Goal: Task Accomplishment & Management: Manage account settings

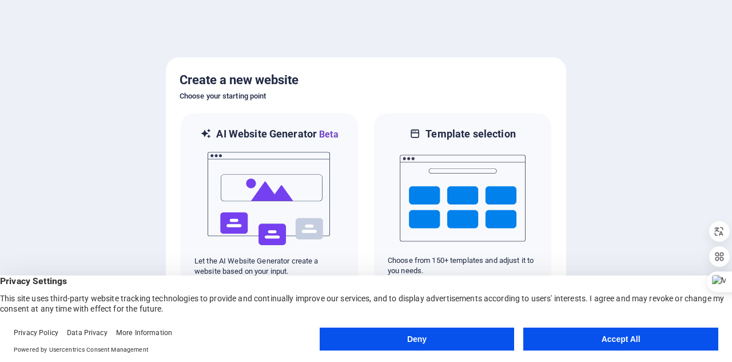
click at [636, 341] on button "Accept All" at bounding box center [621, 338] width 195 height 23
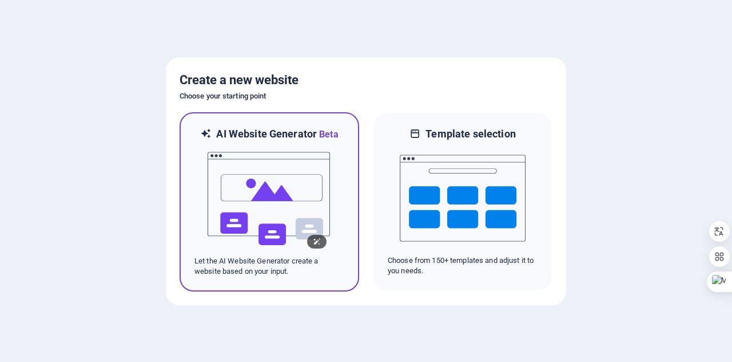
click at [274, 177] on img at bounding box center [270, 198] width 126 height 114
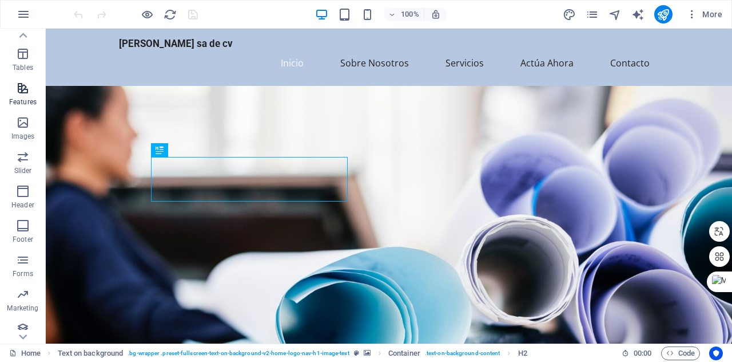
scroll to position [200, 0]
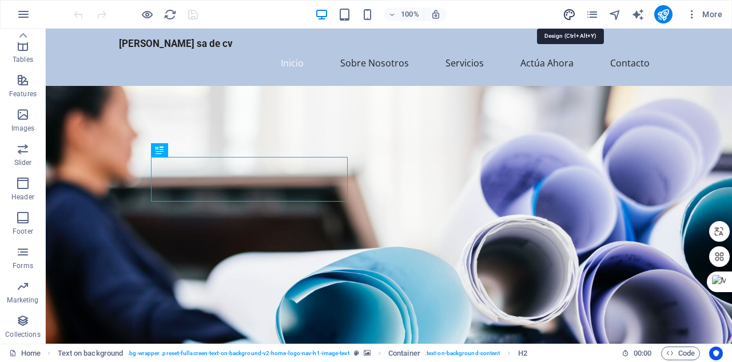
click at [565, 15] on icon "design" at bounding box center [569, 14] width 13 height 13
select select "px"
select select "200"
select select "px"
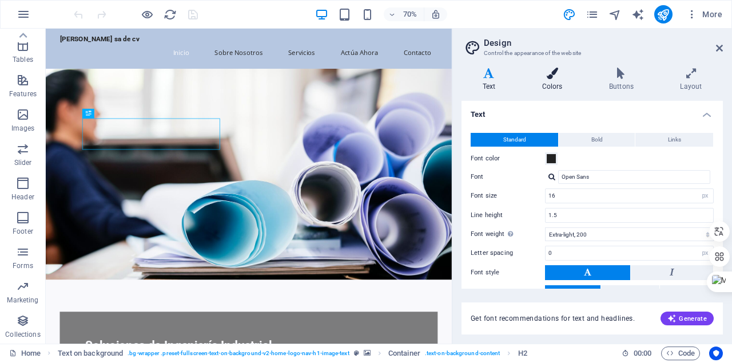
click at [558, 89] on h4 "Colors" at bounding box center [554, 80] width 67 height 24
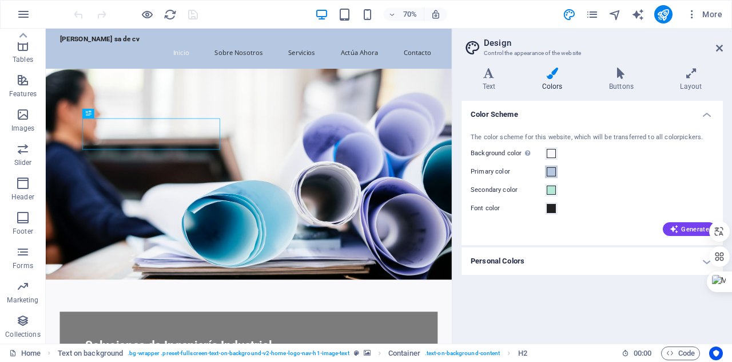
click at [549, 173] on span at bounding box center [551, 171] width 9 height 9
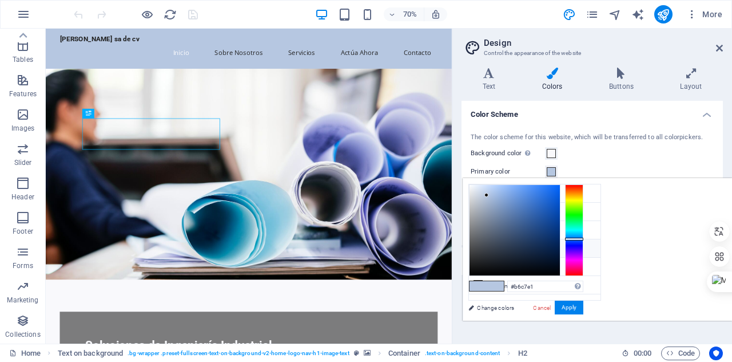
click at [479, 246] on icon at bounding box center [478, 248] width 8 height 8
type input "#222222"
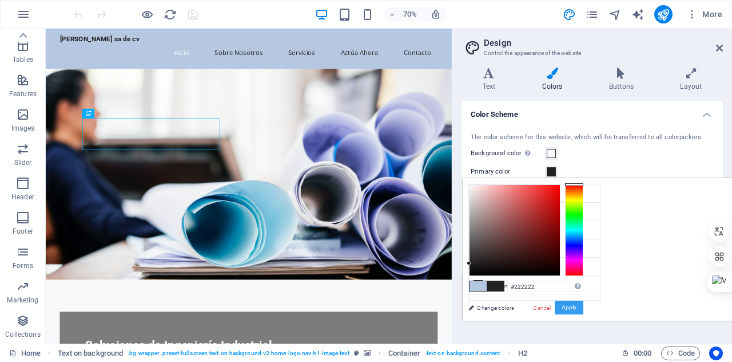
click at [584, 300] on button "Apply" at bounding box center [569, 307] width 29 height 14
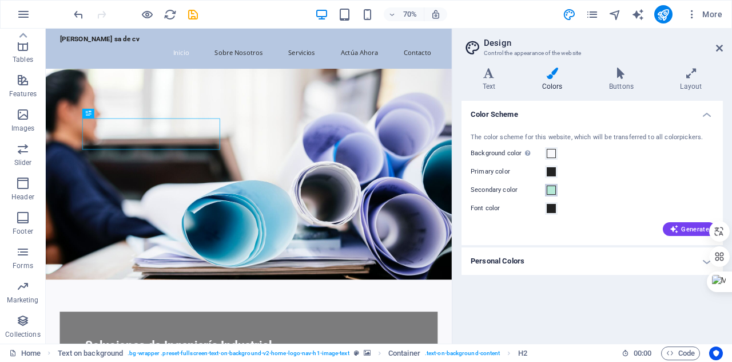
click at [547, 191] on span at bounding box center [551, 189] width 9 height 9
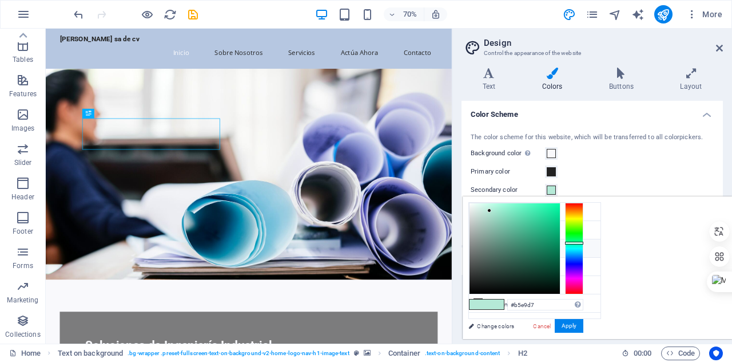
click at [481, 248] on icon at bounding box center [478, 248] width 8 height 8
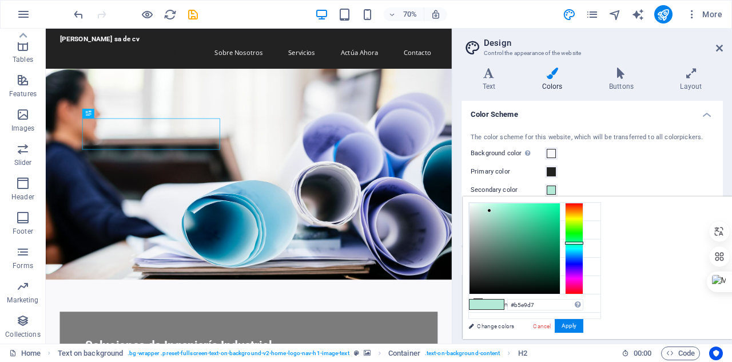
click at [548, 186] on span at bounding box center [551, 189] width 9 height 9
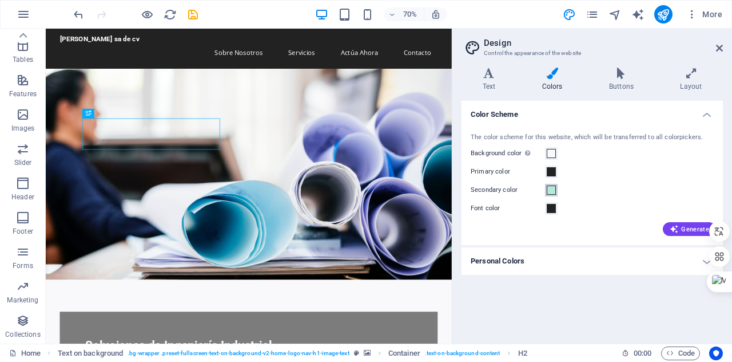
click at [548, 186] on span at bounding box center [551, 189] width 9 height 9
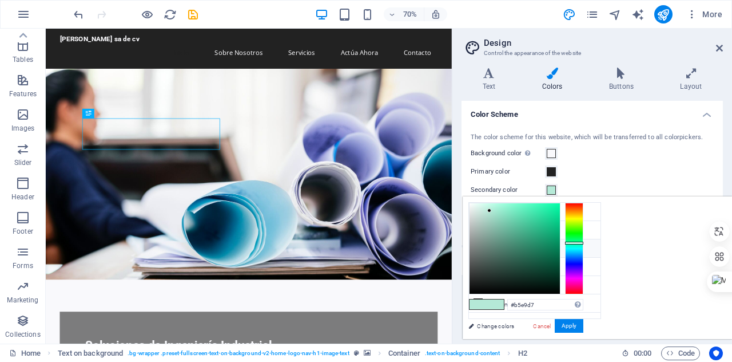
click at [478, 248] on icon at bounding box center [478, 248] width 8 height 8
click at [487, 304] on span at bounding box center [478, 304] width 17 height 10
click at [584, 307] on input "#b5e9d7" at bounding box center [545, 304] width 76 height 11
click at [506, 330] on link "Change colors" at bounding box center [529, 326] width 133 height 14
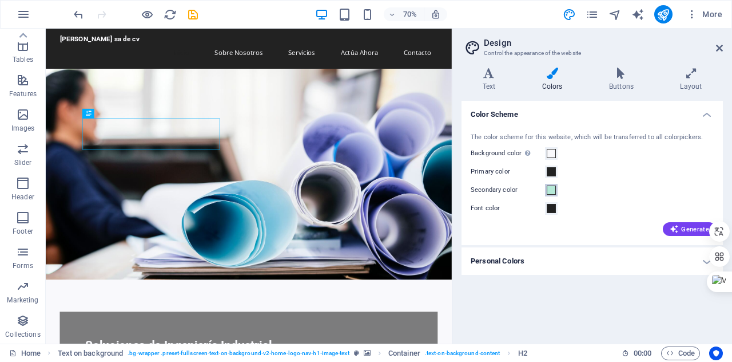
click at [552, 187] on span at bounding box center [551, 189] width 9 height 9
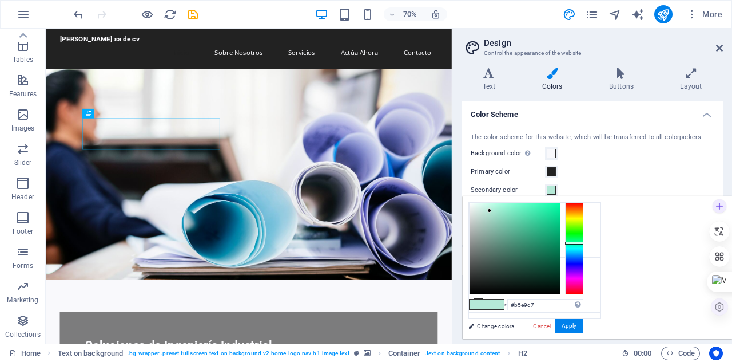
click at [722, 308] on icon at bounding box center [720, 307] width 10 height 10
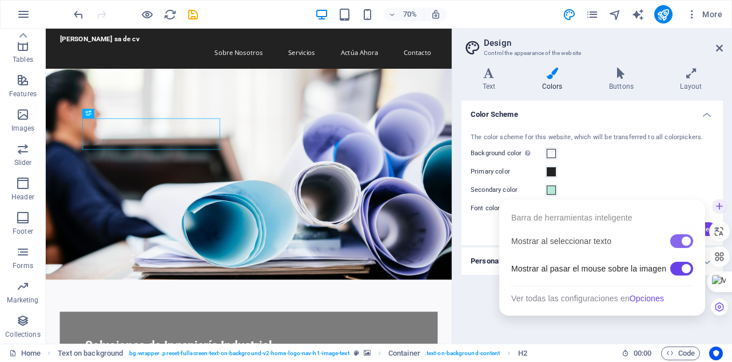
click at [677, 244] on div at bounding box center [682, 241] width 23 height 14
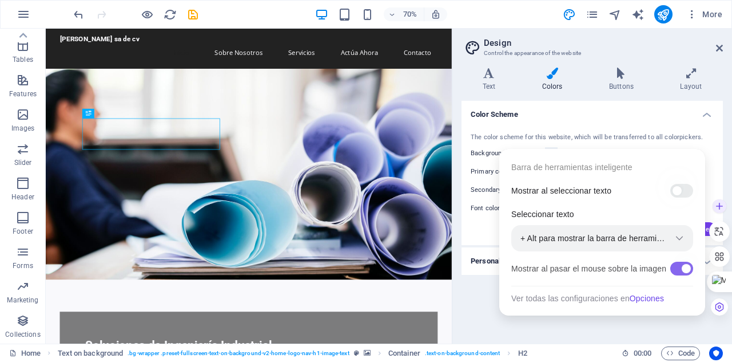
click at [677, 268] on div at bounding box center [682, 268] width 23 height 14
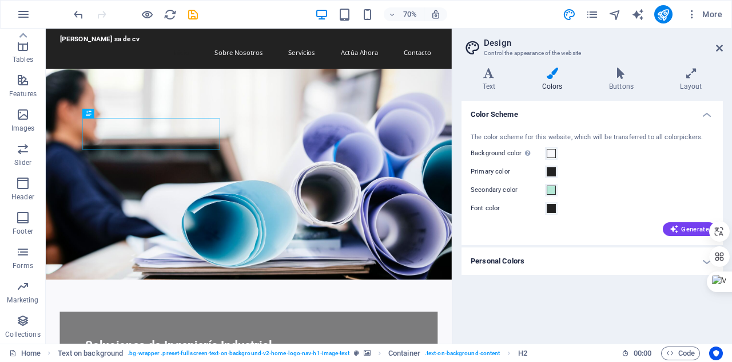
click at [717, 143] on div "The color scheme for this website, which will be transferred to all colorpicker…" at bounding box center [592, 183] width 266 height 124
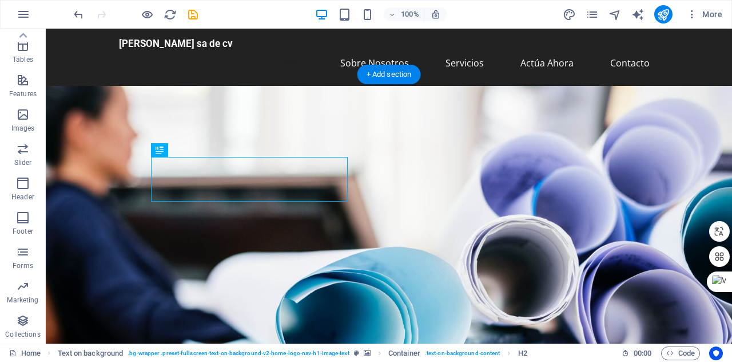
drag, startPoint x: 594, startPoint y: 281, endPoint x: 517, endPoint y: 229, distance: 92.8
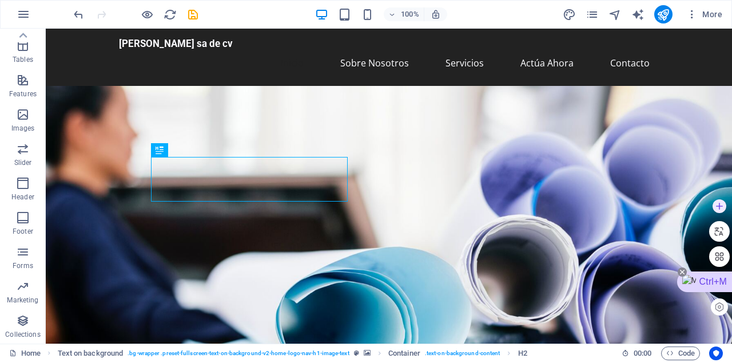
click at [683, 271] on icon at bounding box center [682, 271] width 9 height 9
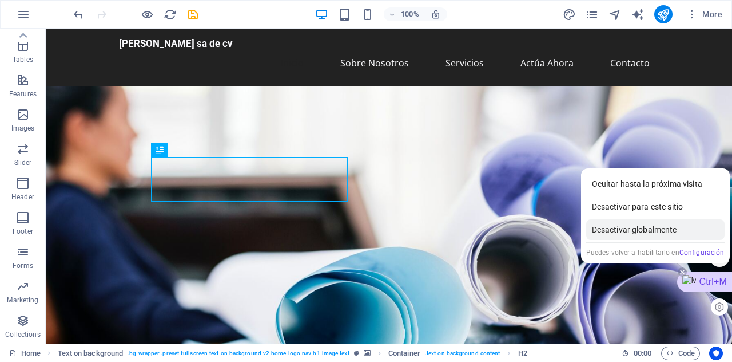
click at [657, 232] on div "Desactivar globalmente" at bounding box center [655, 229] width 138 height 21
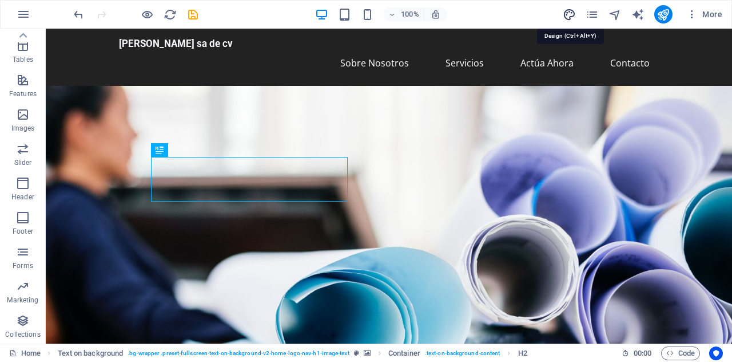
click at [564, 10] on icon "design" at bounding box center [569, 14] width 13 height 13
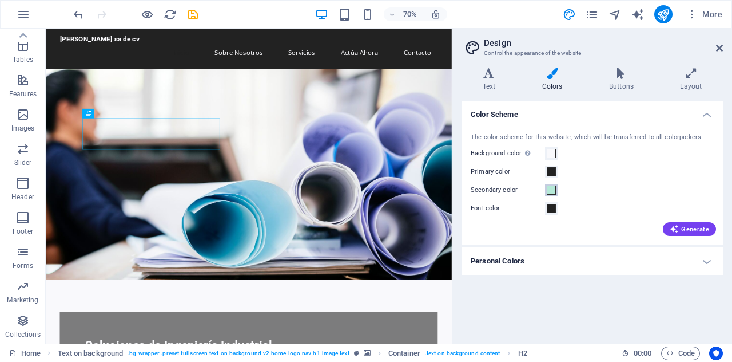
click at [553, 190] on span at bounding box center [551, 189] width 9 height 9
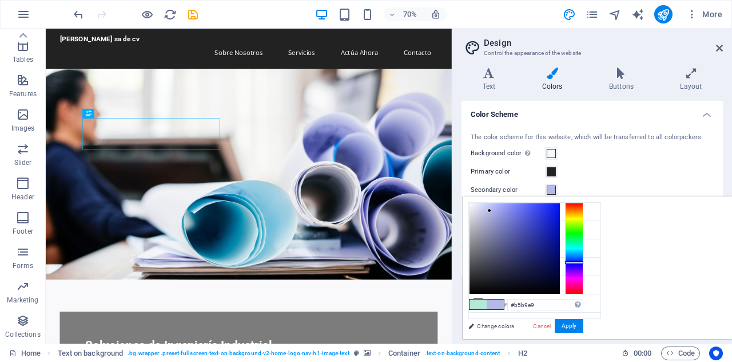
drag, startPoint x: 719, startPoint y: 242, endPoint x: 720, endPoint y: 261, distance: 19.5
click at [584, 261] on div at bounding box center [574, 262] width 18 height 3
click at [584, 323] on button "Apply" at bounding box center [569, 326] width 29 height 14
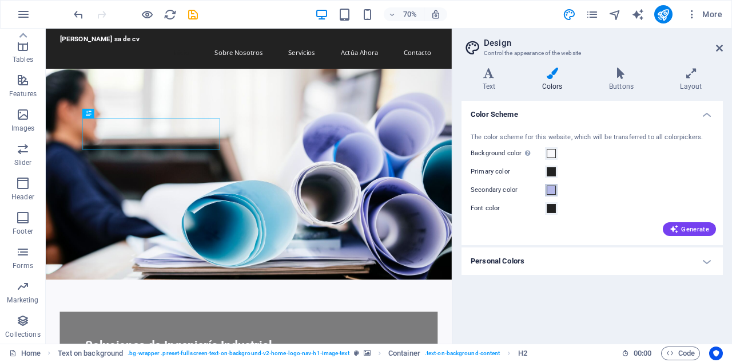
click at [547, 189] on span at bounding box center [551, 189] width 9 height 9
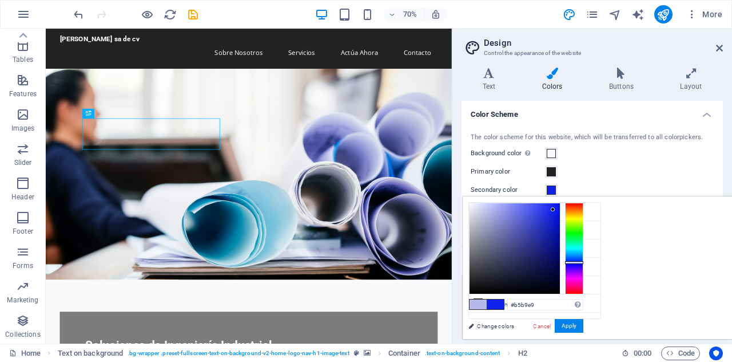
type input "#1121ec"
click at [560, 209] on div at bounding box center [515, 248] width 90 height 90
click at [584, 327] on button "Apply" at bounding box center [569, 326] width 29 height 14
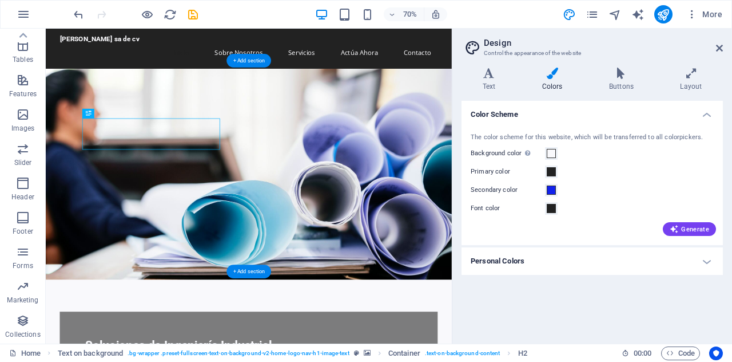
drag, startPoint x: 158, startPoint y: 348, endPoint x: 148, endPoint y: 407, distance: 60.4
click at [158, 348] on figure at bounding box center [336, 236] width 580 height 301
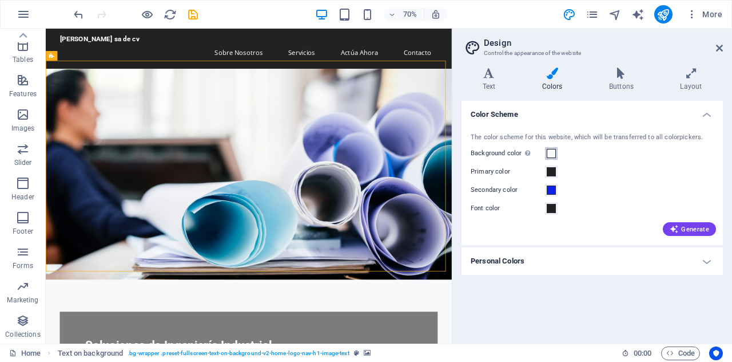
click at [550, 156] on span at bounding box center [551, 153] width 9 height 9
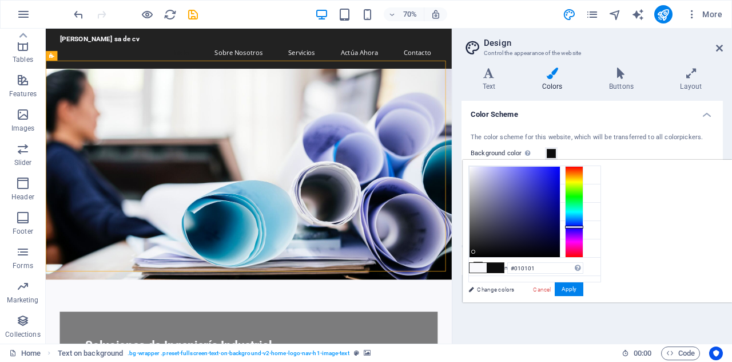
type input "#000000"
drag, startPoint x: 617, startPoint y: 251, endPoint x: 613, endPoint y: 259, distance: 8.4
click at [589, 259] on div "#000000 Supported formats #0852ed rgb(8, 82, 237) rgba(8, 82, 237, 90%) hsv(221…" at bounding box center [526, 314] width 126 height 308
click at [584, 289] on button "Apply" at bounding box center [569, 289] width 29 height 14
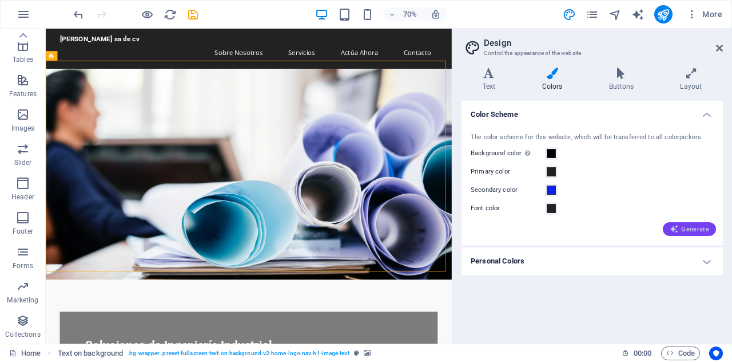
click at [674, 227] on icon "button" at bounding box center [674, 228] width 9 height 9
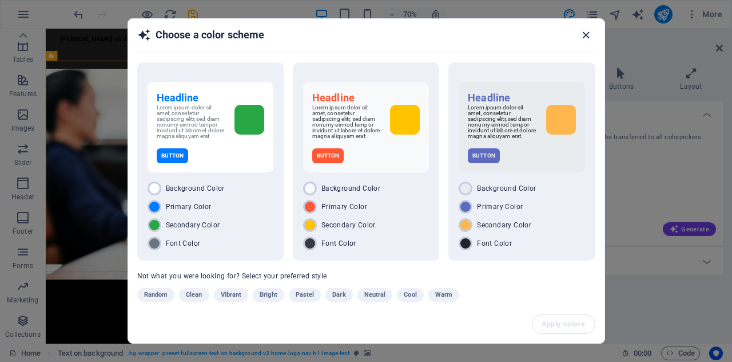
click at [589, 31] on icon "button" at bounding box center [586, 35] width 13 height 13
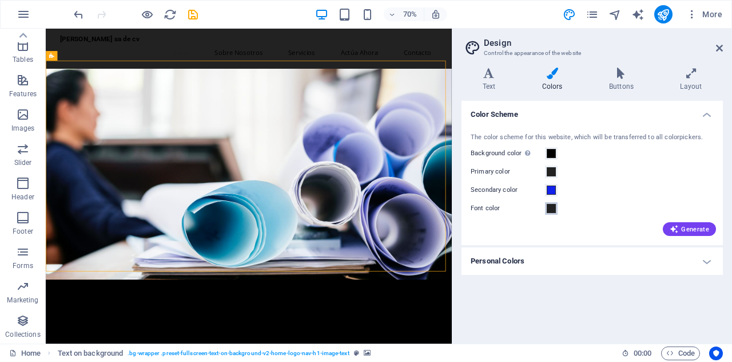
click at [552, 210] on span at bounding box center [551, 208] width 9 height 9
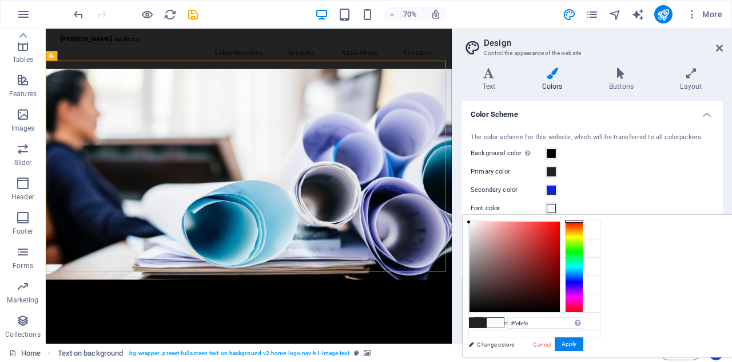
type input "#ffffff"
drag, startPoint x: 628, startPoint y: 256, endPoint x: 605, endPoint y: 216, distance: 45.3
click at [589, 216] on div "#ffffff Supported formats #0852ed rgb(8, 82, 237) rgba(8, 82, 237, 90%) hsv(221…" at bounding box center [526, 369] width 126 height 308
click at [584, 343] on button "Apply" at bounding box center [569, 344] width 29 height 14
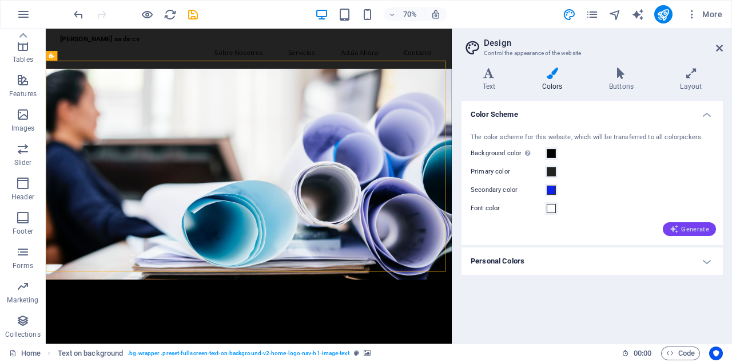
click at [692, 228] on span "Generate" at bounding box center [689, 228] width 39 height 9
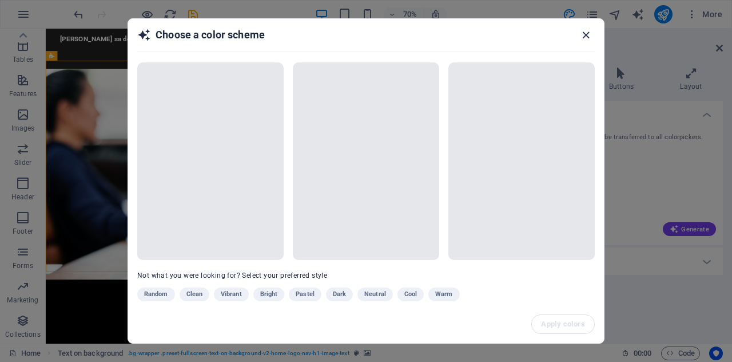
click at [587, 35] on icon "button" at bounding box center [586, 35] width 13 height 13
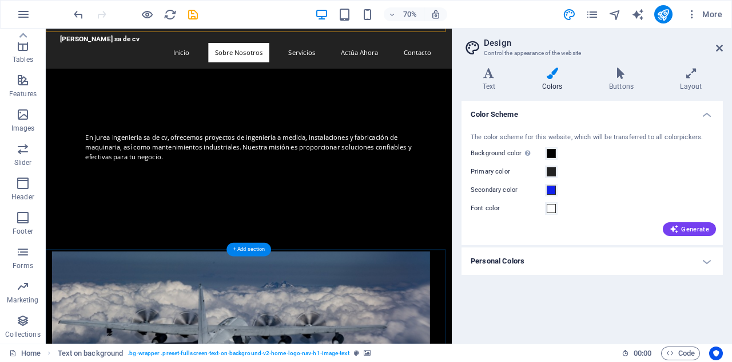
scroll to position [311, 0]
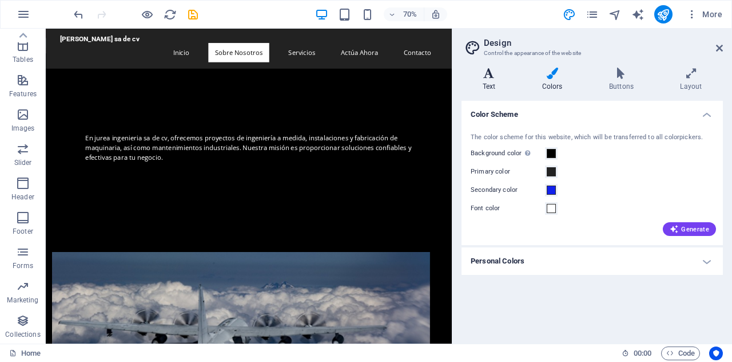
click at [493, 73] on icon at bounding box center [489, 73] width 55 height 11
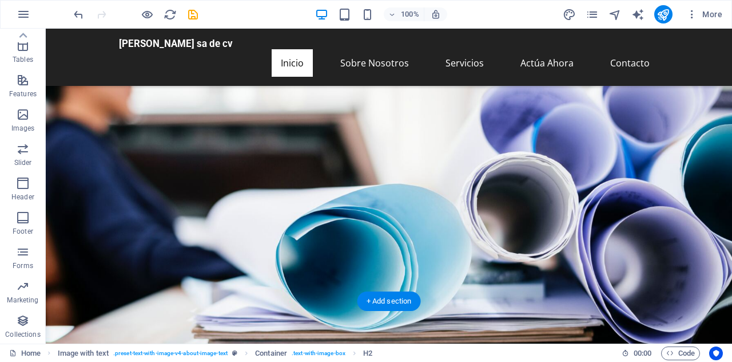
scroll to position [0, 0]
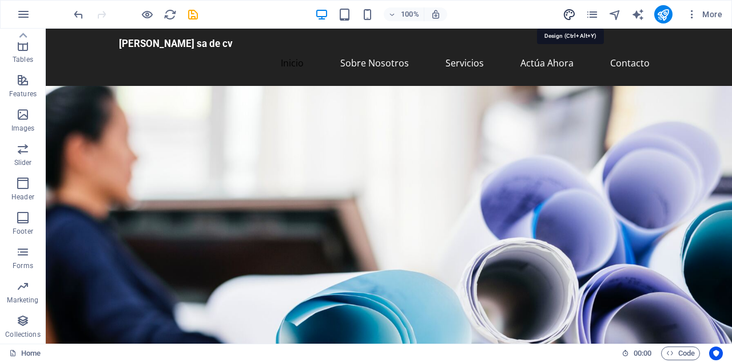
click at [571, 10] on icon "design" at bounding box center [569, 14] width 13 height 13
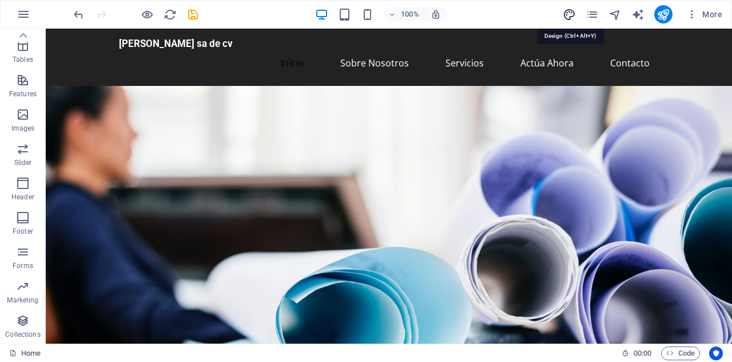
select select "px"
select select "200"
select select "px"
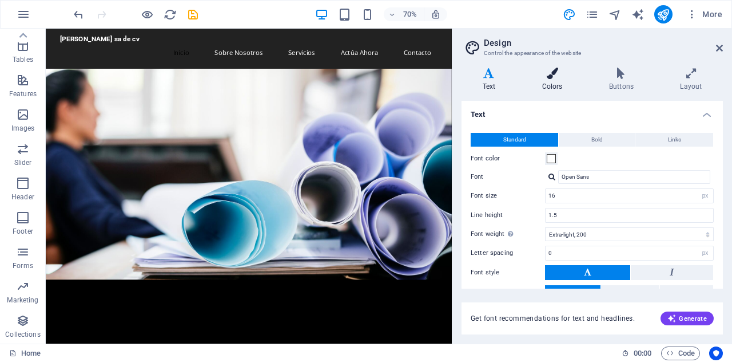
click at [561, 90] on h4 "Colors" at bounding box center [554, 80] width 67 height 24
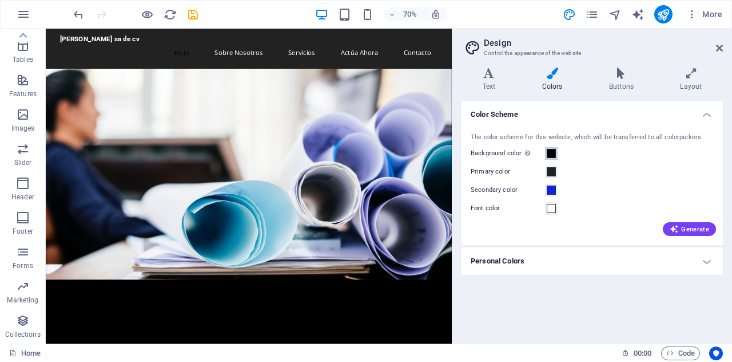
click at [551, 154] on span at bounding box center [551, 153] width 9 height 9
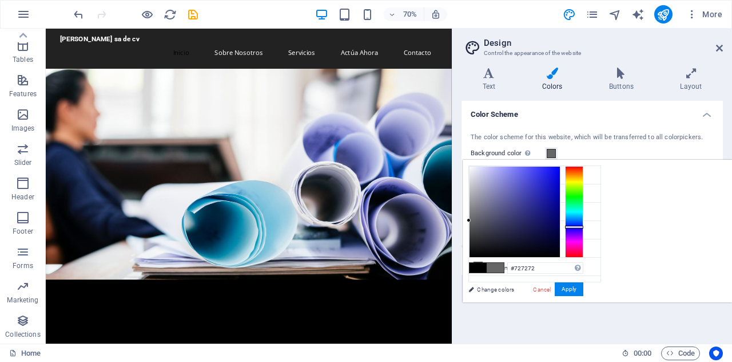
type input "#737373"
drag, startPoint x: 617, startPoint y: 242, endPoint x: 605, endPoint y: 215, distance: 29.5
click at [605, 215] on div "less Background color #000000 Primary color #222222 Secondary color #1121ec Fon…" at bounding box center [597, 231] width 269 height 142
click at [584, 284] on button "Apply" at bounding box center [569, 289] width 29 height 14
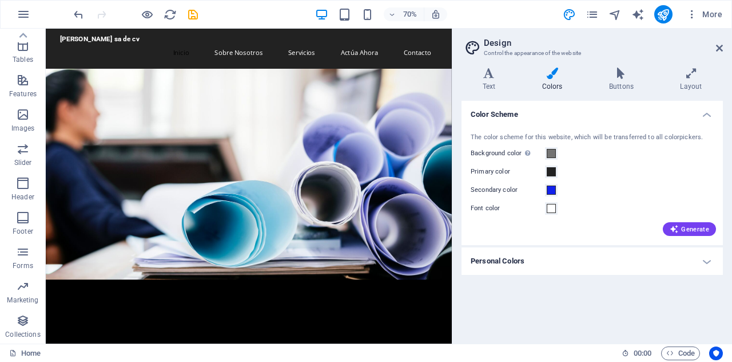
click at [620, 310] on div "Color Scheme The color scheme for this website, which will be transferred to al…" at bounding box center [592, 217] width 261 height 233
click at [415, 221] on figure at bounding box center [336, 236] width 580 height 301
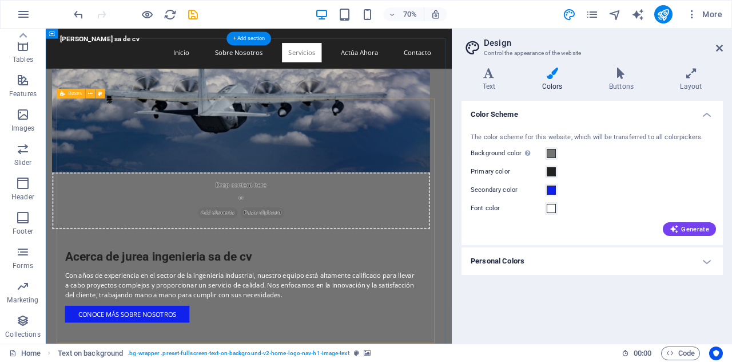
scroll to position [643, 0]
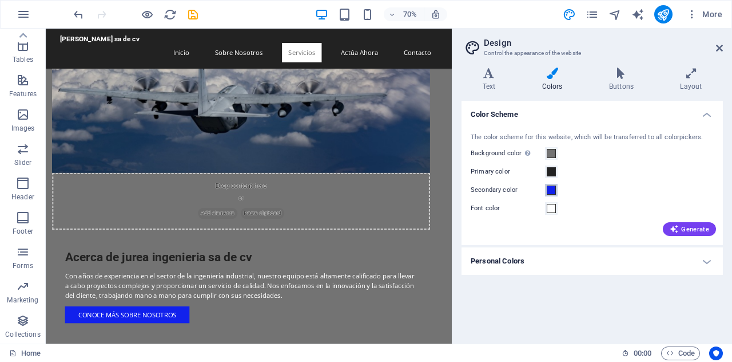
click at [556, 191] on span at bounding box center [551, 189] width 9 height 9
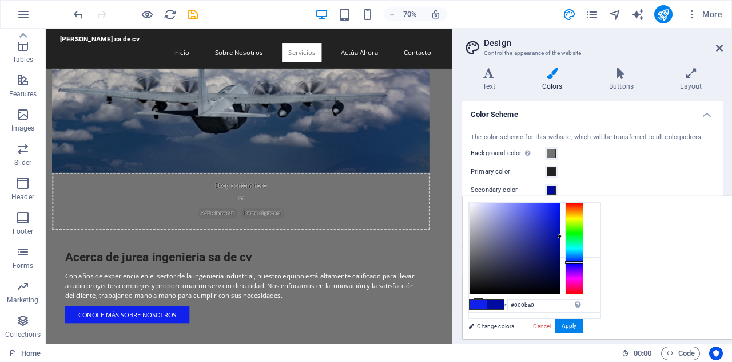
type input "#000b9f"
drag, startPoint x: 697, startPoint y: 207, endPoint x: 710, endPoint y: 236, distance: 32.0
click at [584, 236] on div at bounding box center [526, 249] width 114 height 92
click at [584, 329] on button "Apply" at bounding box center [569, 326] width 29 height 14
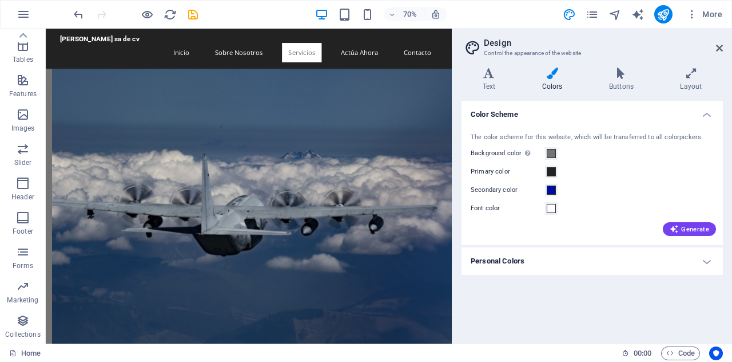
click at [521, 304] on div "Color Scheme The color scheme for this website, which will be transferred to al…" at bounding box center [592, 217] width 261 height 233
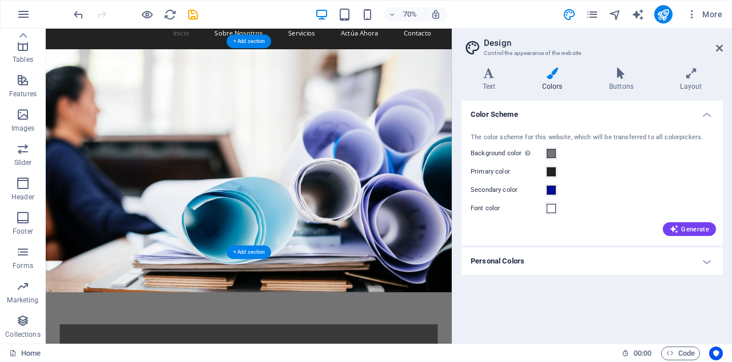
scroll to position [0, 0]
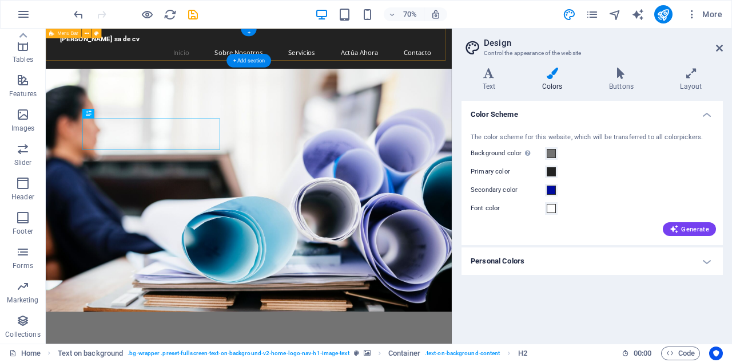
click at [116, 58] on div "jurea ingenieria sa de cv Inicio Sobre Nosotros Servicios Actúa Ahora Contacto" at bounding box center [336, 57] width 580 height 57
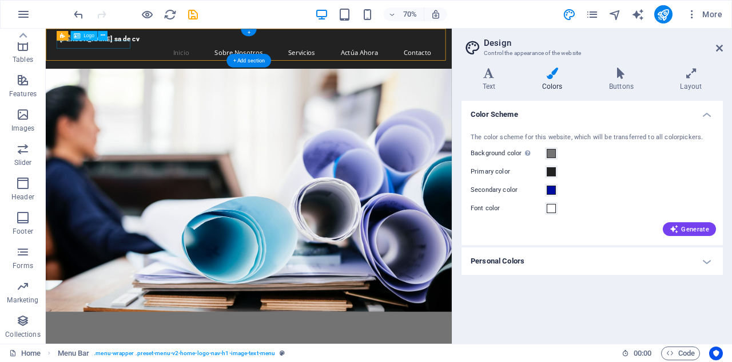
click at [147, 49] on div "[PERSON_NAME] sa de cv" at bounding box center [336, 43] width 540 height 11
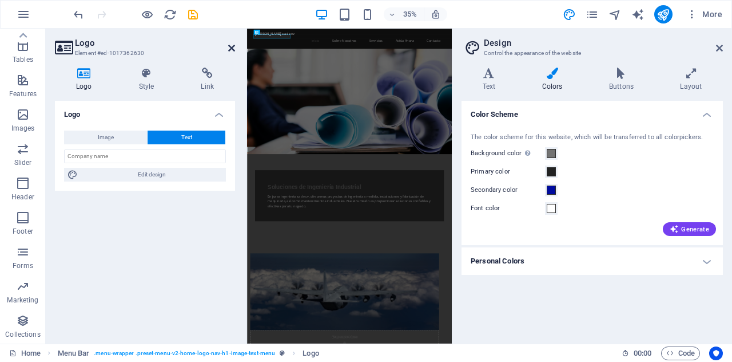
click at [230, 49] on icon at bounding box center [231, 47] width 7 height 9
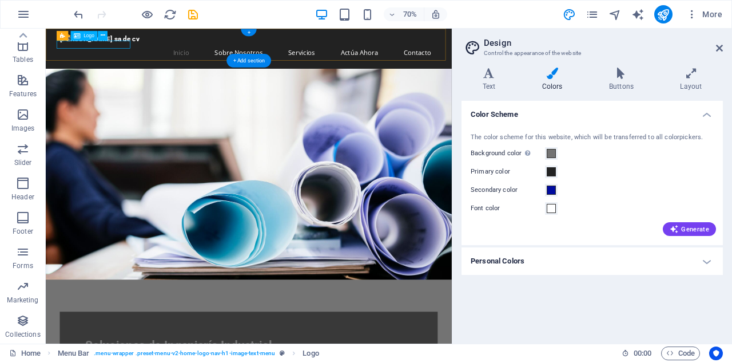
click at [155, 48] on div "[PERSON_NAME] sa de cv" at bounding box center [336, 43] width 540 height 11
click at [107, 49] on div "[PERSON_NAME] sa de cv" at bounding box center [336, 43] width 540 height 11
click at [489, 70] on icon at bounding box center [489, 73] width 55 height 11
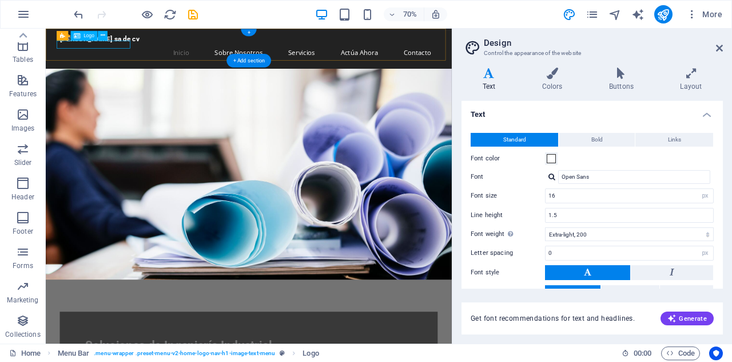
click at [128, 49] on div "[PERSON_NAME] sa de cv" at bounding box center [336, 43] width 540 height 11
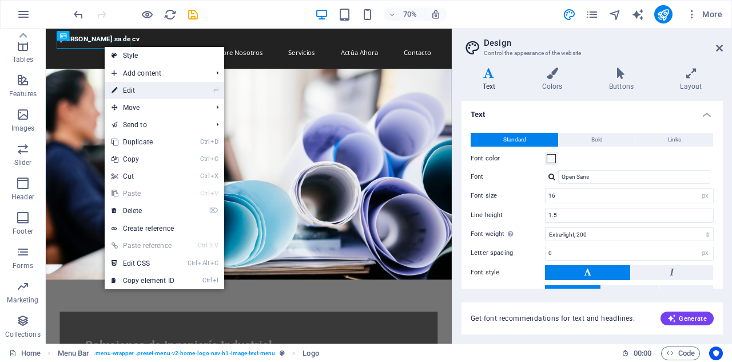
click at [138, 93] on link "⏎ Edit" at bounding box center [143, 90] width 77 height 17
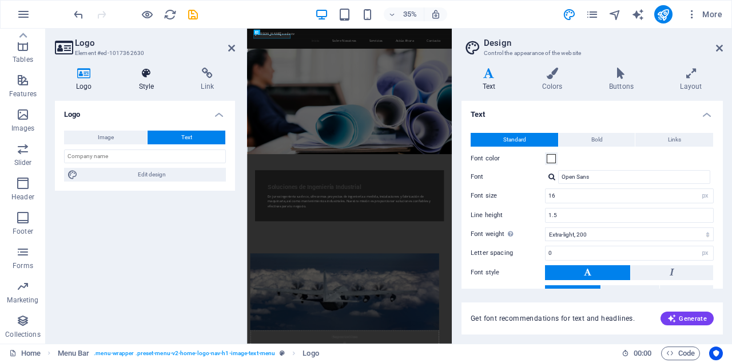
click at [149, 78] on icon at bounding box center [147, 73] width 58 height 11
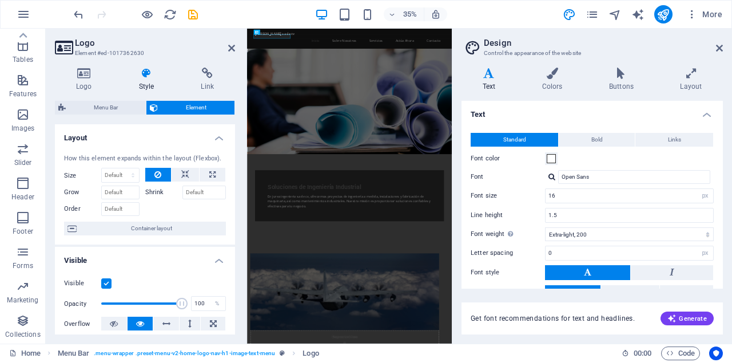
click at [233, 53] on header "Logo Element #ed-1017362630" at bounding box center [145, 44] width 180 height 30
click at [232, 49] on icon at bounding box center [231, 47] width 7 height 9
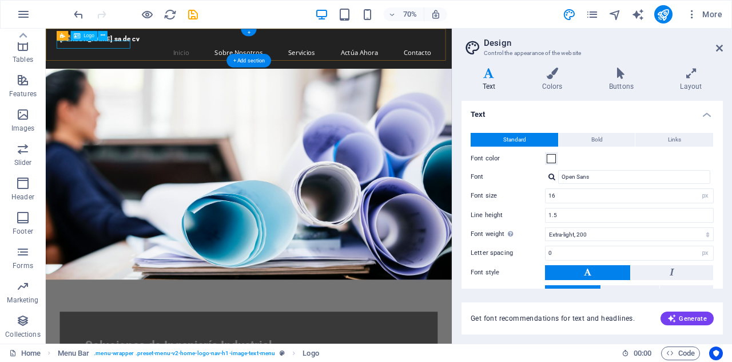
click at [158, 49] on div "[PERSON_NAME] sa de cv" at bounding box center [336, 43] width 540 height 11
click at [721, 46] on icon at bounding box center [719, 47] width 7 height 9
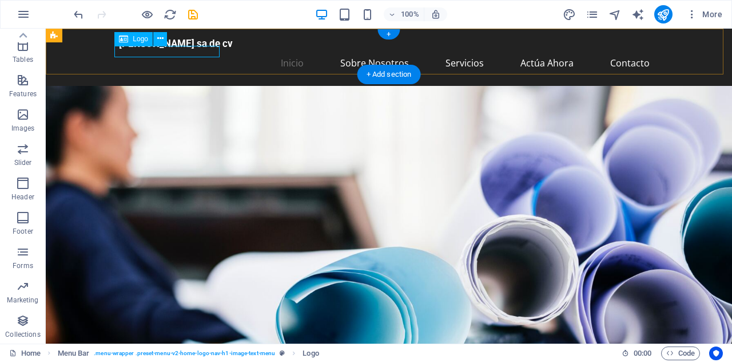
click at [175, 49] on div "[PERSON_NAME] sa de cv" at bounding box center [389, 43] width 540 height 11
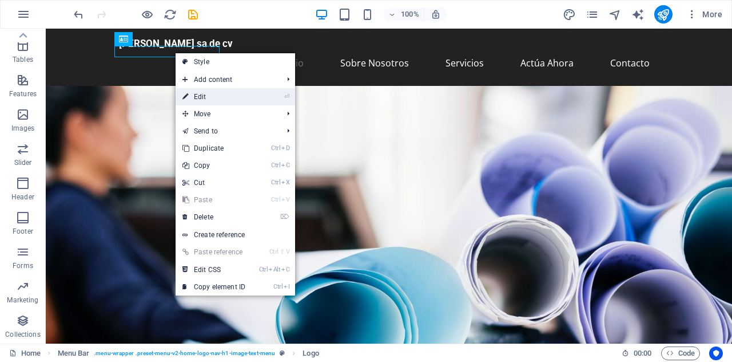
click at [234, 96] on link "⏎ Edit" at bounding box center [214, 96] width 77 height 17
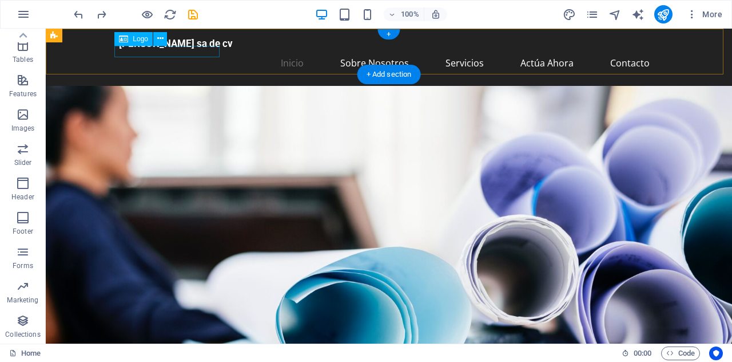
click at [207, 49] on div "[PERSON_NAME] sa de cv" at bounding box center [389, 43] width 540 height 11
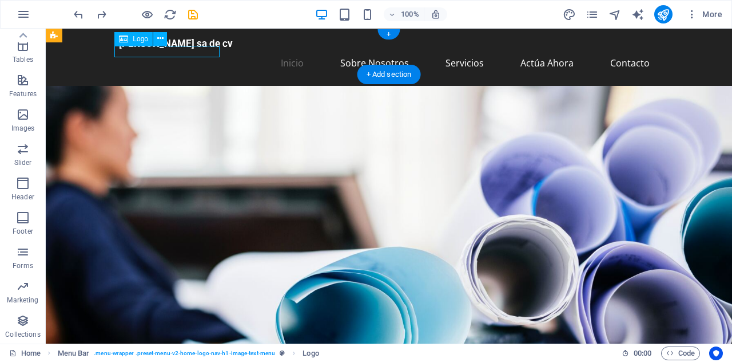
click at [207, 49] on div "[PERSON_NAME] sa de cv" at bounding box center [389, 43] width 540 height 11
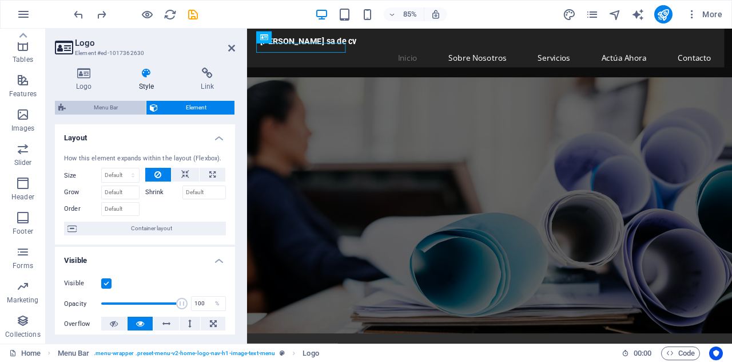
click at [119, 110] on span "Menu Bar" at bounding box center [105, 108] width 73 height 14
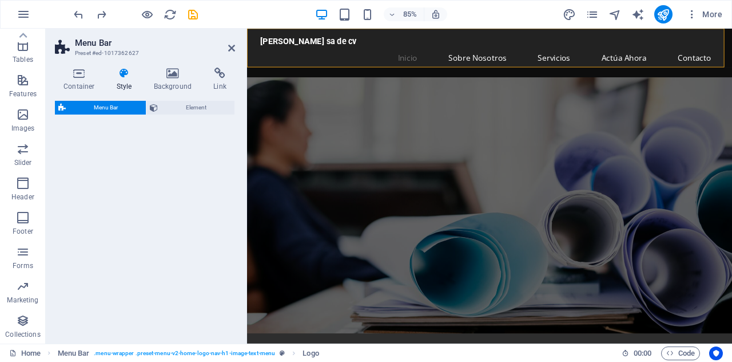
select select "rem"
select select "preset-menu-v2-home-logo-nav-h1-image-text-menu"
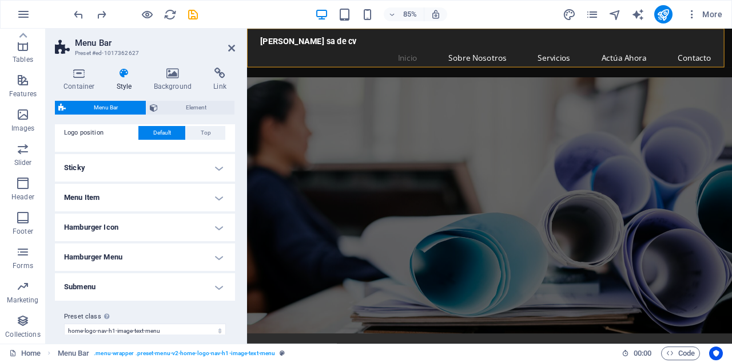
scroll to position [294, 0]
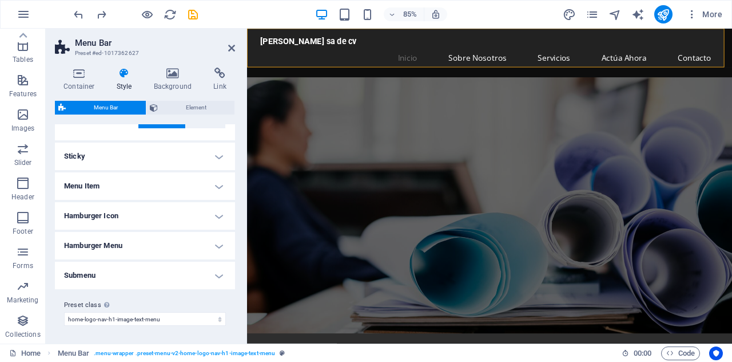
click at [147, 185] on h4 "Menu Item" at bounding box center [145, 185] width 180 height 27
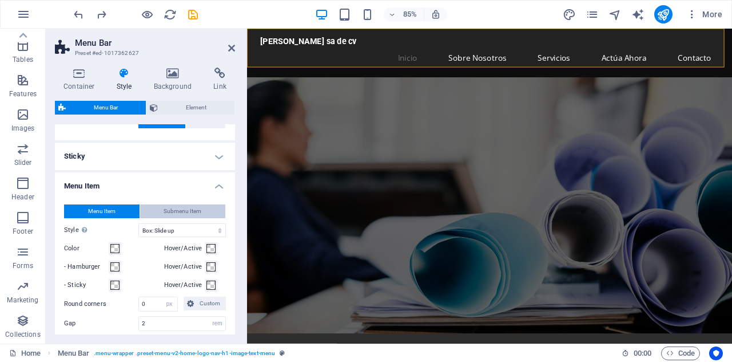
click at [160, 213] on button "Submenu Item" at bounding box center [183, 211] width 86 height 14
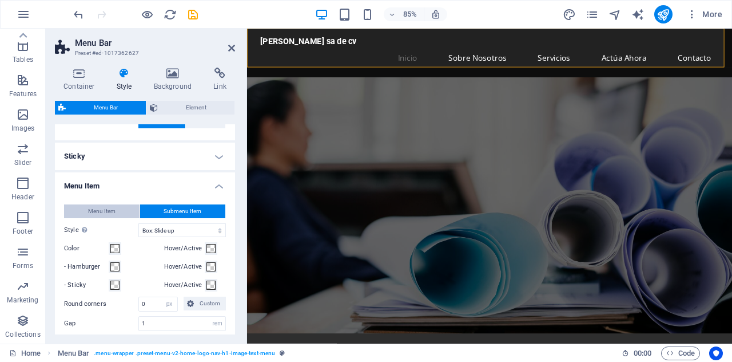
click at [122, 215] on button "Menu Item" at bounding box center [102, 211] width 76 height 14
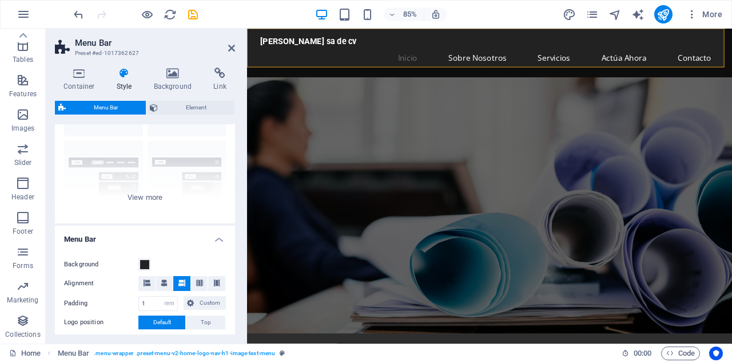
scroll to position [78, 0]
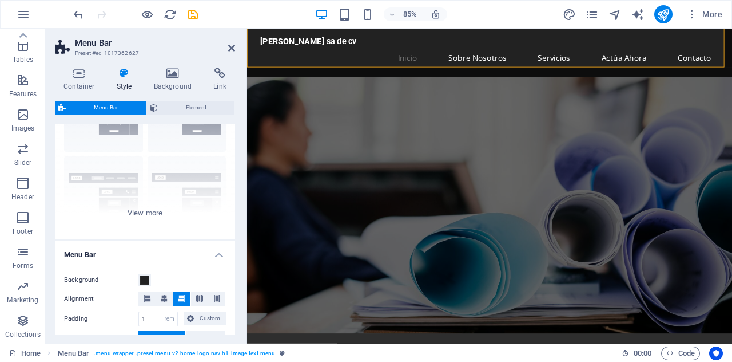
select select
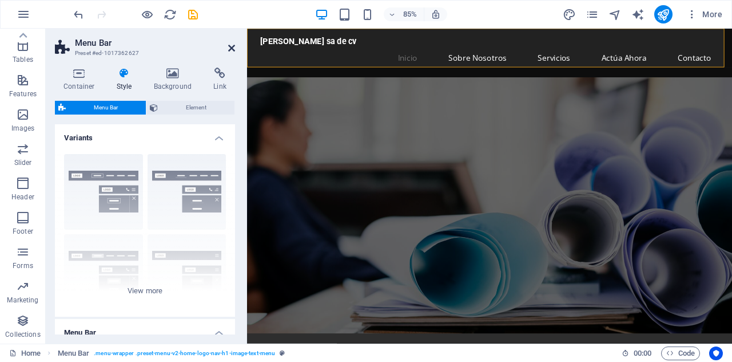
click at [232, 45] on icon at bounding box center [231, 47] width 7 height 9
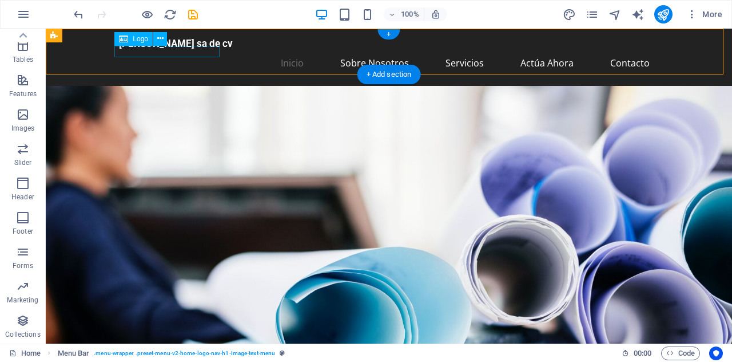
click at [181, 49] on div "[PERSON_NAME] sa de cv" at bounding box center [389, 43] width 540 height 11
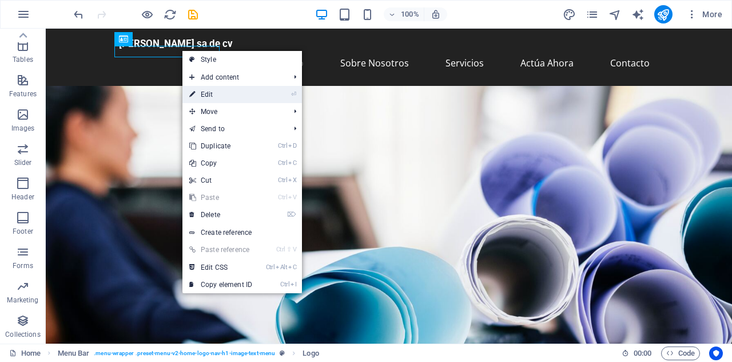
click at [214, 87] on link "⏎ Edit" at bounding box center [221, 94] width 77 height 17
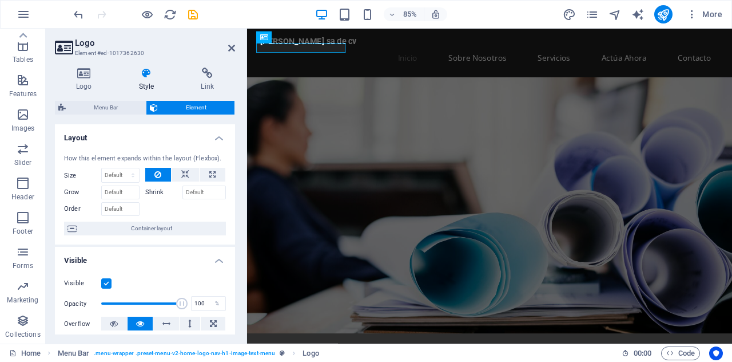
click at [214, 87] on h4 "Link" at bounding box center [207, 80] width 55 height 24
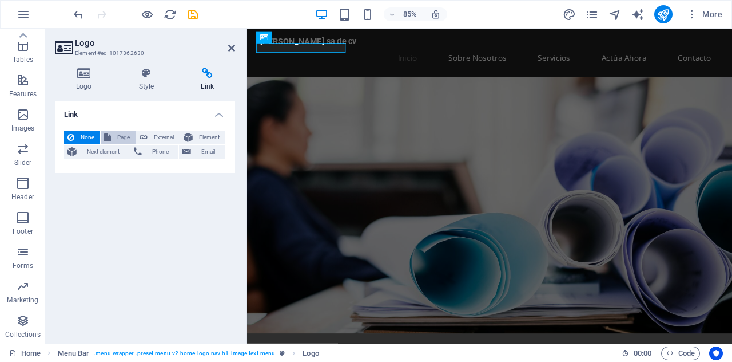
click at [124, 133] on span "Page" at bounding box center [123, 137] width 18 height 14
select select
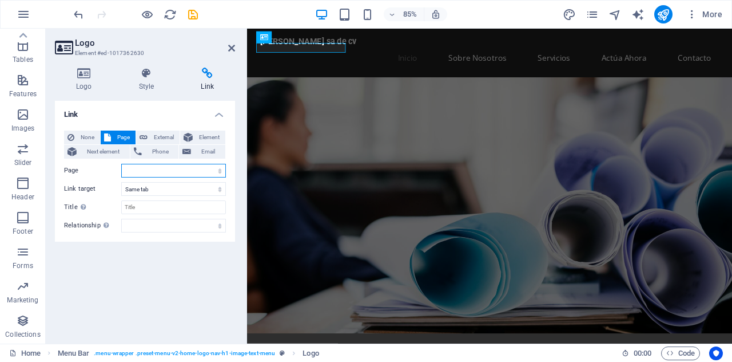
click at [140, 168] on select "Home Subpage Legal Notice Privacy" at bounding box center [173, 171] width 105 height 14
click at [227, 47] on h2 "Logo" at bounding box center [155, 43] width 160 height 10
click at [232, 49] on icon at bounding box center [231, 47] width 7 height 9
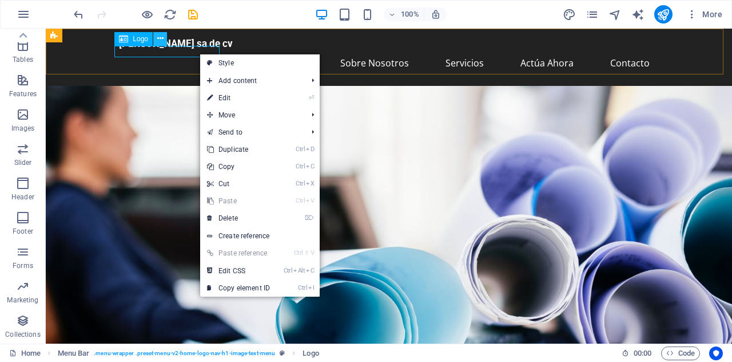
click at [158, 37] on icon at bounding box center [160, 39] width 6 height 12
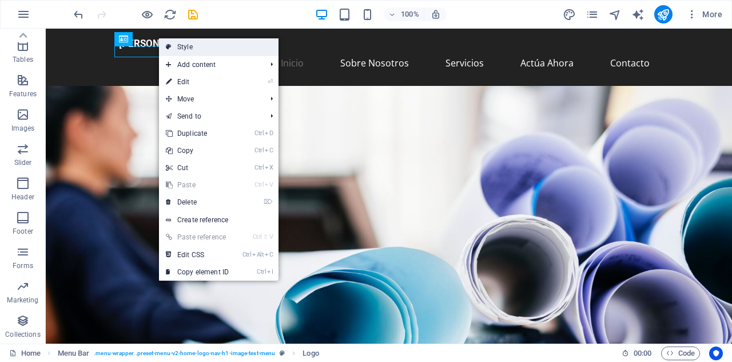
click at [177, 48] on link "Style" at bounding box center [219, 46] width 120 height 17
select select "rem"
select select "hover_box_bottom"
select select "px"
select select "rem"
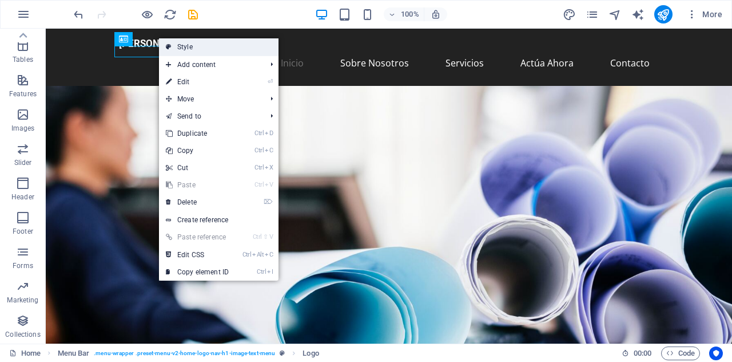
select select "rem"
select select "px"
select select
select select "px"
select select "preset-menu-v2-home-logo-nav-h1-image-text-menu"
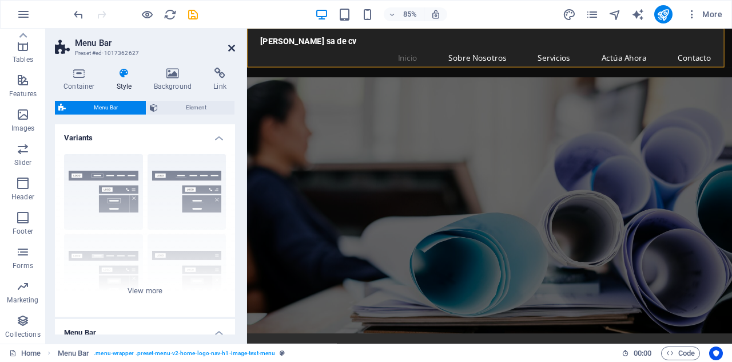
click at [231, 50] on icon at bounding box center [231, 47] width 7 height 9
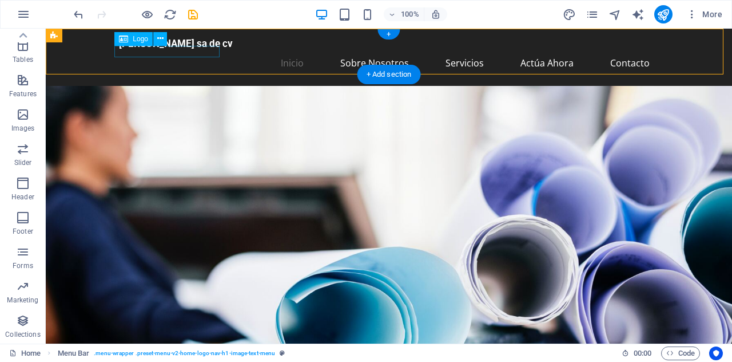
click at [183, 49] on div "[PERSON_NAME] sa de cv" at bounding box center [389, 43] width 540 height 11
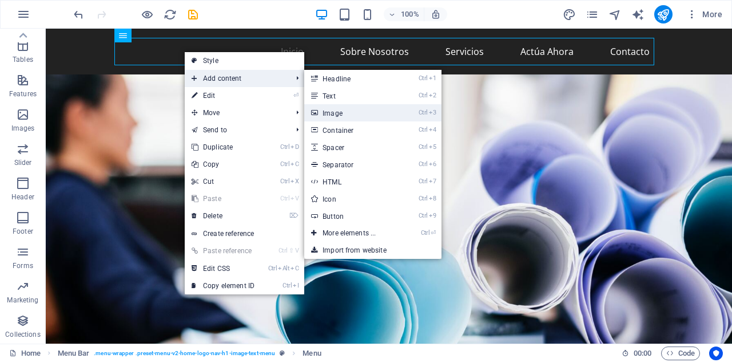
click at [362, 117] on link "Ctrl 3 Image" at bounding box center [351, 112] width 94 height 17
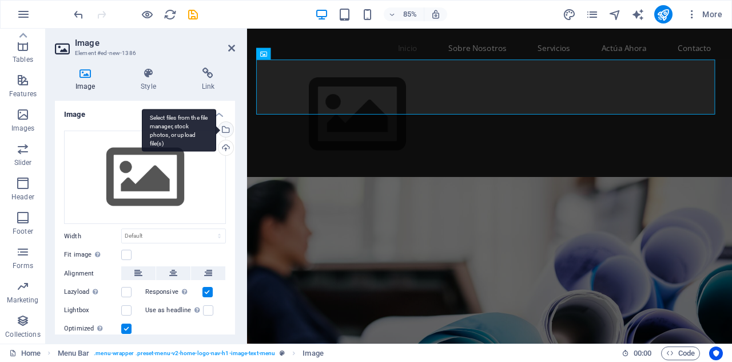
click at [223, 125] on div "Select files from the file manager, stock photos, or upload file(s)" at bounding box center [224, 130] width 17 height 17
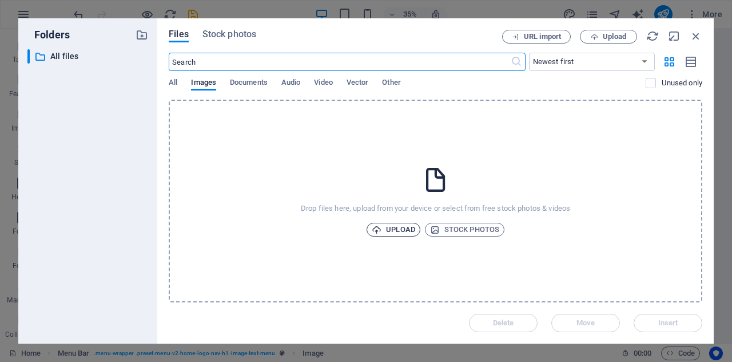
click at [395, 226] on span "Upload" at bounding box center [393, 230] width 43 height 14
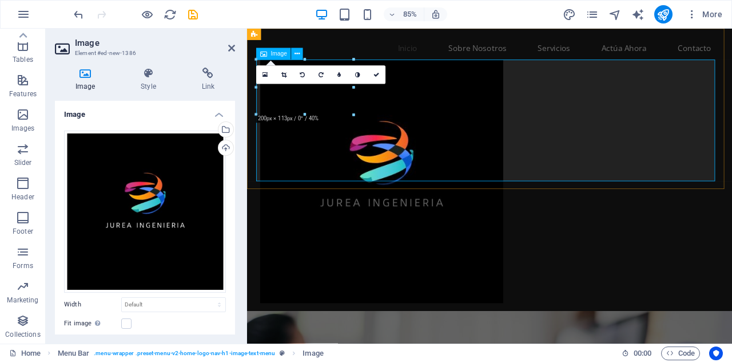
click at [366, 156] on figure at bounding box center [533, 208] width 540 height 286
click at [284, 73] on icon at bounding box center [283, 75] width 5 height 6
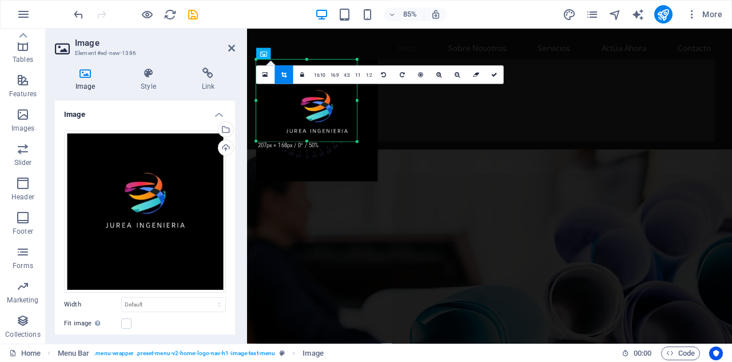
drag, startPoint x: 378, startPoint y: 183, endPoint x: 353, endPoint y: 135, distance: 53.5
click at [353, 135] on div "180 170 160 150 140 130 120 110 100 90 80 70 60 50 40 30 20 10 0 -10 -20 -30 -4…" at bounding box center [306, 101] width 101 height 82
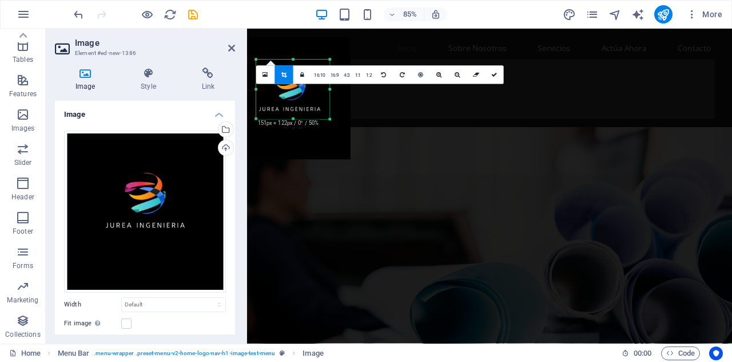
drag, startPoint x: 257, startPoint y: 60, endPoint x: 290, endPoint y: 86, distance: 41.6
click at [290, 86] on div "180 170 160 150 140 130 120 110 100 90 80 70 60 50 40 30 20 10 0 -10 -20 -30 -4…" at bounding box center [292, 90] width 73 height 60
click at [458, 157] on figure at bounding box center [532, 294] width 571 height 301
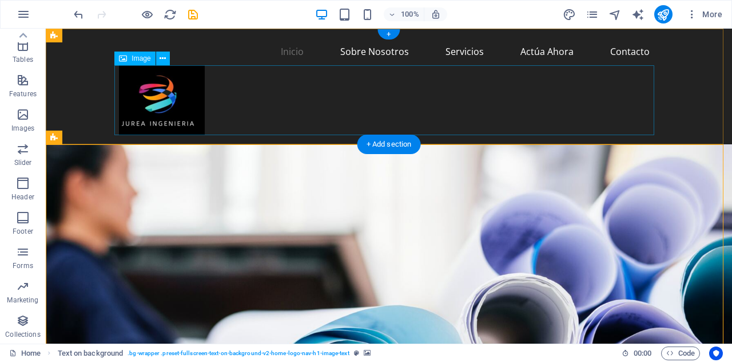
click at [133, 74] on figure at bounding box center [389, 100] width 540 height 70
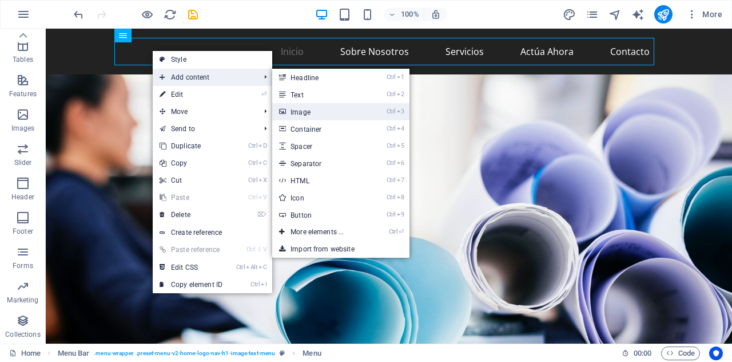
click at [317, 109] on link "Ctrl 3 Image" at bounding box center [319, 111] width 94 height 17
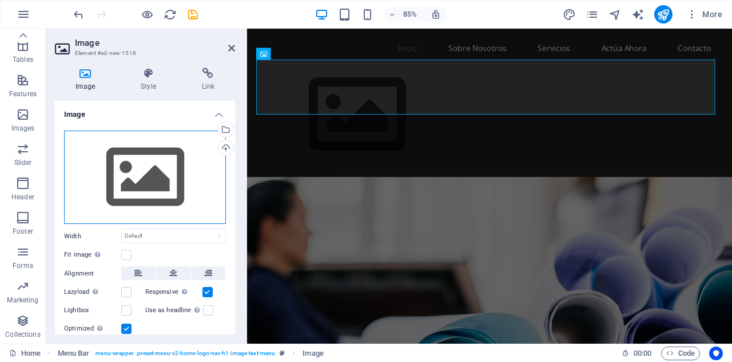
click at [136, 175] on div "Drag files here, click to choose files or select files from Files or our free s…" at bounding box center [145, 177] width 162 height 94
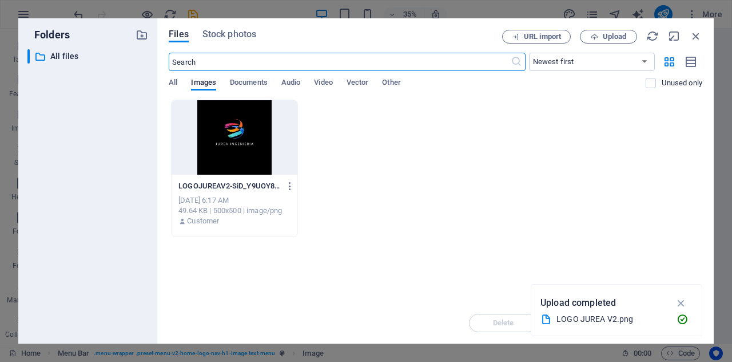
click at [255, 153] on div at bounding box center [235, 137] width 126 height 74
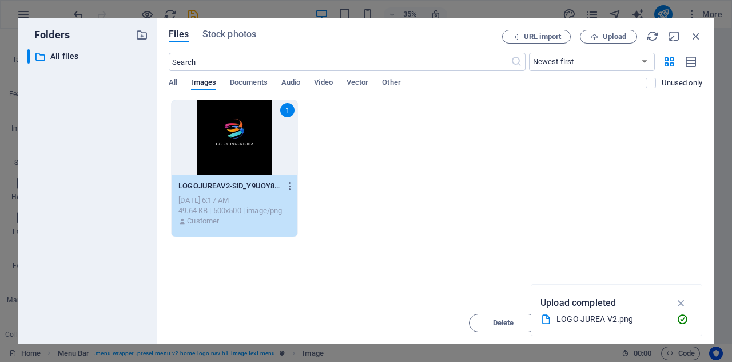
click at [255, 153] on div "1" at bounding box center [235, 137] width 126 height 74
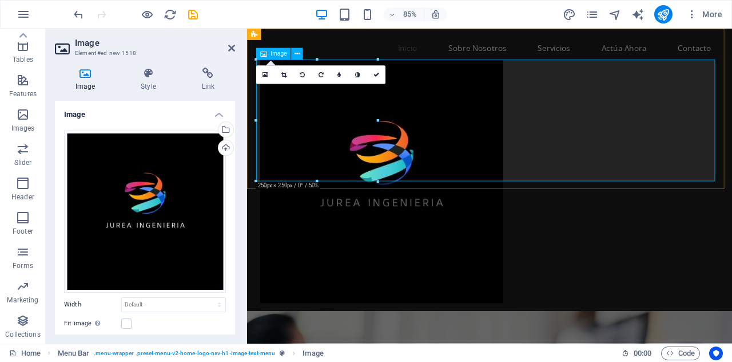
drag, startPoint x: 379, startPoint y: 183, endPoint x: 350, endPoint y: 143, distance: 49.6
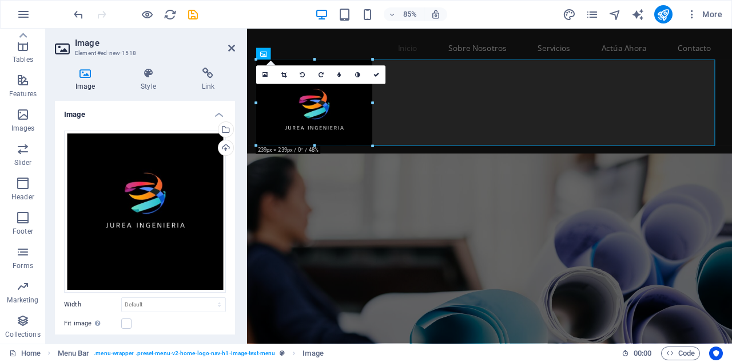
drag, startPoint x: 376, startPoint y: 183, endPoint x: 103, endPoint y: 116, distance: 281.4
type input "177"
select select "px"
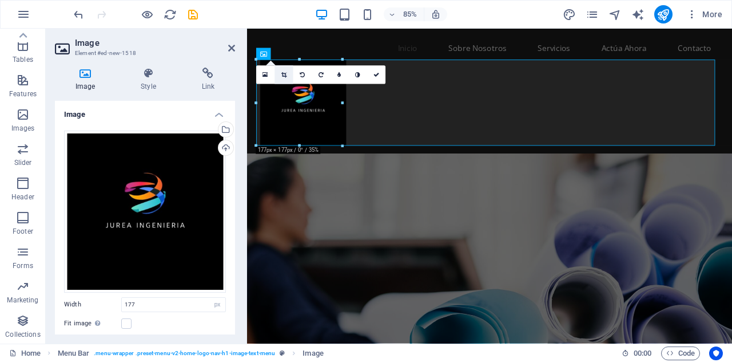
click at [285, 75] on icon at bounding box center [283, 75] width 5 height 6
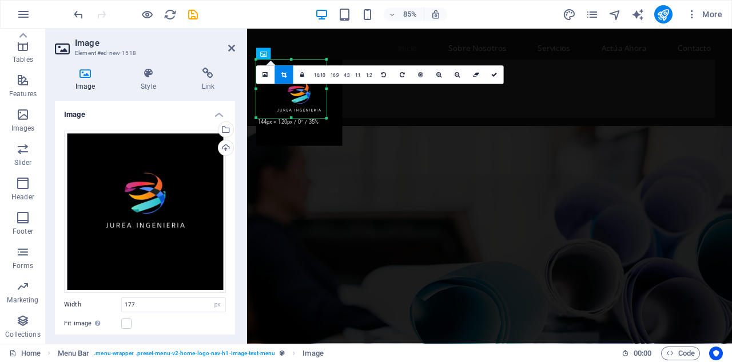
drag, startPoint x: 343, startPoint y: 146, endPoint x: 324, endPoint y: 113, distance: 37.7
click at [324, 113] on div "180 170 160 150 140 130 120 110 100 90 80 70 60 50 40 30 20 10 0 -10 -20 -30 -4…" at bounding box center [291, 89] width 70 height 58
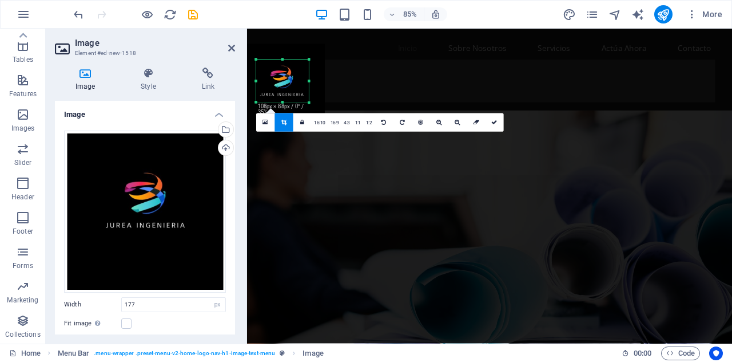
drag, startPoint x: 259, startPoint y: 61, endPoint x: 279, endPoint y: 80, distance: 27.6
click at [279, 80] on div "180 170 160 150 140 130 120 110 100 90 80 70 60 50 40 30 20 10 0 -10 -20 -30 -4…" at bounding box center [282, 81] width 53 height 43
click at [596, 191] on figure at bounding box center [532, 275] width 571 height 301
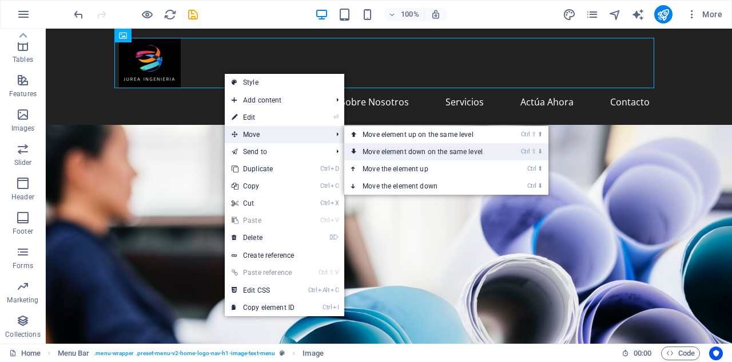
click at [413, 149] on link "Ctrl ⇧ ⬇ Move element down on the same level" at bounding box center [424, 151] width 161 height 17
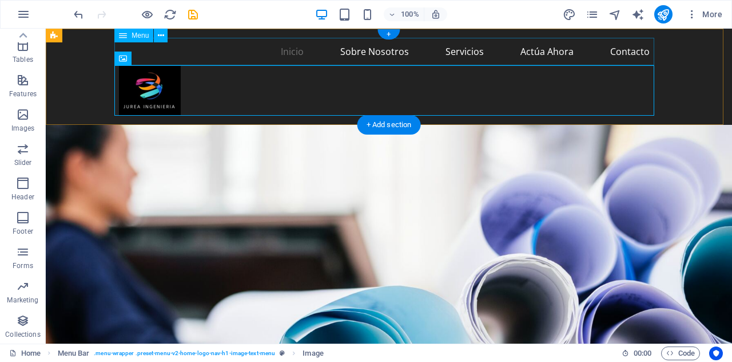
click at [256, 54] on nav "Inicio Sobre Nosotros Servicios Actúa Ahora Contacto" at bounding box center [389, 51] width 540 height 27
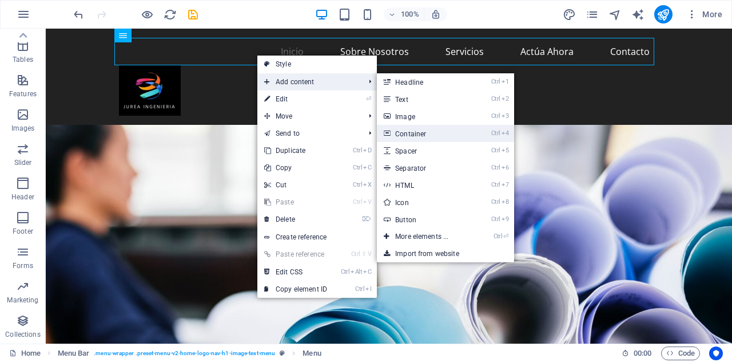
click at [415, 133] on link "Ctrl 4 Container" at bounding box center [424, 133] width 94 height 17
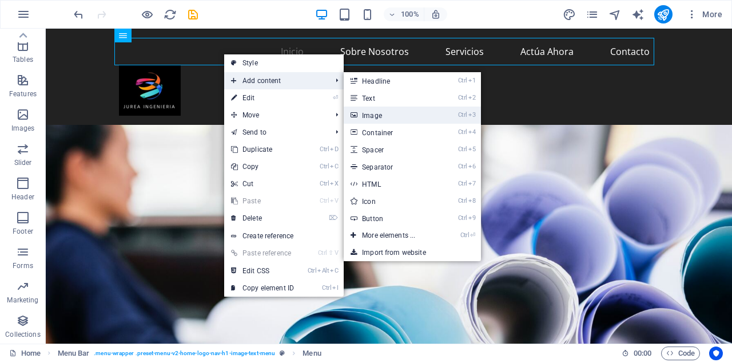
click at [382, 120] on link "Ctrl 3 Image" at bounding box center [391, 114] width 94 height 17
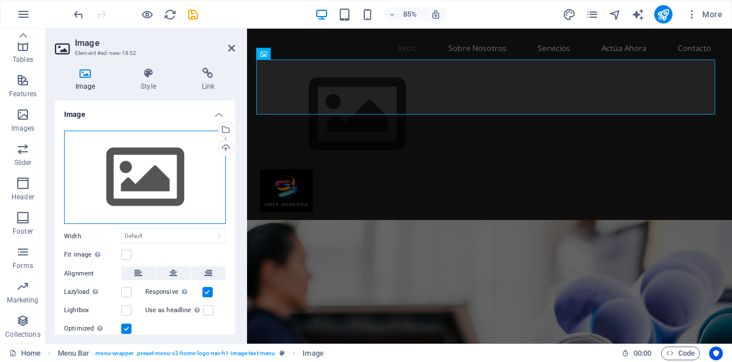
click at [148, 157] on div "Drag files here, click to choose files or select files from Files or our free s…" at bounding box center [145, 177] width 162 height 94
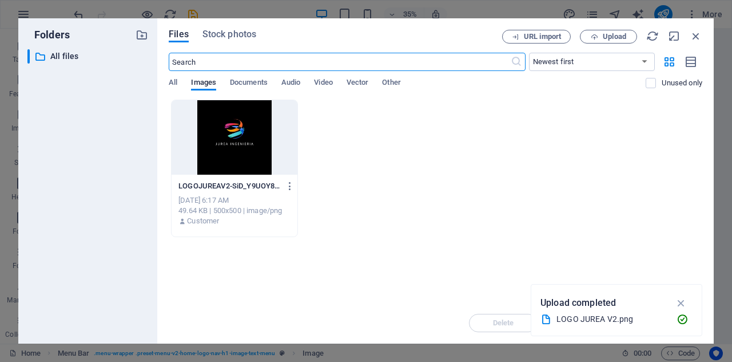
click at [228, 154] on div at bounding box center [235, 137] width 126 height 74
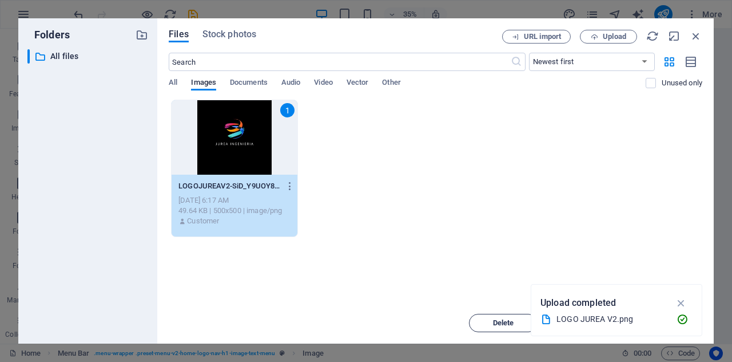
click at [495, 320] on span "Delete" at bounding box center [503, 322] width 21 height 7
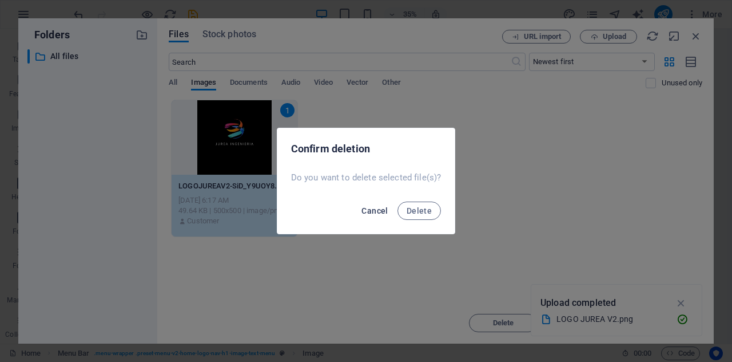
click at [383, 215] on span "Cancel" at bounding box center [375, 210] width 26 height 9
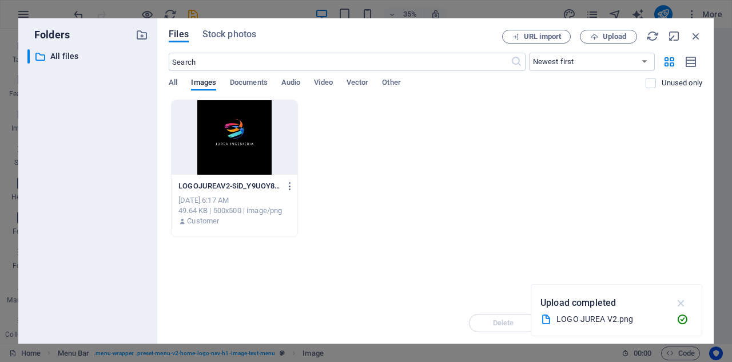
click at [688, 302] on icon "button" at bounding box center [681, 302] width 13 height 13
click at [236, 137] on div at bounding box center [235, 137] width 126 height 74
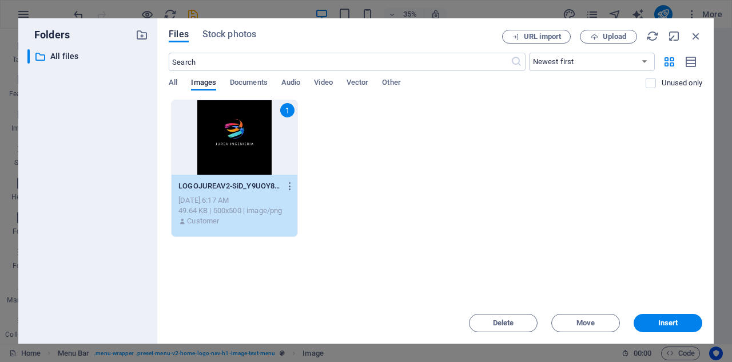
click at [236, 137] on div "1" at bounding box center [235, 137] width 126 height 74
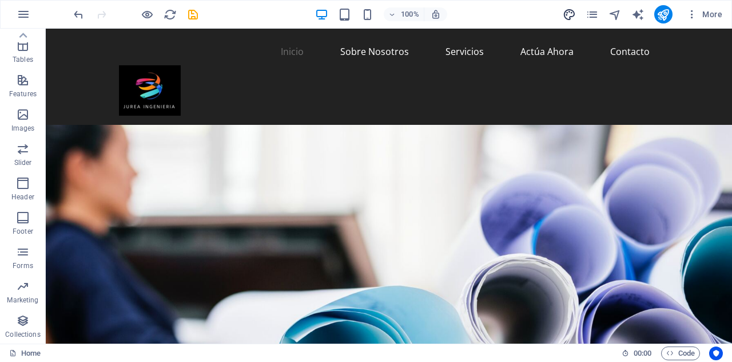
click at [577, 13] on span "design" at bounding box center [570, 14] width 14 height 13
select select "px"
select select "200"
select select "px"
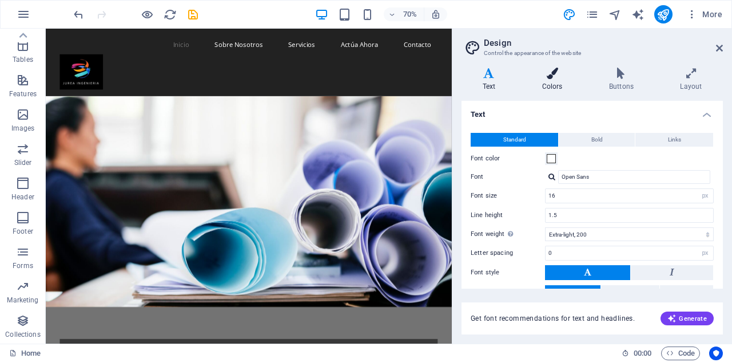
click at [561, 77] on icon at bounding box center [552, 73] width 62 height 11
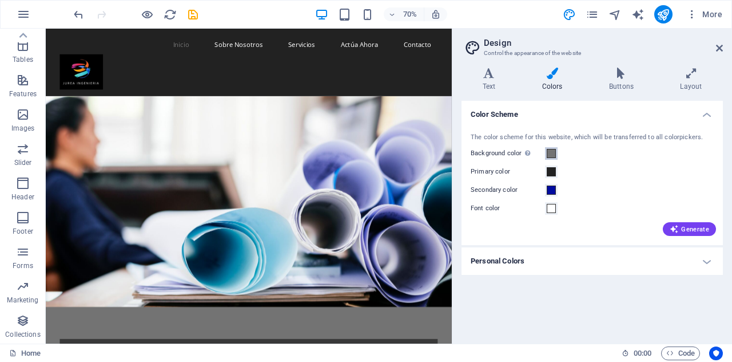
click at [552, 151] on span at bounding box center [551, 153] width 9 height 9
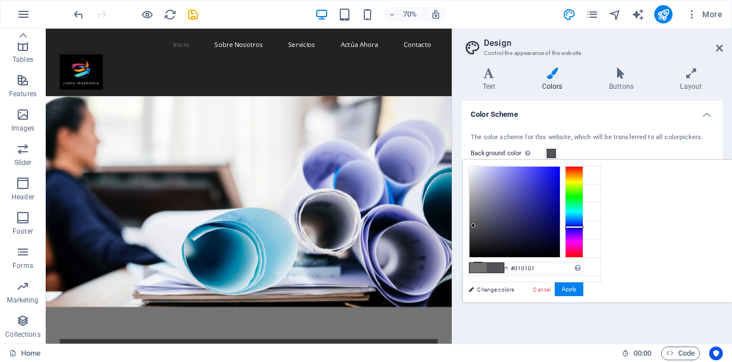
type input "#000000"
drag, startPoint x: 617, startPoint y: 225, endPoint x: 611, endPoint y: 260, distance: 35.9
click at [589, 260] on div "#000000 Supported formats #0852ed rgb(8, 82, 237) rgba(8, 82, 237, 90%) hsv(221…" at bounding box center [526, 314] width 126 height 308
click at [584, 284] on button "Apply" at bounding box center [569, 289] width 29 height 14
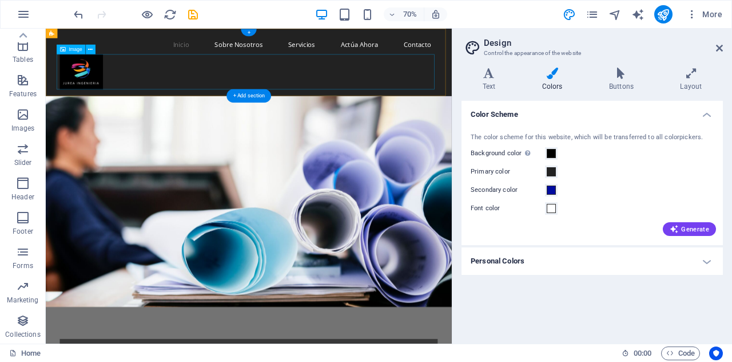
click at [252, 100] on figure at bounding box center [336, 90] width 540 height 50
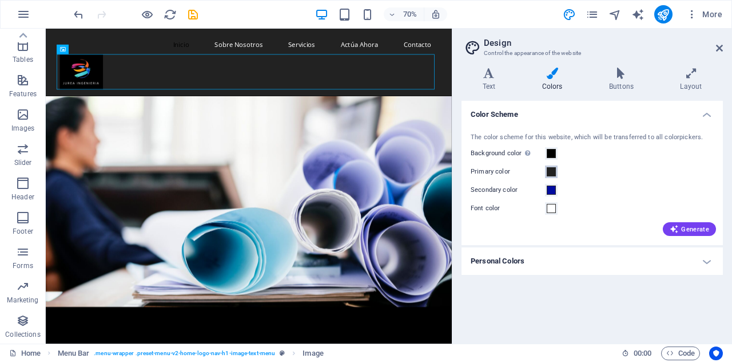
click at [549, 168] on span at bounding box center [551, 171] width 9 height 9
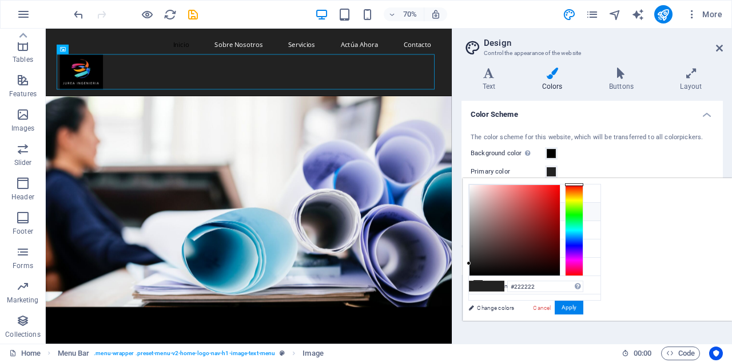
click at [505, 208] on li "Primary color #222222" at bounding box center [535, 212] width 132 height 18
type input "#000000"
drag, startPoint x: 612, startPoint y: 260, endPoint x: 604, endPoint y: 299, distance: 40.3
click at [604, 298] on div "less Background color #000000 Primary color #222222 Secondary color #000b9f Fon…" at bounding box center [597, 249] width 269 height 142
click at [584, 305] on button "Apply" at bounding box center [569, 307] width 29 height 14
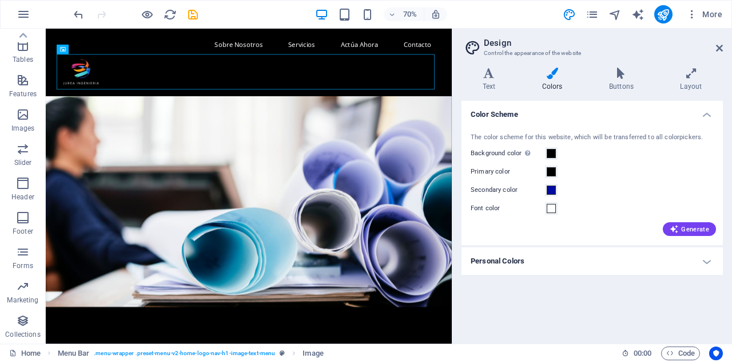
click at [717, 305] on div "Color Scheme The color scheme for this website, which will be transferred to al…" at bounding box center [592, 217] width 261 height 233
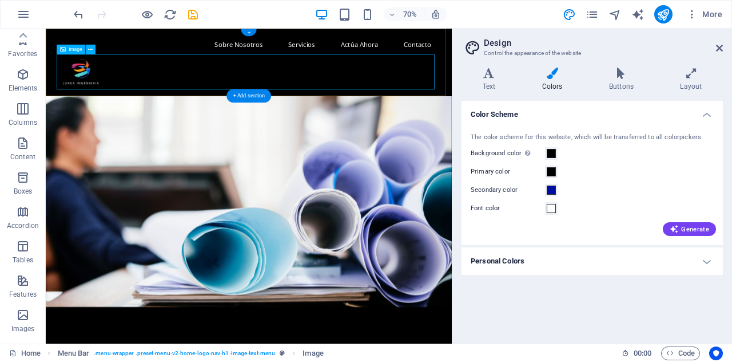
scroll to position [200, 0]
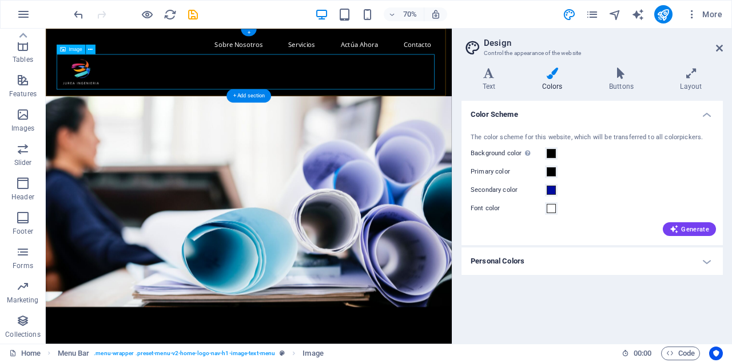
click at [282, 86] on figure at bounding box center [336, 90] width 540 height 50
click at [716, 47] on icon at bounding box center [719, 47] width 7 height 9
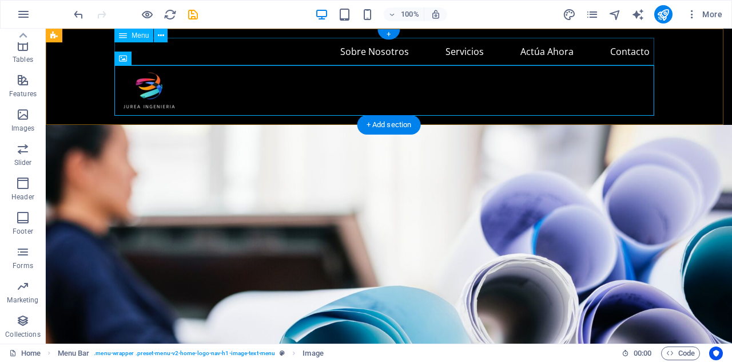
click at [388, 53] on nav "Inicio Sobre Nosotros Servicios Actúa Ahora Contacto" at bounding box center [389, 51] width 540 height 27
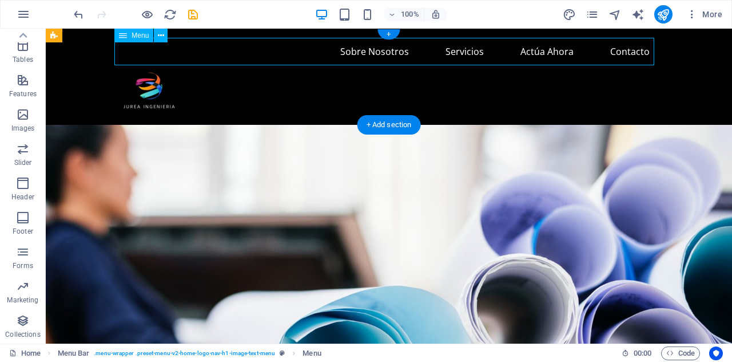
click at [296, 58] on nav "Inicio Sobre Nosotros Servicios Actúa Ahora Contacto" at bounding box center [389, 51] width 540 height 27
click at [310, 53] on nav "Inicio Sobre Nosotros Servicios Actúa Ahora Contacto" at bounding box center [389, 51] width 540 height 27
select select
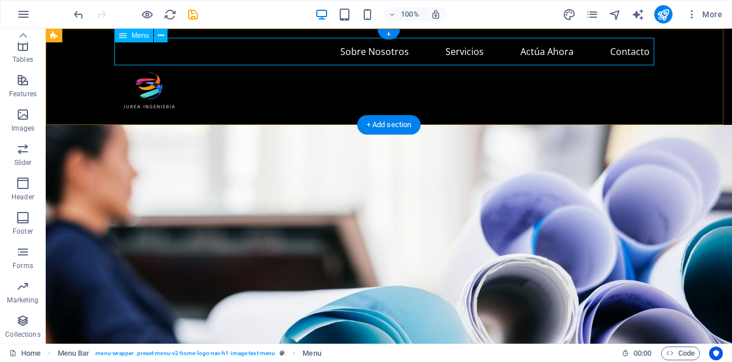
select select
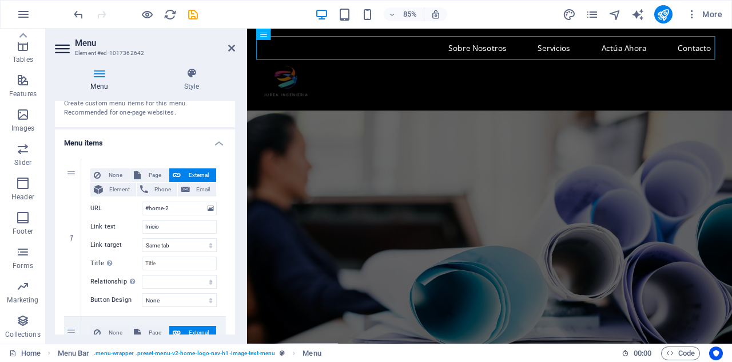
scroll to position [51, 0]
click at [201, 86] on h4 "Style" at bounding box center [191, 80] width 87 height 24
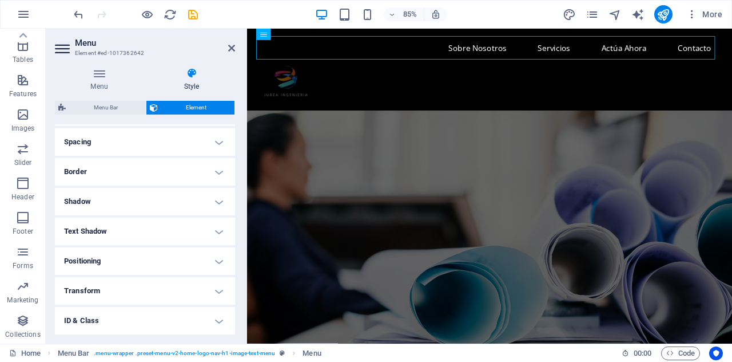
scroll to position [215, 0]
click at [187, 224] on h4 "Text Shadow" at bounding box center [145, 229] width 180 height 27
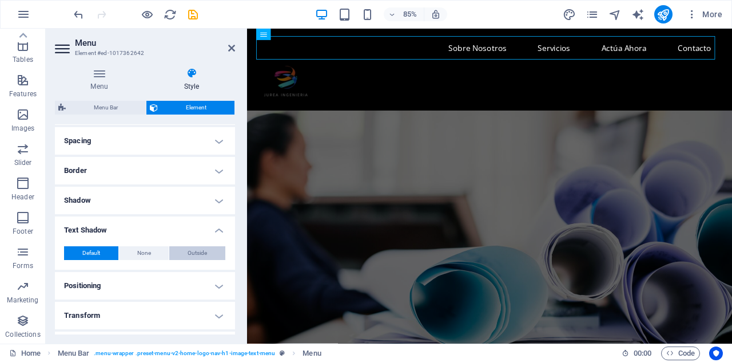
click at [197, 248] on span "Outside" at bounding box center [197, 253] width 19 height 14
type input "2"
type input "4"
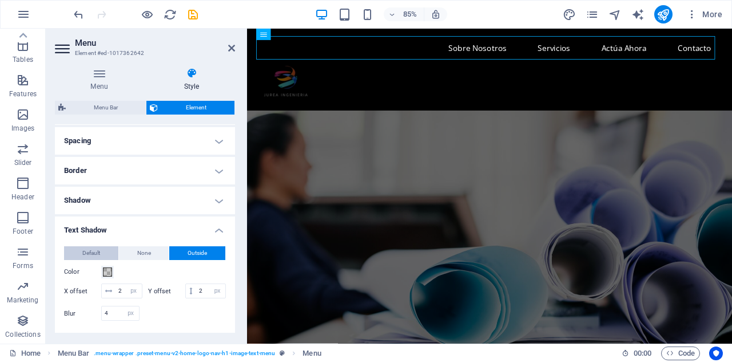
click at [105, 250] on button "Default" at bounding box center [91, 253] width 54 height 14
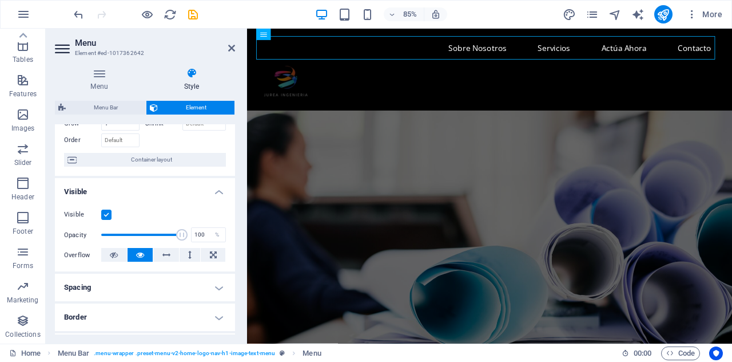
scroll to position [64, 0]
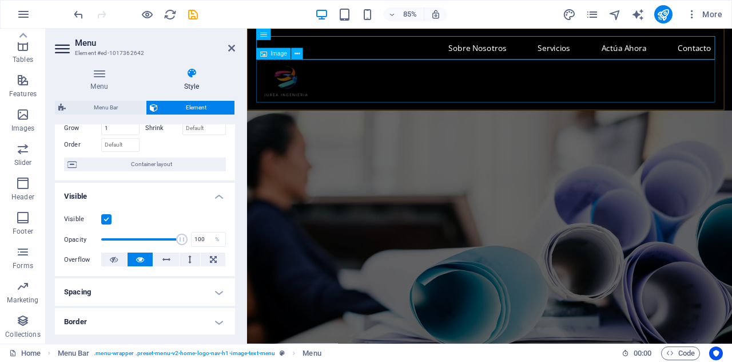
click at [412, 85] on figure at bounding box center [533, 90] width 540 height 50
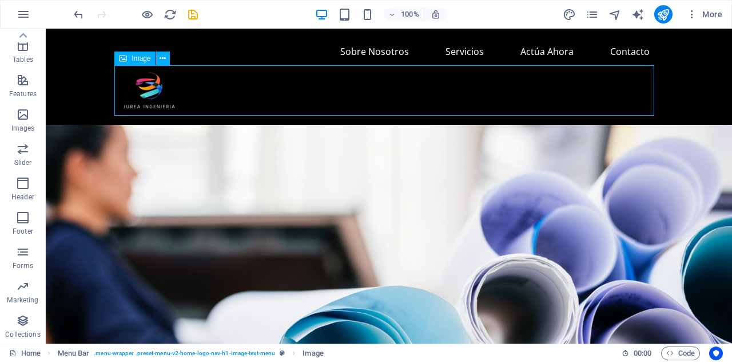
click at [652, 90] on figure at bounding box center [389, 90] width 540 height 50
select select "px"
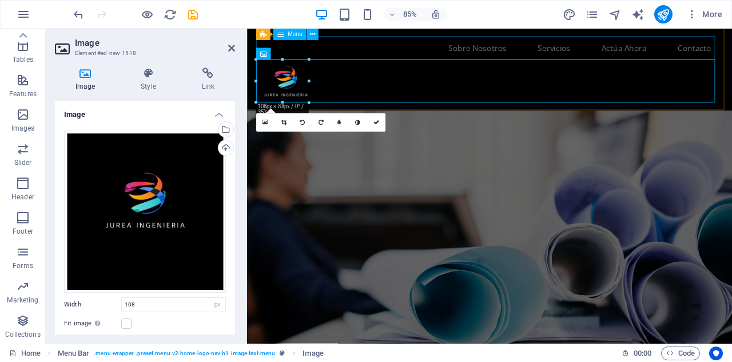
click at [443, 43] on nav "Inicio Sobre Nosotros Servicios Actúa Ahora Contacto" at bounding box center [533, 51] width 540 height 27
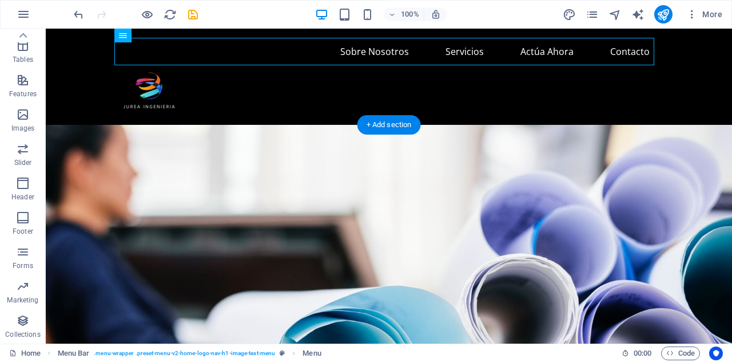
click at [432, 180] on figure at bounding box center [389, 275] width 687 height 301
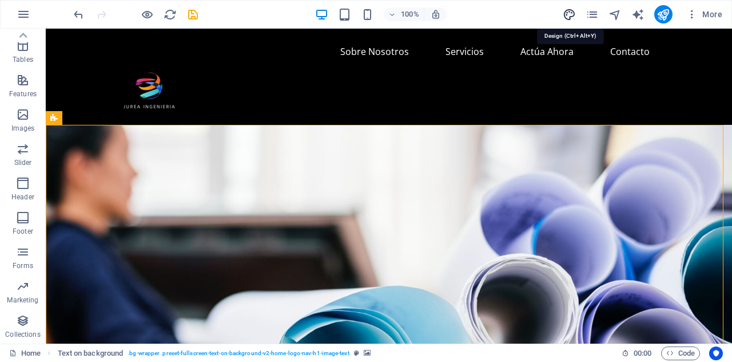
click at [566, 9] on icon "design" at bounding box center [569, 14] width 13 height 13
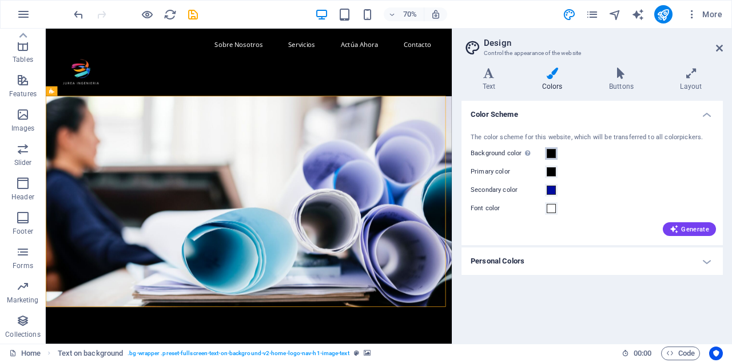
click at [552, 148] on button "Background color Only visible if it is not covered by other backgrounds." at bounding box center [551, 153] width 13 height 13
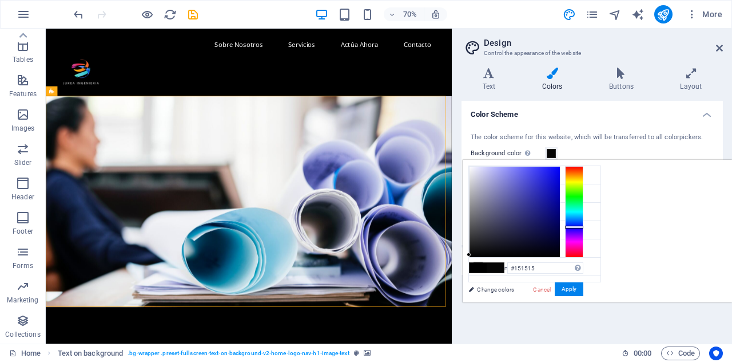
type input "#161616"
drag, startPoint x: 612, startPoint y: 255, endPoint x: 612, endPoint y: 248, distance: 6.9
click at [471, 248] on div at bounding box center [469, 249] width 4 height 4
click at [584, 292] on button "Apply" at bounding box center [569, 289] width 29 height 14
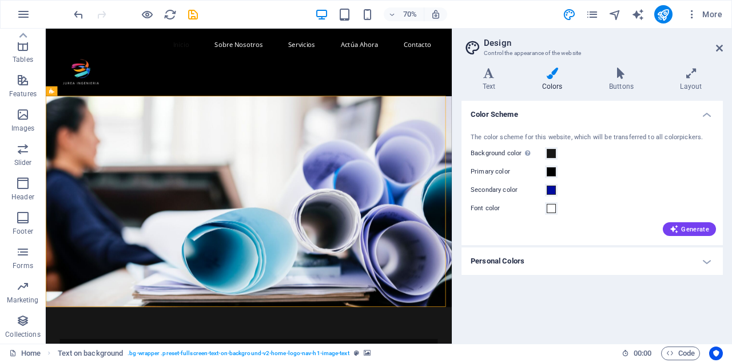
click at [572, 308] on div "Color Scheme The color scheme for this website, which will be transferred to al…" at bounding box center [592, 217] width 261 height 233
click at [249, 54] on nav "Inicio Sobre Nosotros Servicios Actúa Ahora Contacto" at bounding box center [336, 51] width 540 height 27
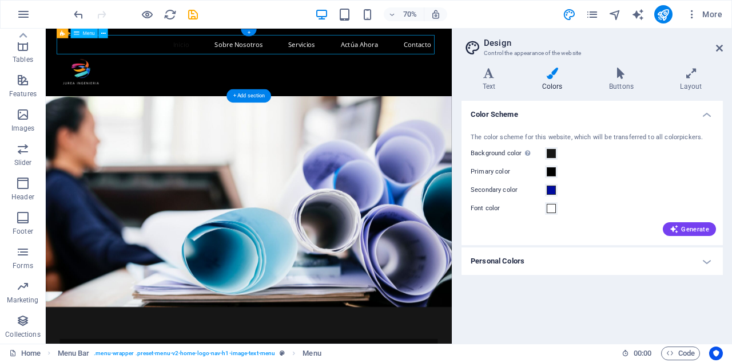
click at [249, 54] on nav "Inicio Sobre Nosotros Servicios Actúa Ahora Contacto" at bounding box center [336, 51] width 540 height 27
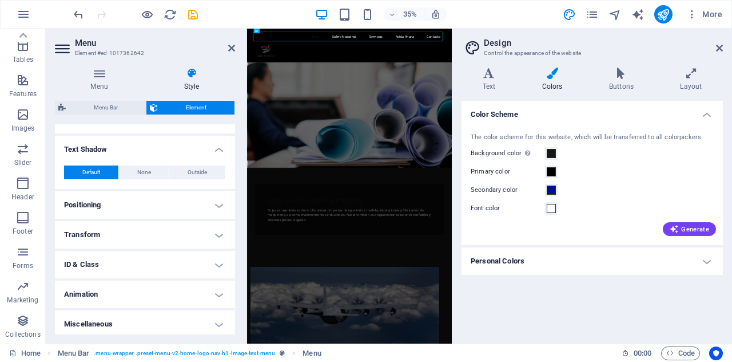
scroll to position [299, 0]
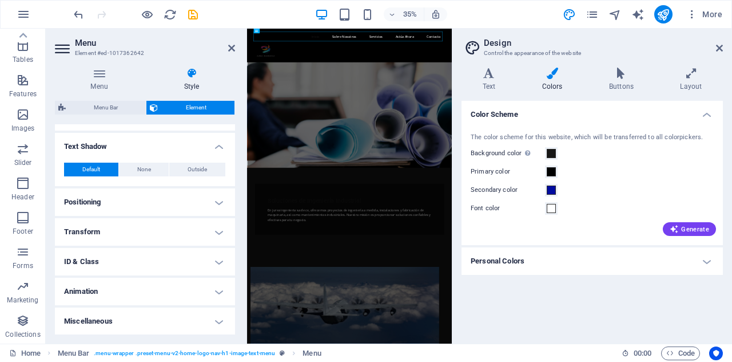
click at [146, 220] on h4 "Transform" at bounding box center [145, 231] width 180 height 27
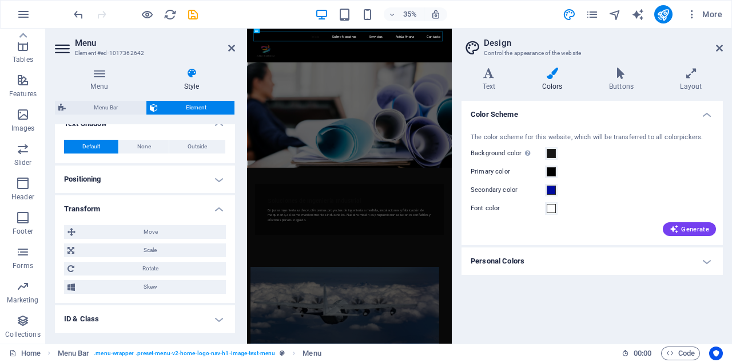
scroll to position [379, 0]
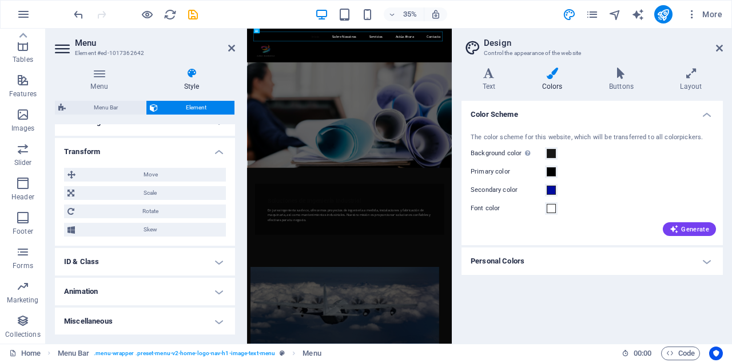
click at [145, 260] on h4 "ID & Class" at bounding box center [145, 261] width 180 height 27
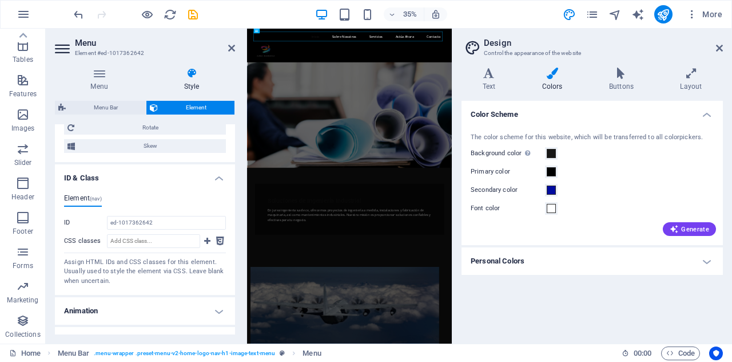
scroll to position [482, 0]
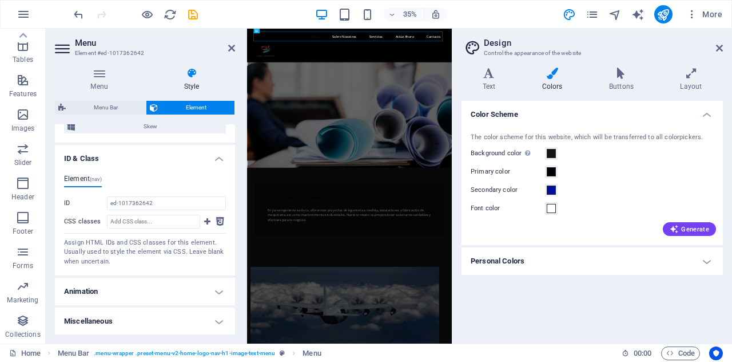
click at [142, 291] on h4 "Animation" at bounding box center [145, 290] width 180 height 27
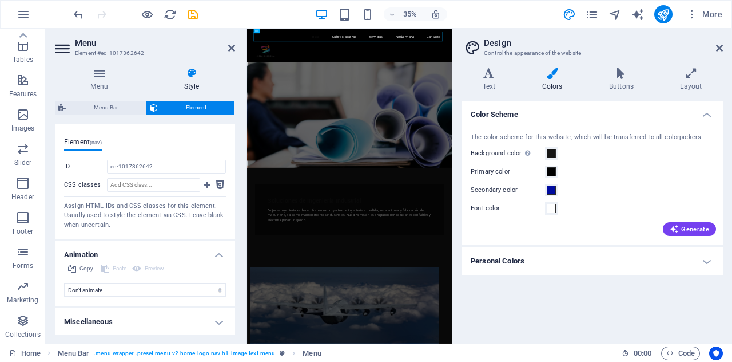
click at [137, 323] on h4 "Miscellaneous" at bounding box center [145, 321] width 180 height 27
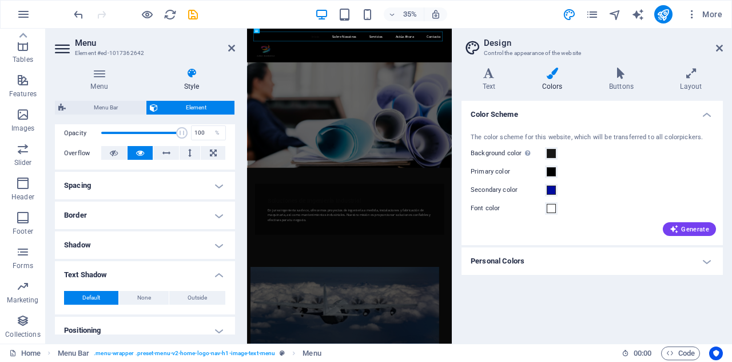
scroll to position [150, 0]
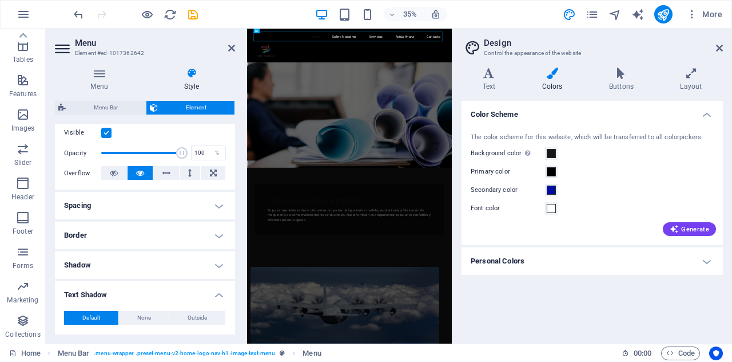
click at [131, 257] on h4 "Shadow" at bounding box center [145, 264] width 180 height 27
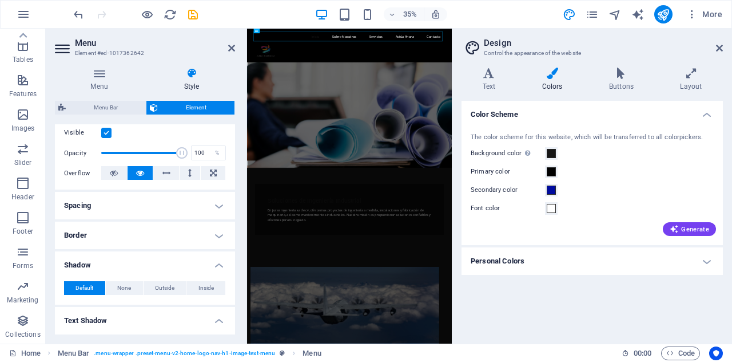
click at [158, 233] on h4 "Border" at bounding box center [145, 234] width 180 height 27
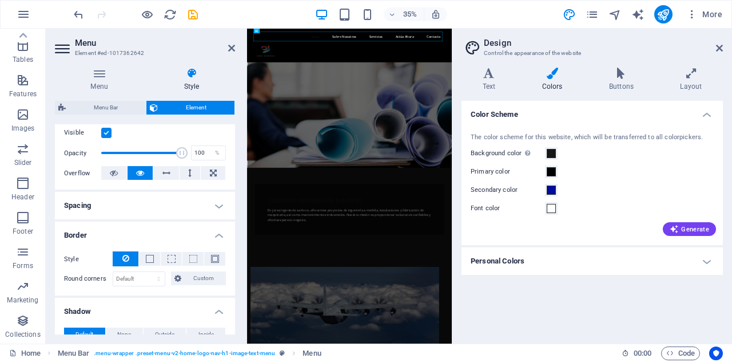
click at [164, 216] on h4 "Spacing" at bounding box center [145, 205] width 180 height 27
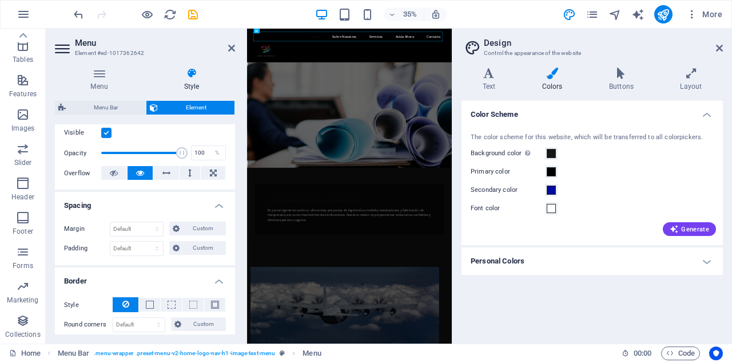
click at [222, 117] on div "Menu Bar Element Layout How this element expands within the layout (Flexbox). S…" at bounding box center [145, 217] width 180 height 233
click at [720, 50] on icon at bounding box center [719, 47] width 7 height 9
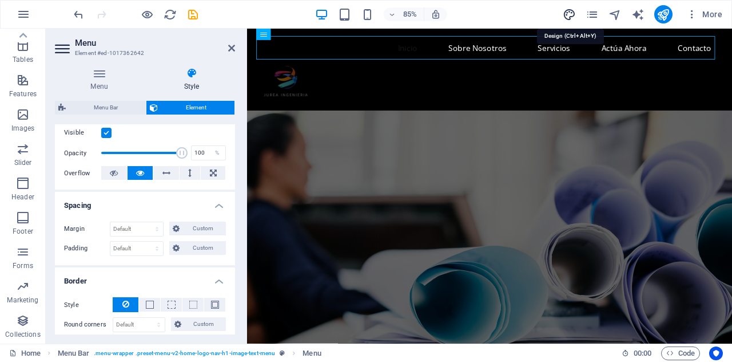
click at [566, 14] on icon "design" at bounding box center [569, 14] width 13 height 13
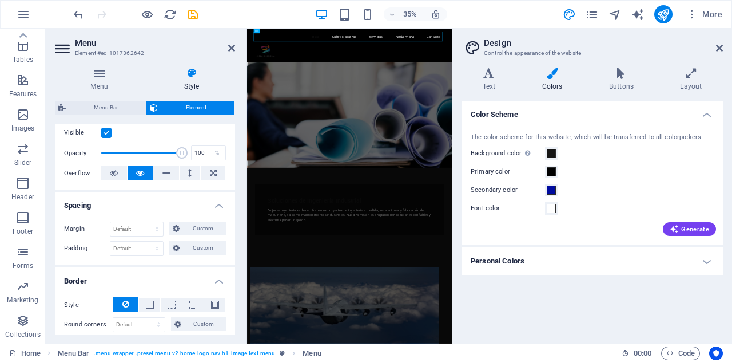
click at [548, 84] on h4 "Colors" at bounding box center [554, 80] width 67 height 24
click at [675, 231] on icon "button" at bounding box center [674, 228] width 9 height 9
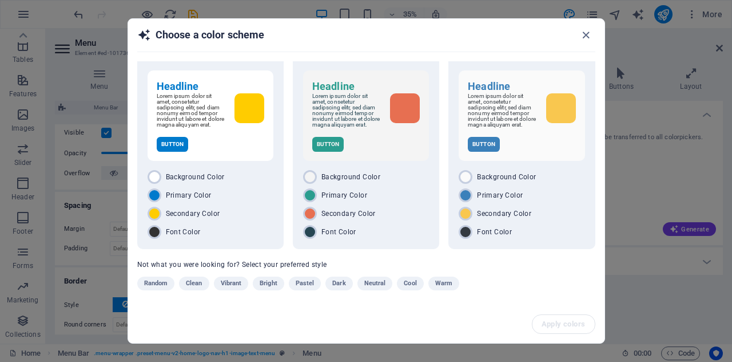
scroll to position [16, 0]
click at [494, 112] on p "Lorem ipsum dolor sit amet, consetetur sadipscing elitr, sed diam nonumy eirmod…" at bounding box center [502, 110] width 69 height 34
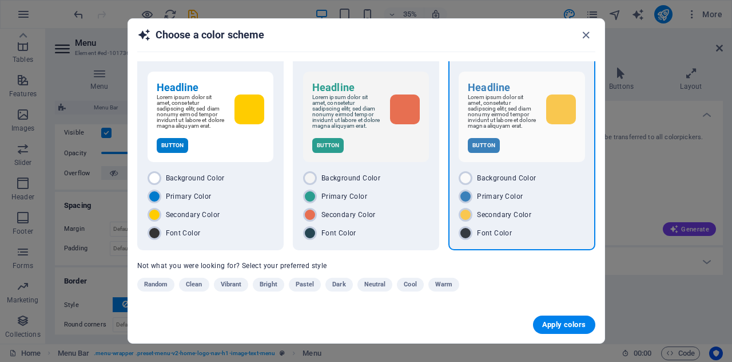
scroll to position [15, 0]
click at [553, 328] on span "Apply colors" at bounding box center [564, 324] width 44 height 9
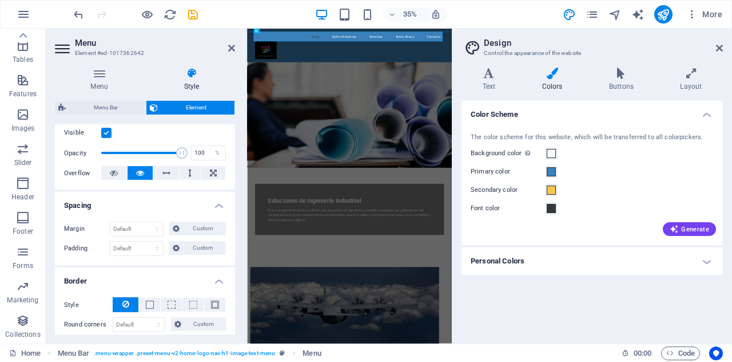
click at [553, 328] on div "Color Scheme The color scheme for this website, which will be transferred to al…" at bounding box center [592, 217] width 261 height 233
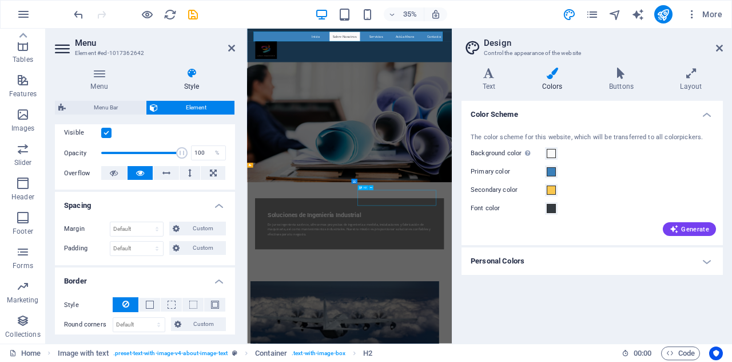
scroll to position [259, 0]
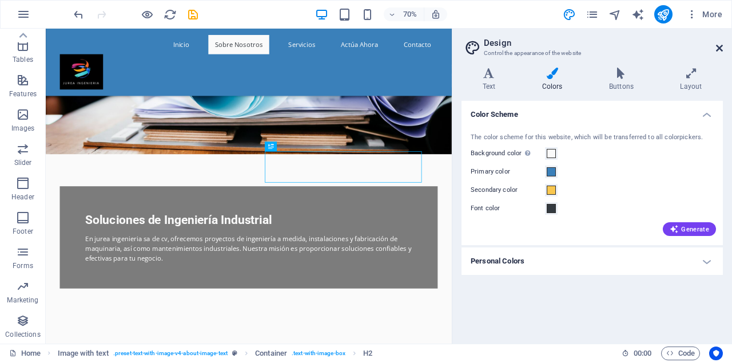
click at [718, 49] on icon at bounding box center [719, 47] width 7 height 9
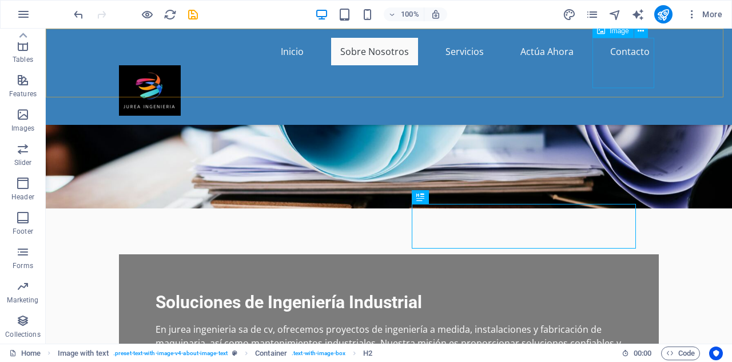
click at [630, 65] on figure at bounding box center [389, 90] width 540 height 50
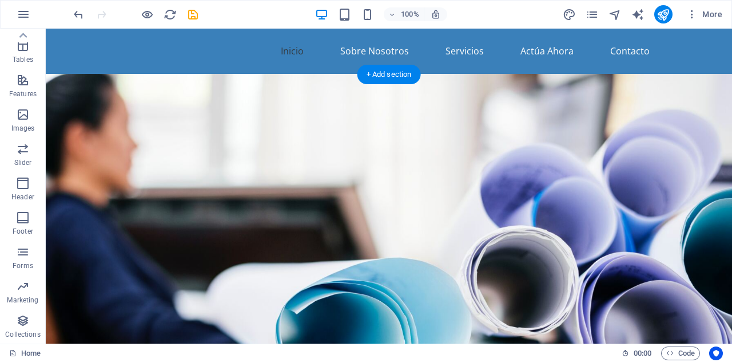
scroll to position [0, 0]
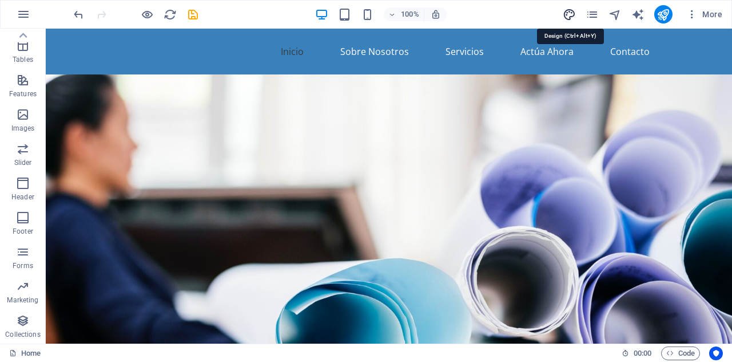
click at [566, 9] on icon "design" at bounding box center [569, 14] width 13 height 13
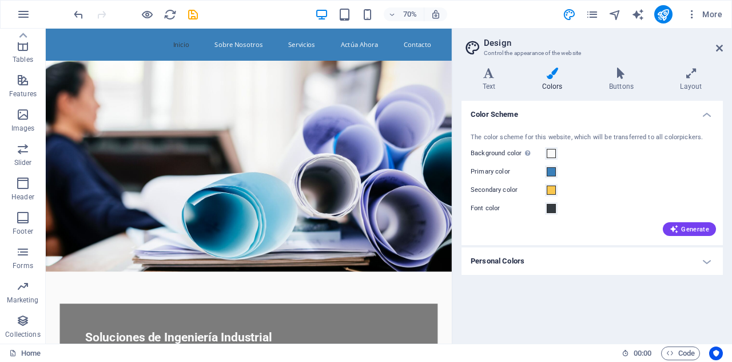
click at [570, 253] on h4 "Personal Colors" at bounding box center [592, 260] width 261 height 27
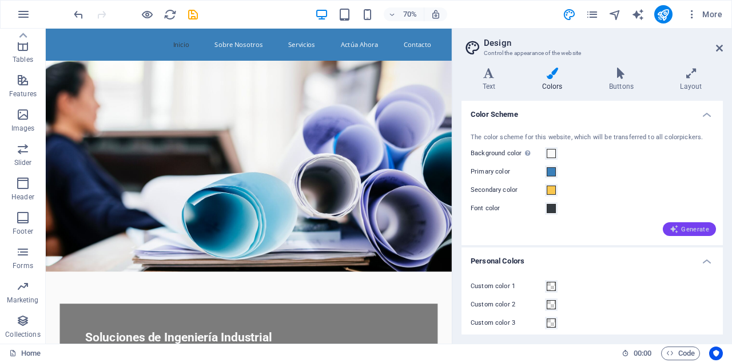
click at [677, 233] on icon "button" at bounding box center [674, 228] width 9 height 9
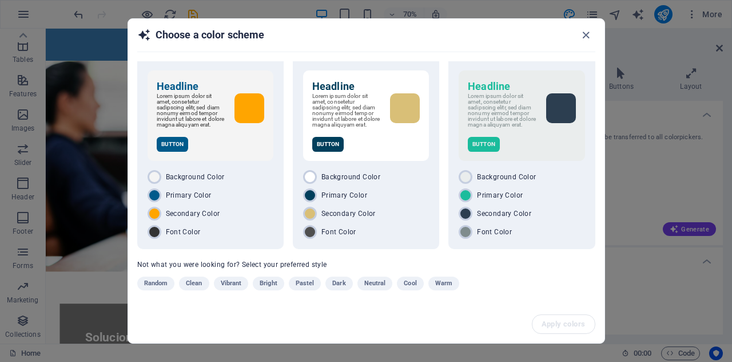
scroll to position [16, 0]
click at [348, 285] on button "Dark" at bounding box center [339, 283] width 27 height 14
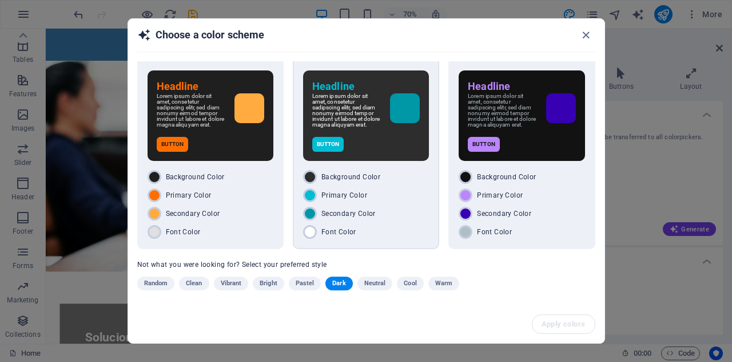
click at [365, 131] on div "Headline Lorem ipsum dolor sit amet, consetetur sadipscing elitr, sed diam nonu…" at bounding box center [366, 115] width 126 height 90
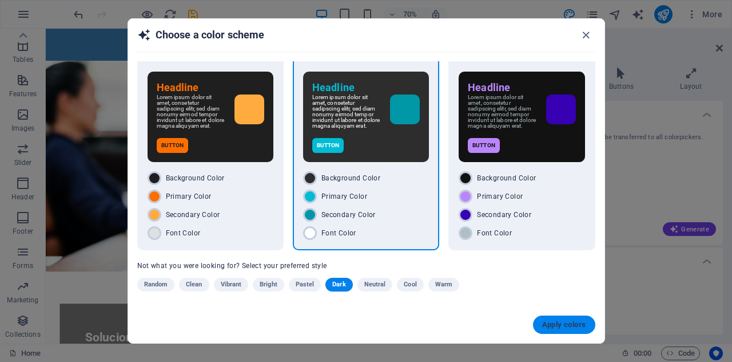
click at [555, 327] on span "Apply colors" at bounding box center [564, 324] width 44 height 9
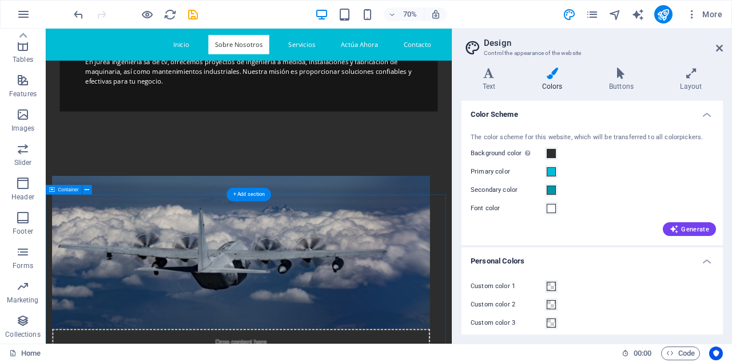
scroll to position [0, 0]
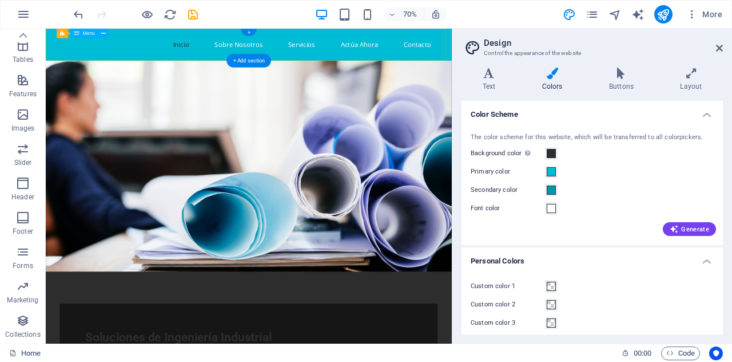
click at [240, 51] on nav "Inicio Sobre Nosotros Servicios Actúa Ahora Contacto" at bounding box center [336, 51] width 540 height 27
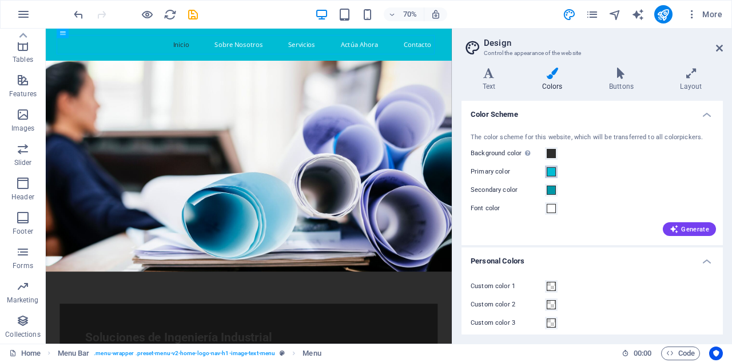
click at [553, 173] on span at bounding box center [551, 171] width 9 height 9
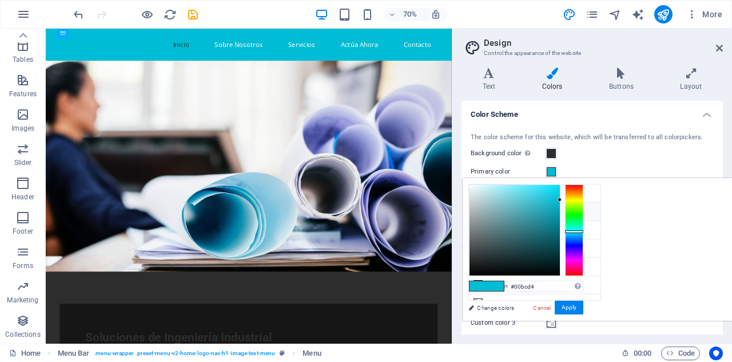
click at [479, 215] on li "Primary color #00BCD4" at bounding box center [535, 212] width 132 height 18
click at [479, 209] on icon at bounding box center [478, 211] width 8 height 8
drag, startPoint x: 703, startPoint y: 197, endPoint x: 600, endPoint y: 326, distance: 164.4
click at [600, 326] on body "jurea ingenieria sa de cv Home Favorites Elements Columns Content Boxes Accordi…" at bounding box center [366, 181] width 732 height 362
click at [584, 305] on button "Apply" at bounding box center [569, 307] width 29 height 14
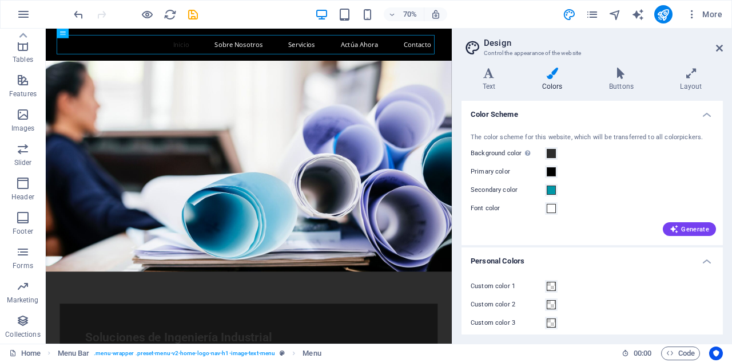
click at [606, 195] on div "Secondary color" at bounding box center [592, 190] width 243 height 14
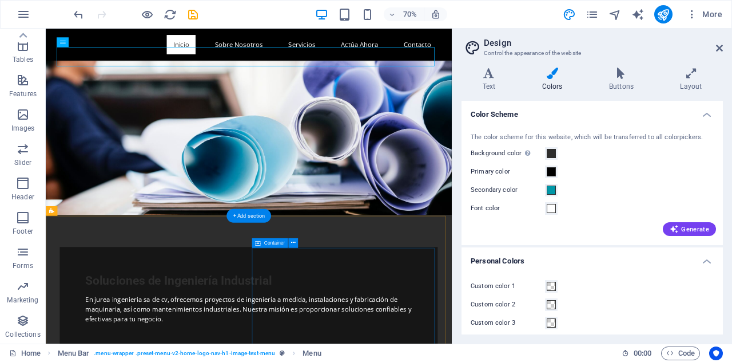
scroll to position [80, 0]
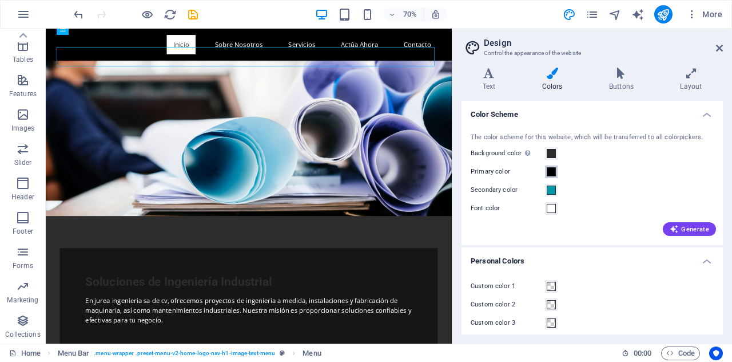
click at [550, 168] on span at bounding box center [551, 171] width 9 height 9
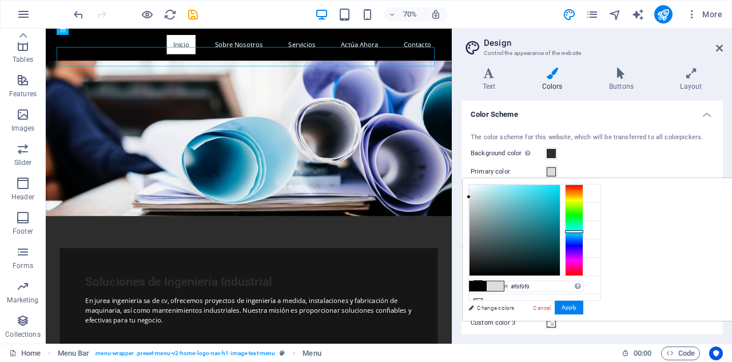
type input "#ffffff"
drag, startPoint x: 612, startPoint y: 273, endPoint x: 572, endPoint y: 170, distance: 109.8
click at [572, 170] on body "jurea ingenieria sa de cv Home Favorites Elements Columns Content Boxes Accordi…" at bounding box center [366, 181] width 732 height 362
click at [584, 306] on button "Apply" at bounding box center [569, 307] width 29 height 14
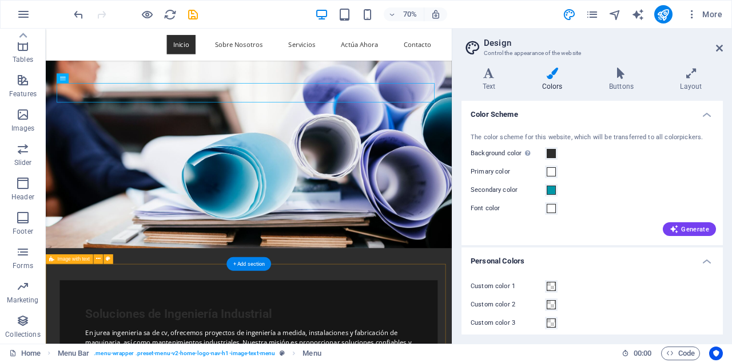
scroll to position [0, 0]
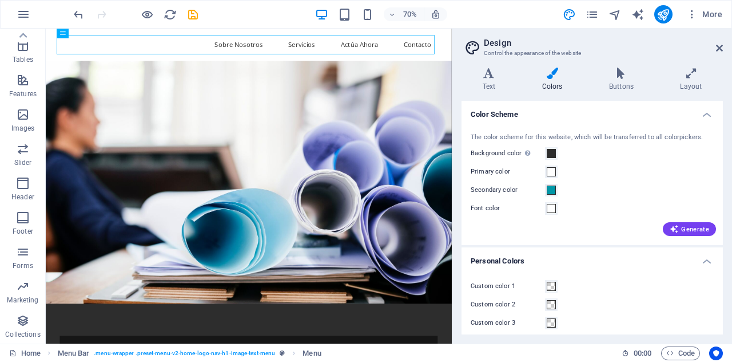
click at [585, 227] on div "Generate" at bounding box center [593, 226] width 248 height 18
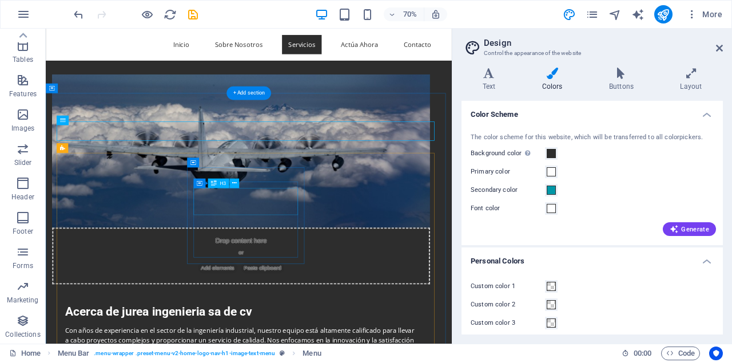
scroll to position [558, 0]
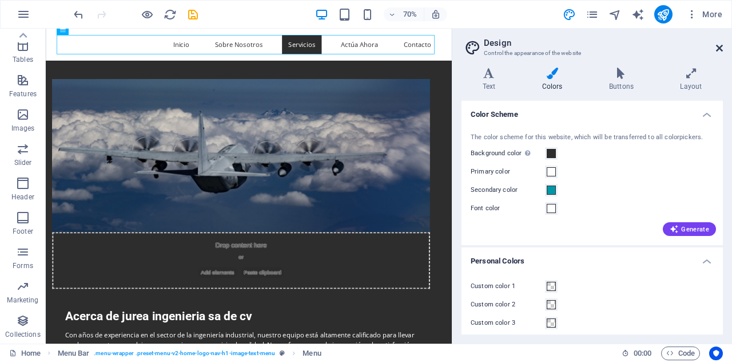
click at [721, 46] on icon at bounding box center [719, 47] width 7 height 9
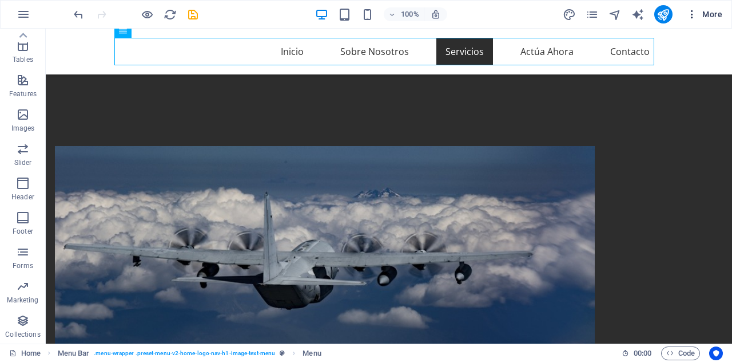
click at [704, 13] on span "More" at bounding box center [705, 14] width 36 height 11
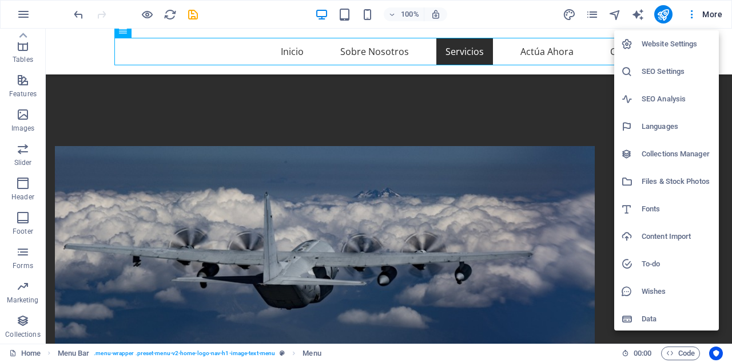
click at [692, 17] on div at bounding box center [366, 181] width 732 height 362
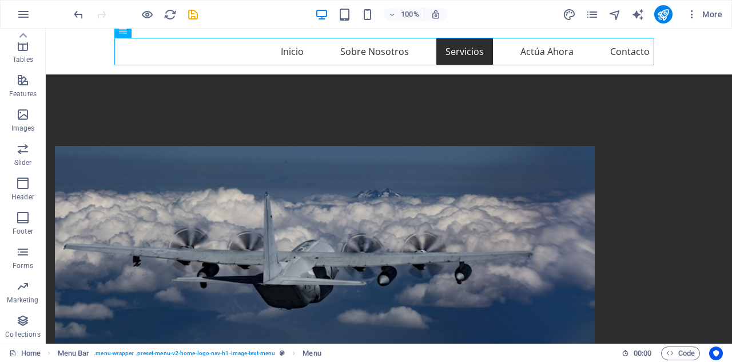
click at [692, 17] on icon "button" at bounding box center [692, 14] width 11 height 11
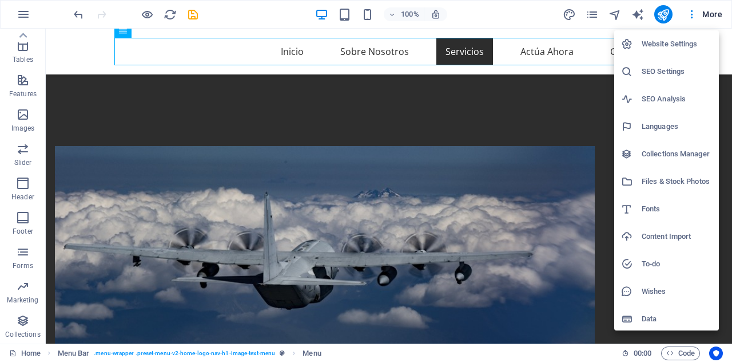
click at [26, 21] on div at bounding box center [366, 181] width 732 height 362
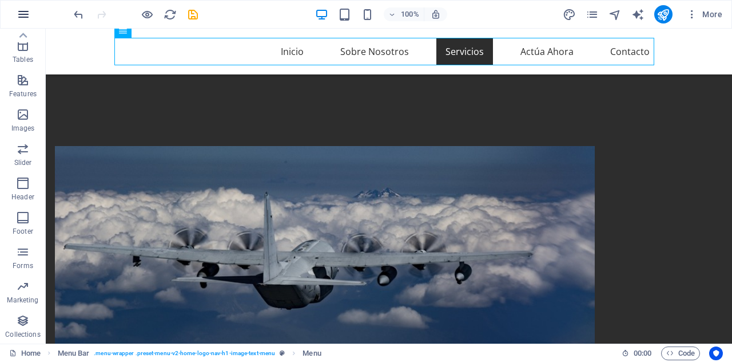
click at [24, 16] on icon "button" at bounding box center [24, 14] width 14 height 14
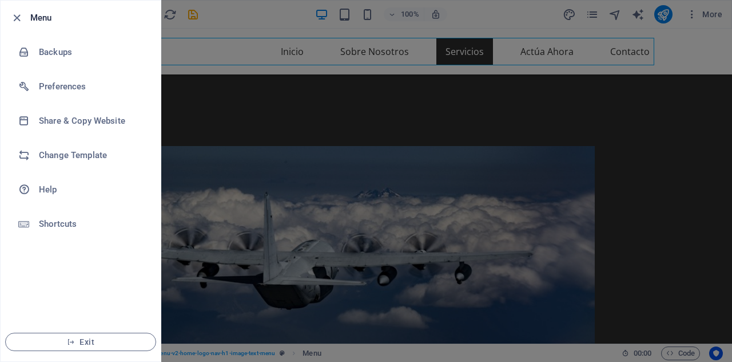
click at [227, 46] on div at bounding box center [366, 181] width 732 height 362
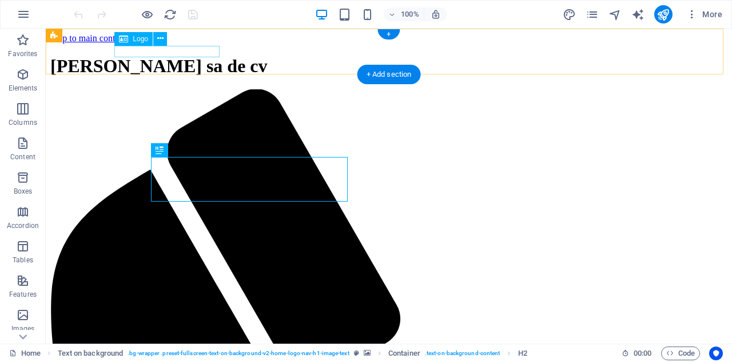
click at [194, 55] on div "[PERSON_NAME] sa de cv" at bounding box center [388, 65] width 677 height 21
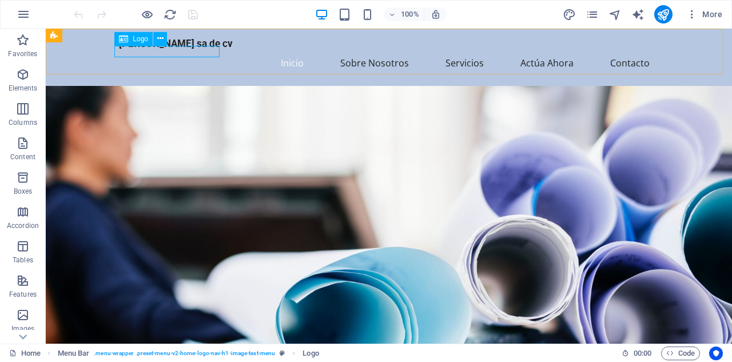
click at [133, 39] on span "Logo" at bounding box center [140, 38] width 15 height 7
click at [157, 39] on icon at bounding box center [160, 39] width 6 height 12
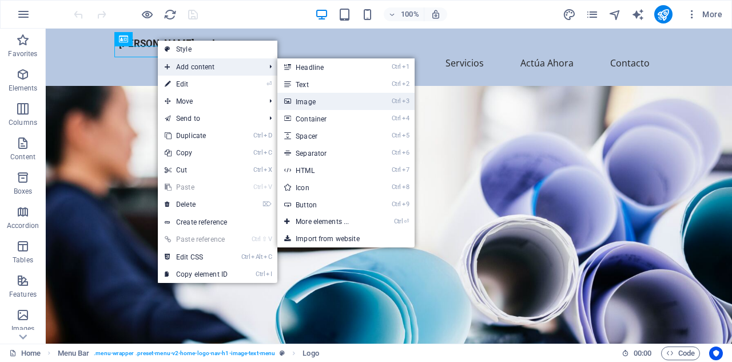
click at [316, 97] on link "Ctrl 3 Image" at bounding box center [324, 101] width 94 height 17
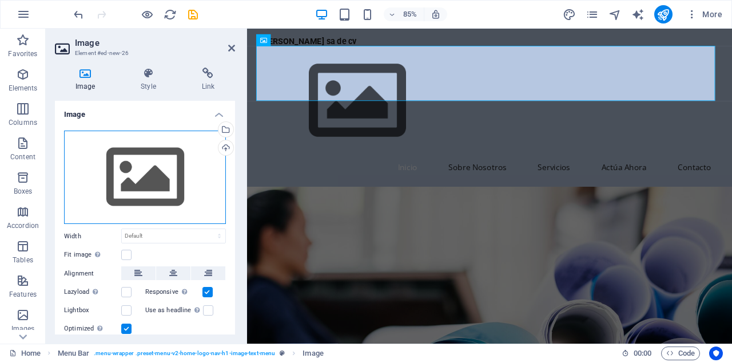
click at [159, 185] on div "Drag files here, click to choose files or select files from Files or our free s…" at bounding box center [145, 177] width 162 height 94
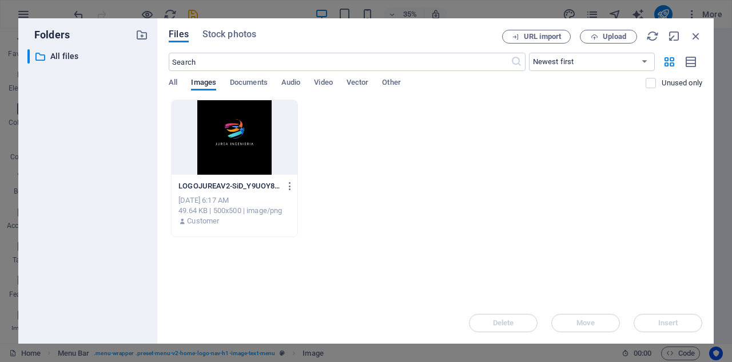
click at [247, 150] on div at bounding box center [235, 137] width 126 height 74
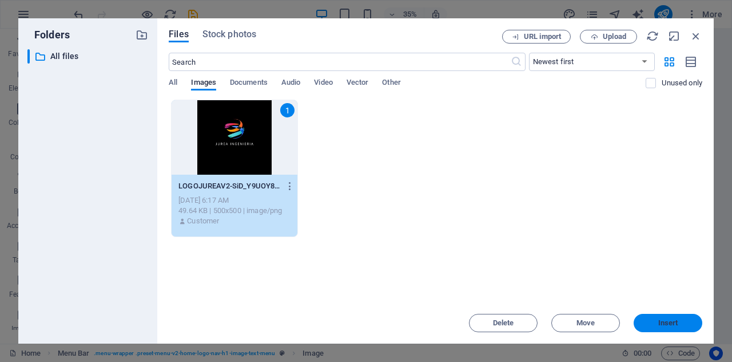
click at [637, 320] on button "Insert" at bounding box center [668, 323] width 69 height 18
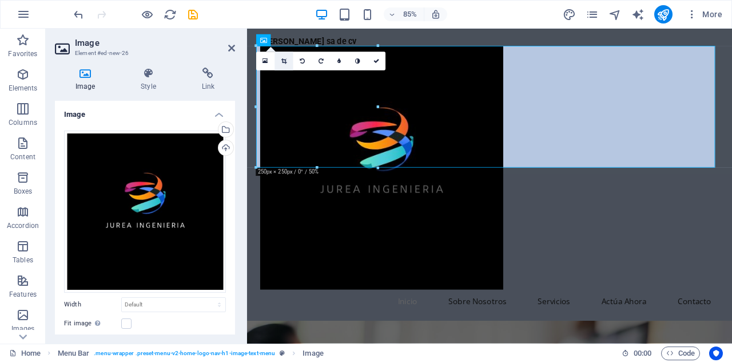
click at [284, 59] on icon at bounding box center [283, 61] width 5 height 6
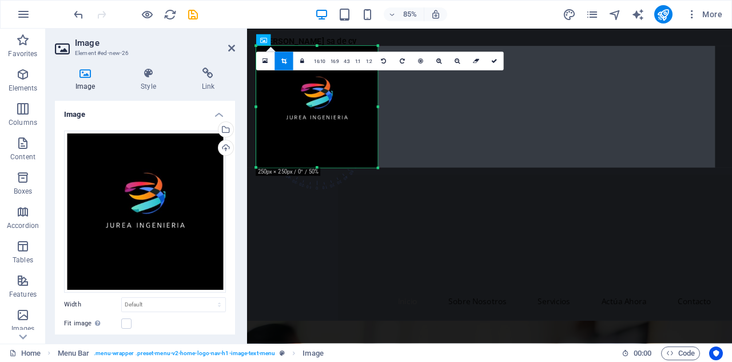
click at [380, 170] on div at bounding box center [378, 168] width 6 height 6
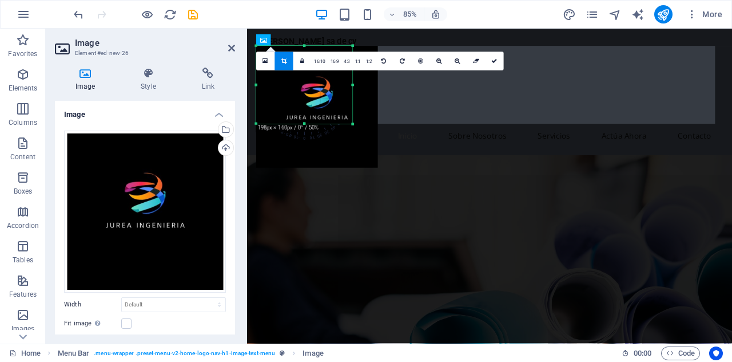
drag, startPoint x: 380, startPoint y: 170, endPoint x: 350, endPoint y: 118, distance: 59.5
click at [350, 118] on div "180 170 160 150 140 130 120 110 100 90 80 70 60 50 40 30 20 10 0 -10 -20 -30 -4…" at bounding box center [304, 85] width 96 height 78
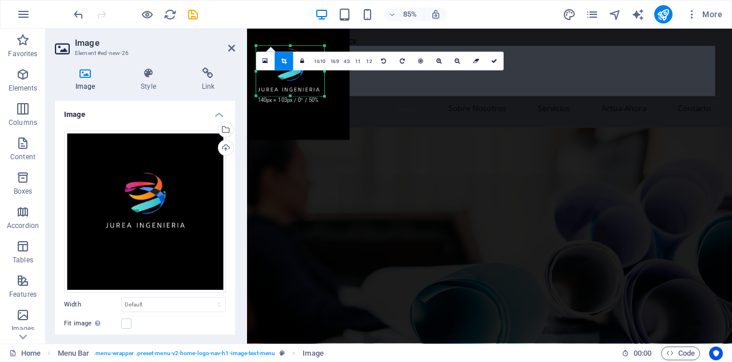
drag, startPoint x: 256, startPoint y: 45, endPoint x: 290, endPoint y: 78, distance: 46.5
click at [290, 78] on div "180 170 160 150 140 130 120 110 100 90 80 70 60 50 40 30 20 10 0 -10 -20 -30 -4…" at bounding box center [290, 71] width 68 height 50
click at [441, 134] on nav "Inicio Sobre Nosotros Servicios Actúa Ahora Contacto" at bounding box center [533, 121] width 540 height 27
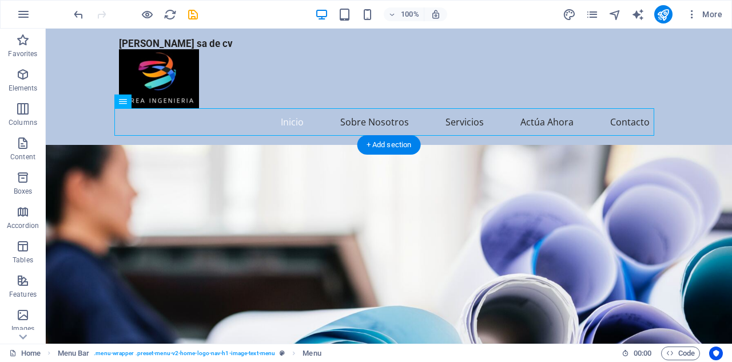
click at [208, 175] on figure at bounding box center [389, 295] width 687 height 301
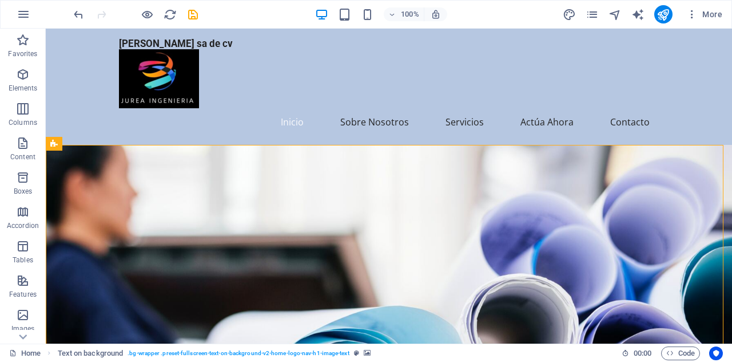
click at [563, 15] on div "100% More" at bounding box center [400, 14] width 656 height 18
click at [569, 15] on icon "design" at bounding box center [569, 14] width 13 height 13
select select "px"
select select "200"
select select "px"
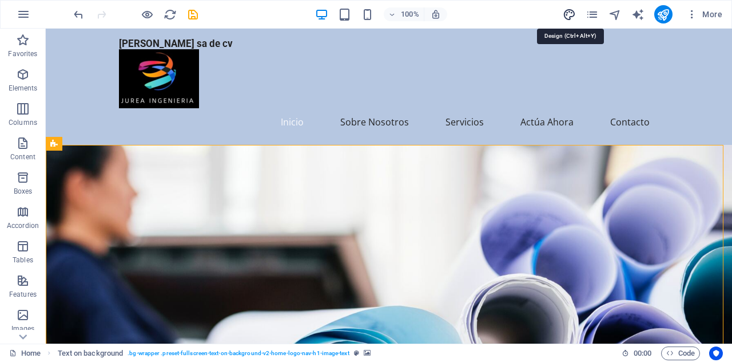
select select "rem"
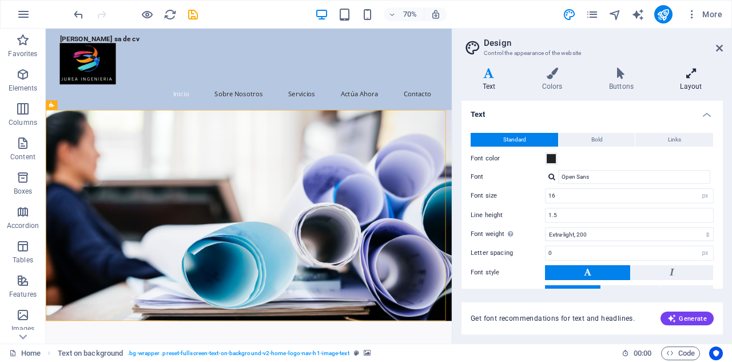
click at [694, 70] on icon at bounding box center [692, 73] width 64 height 11
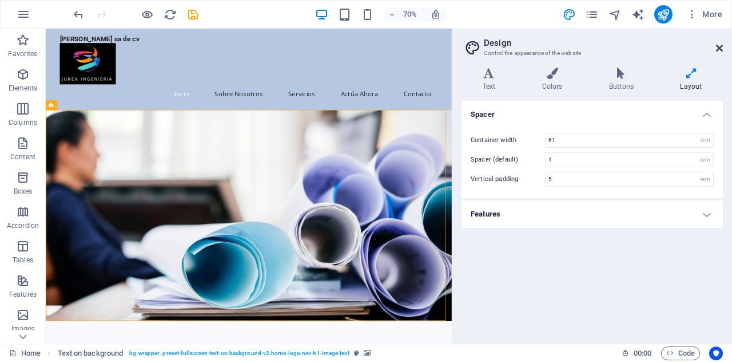
click at [719, 49] on icon at bounding box center [719, 47] width 7 height 9
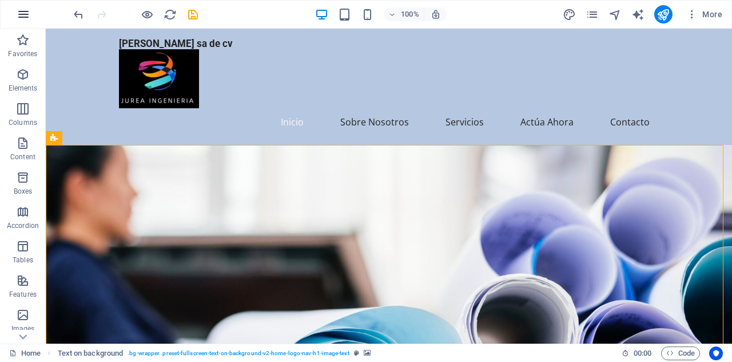
click at [29, 10] on icon "button" at bounding box center [24, 14] width 14 height 14
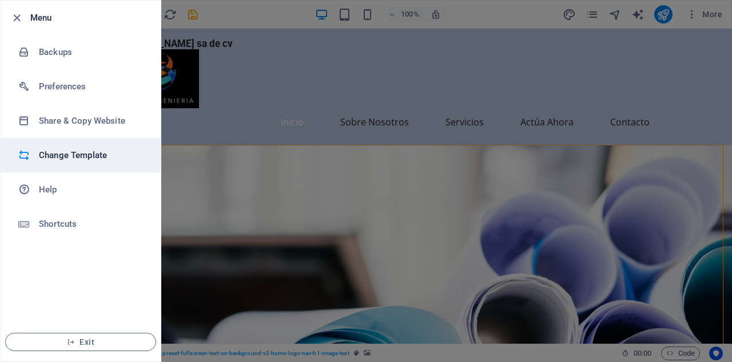
click at [48, 154] on h6 "Change Template" at bounding box center [92, 155] width 106 height 14
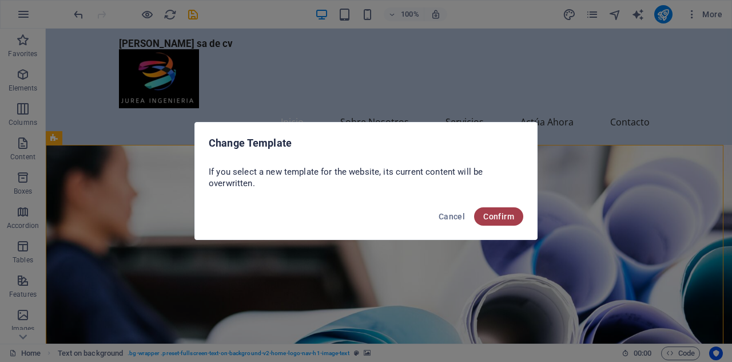
click at [497, 216] on span "Confirm" at bounding box center [498, 216] width 31 height 9
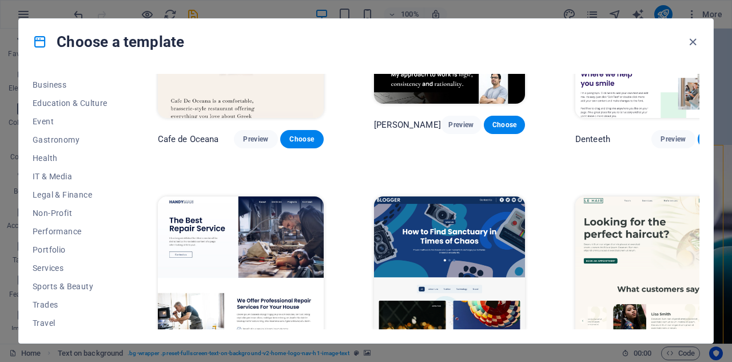
scroll to position [106, 0]
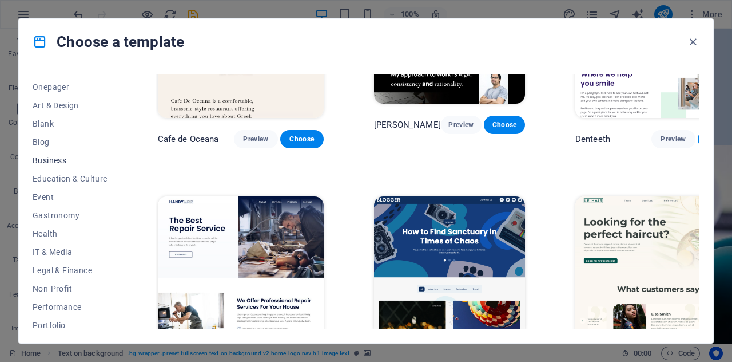
click at [49, 162] on span "Business" at bounding box center [70, 160] width 75 height 9
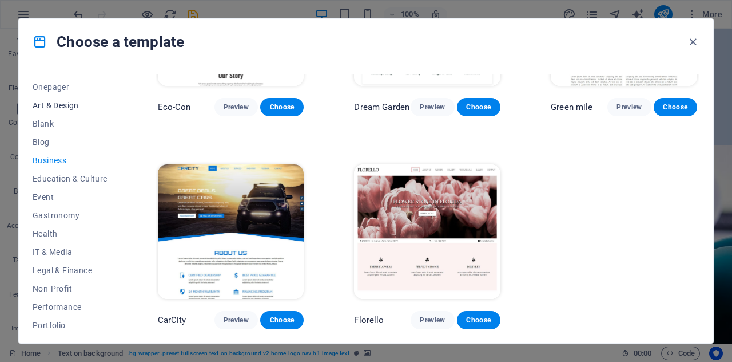
scroll to position [0, 0]
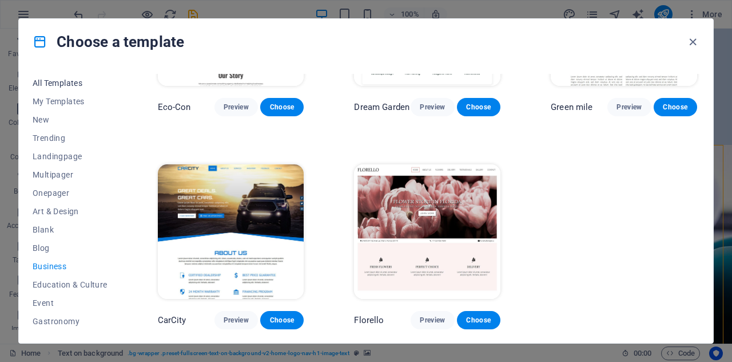
click at [58, 85] on span "All Templates" at bounding box center [70, 82] width 75 height 9
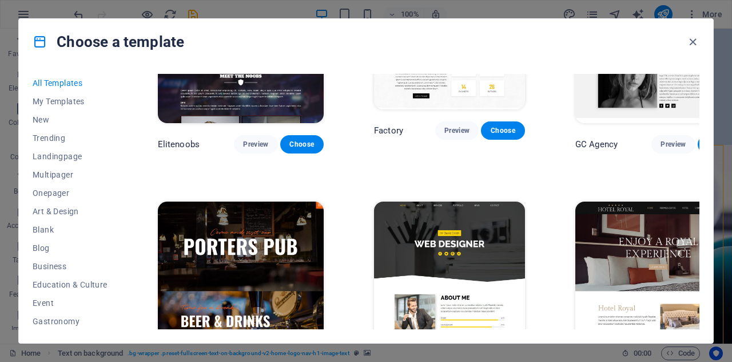
scroll to position [8443, 0]
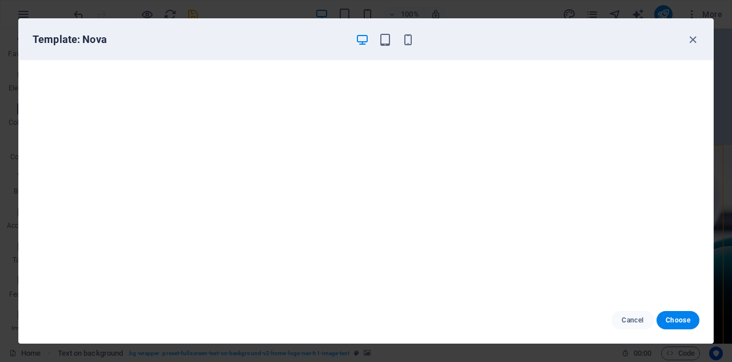
scroll to position [2, 0]
click at [684, 322] on span "Choose" at bounding box center [678, 319] width 25 height 9
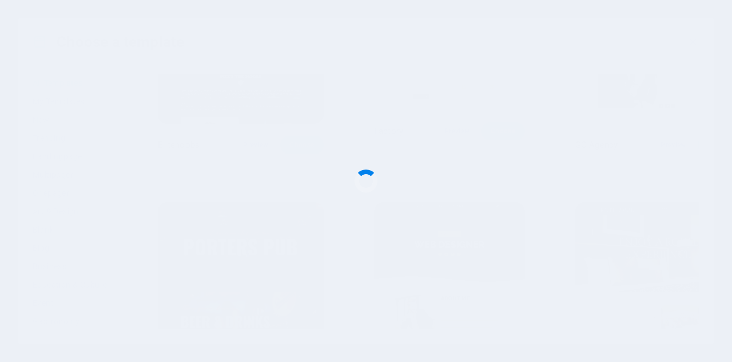
checkbox input "false"
click at [684, 322] on div at bounding box center [366, 181] width 732 height 362
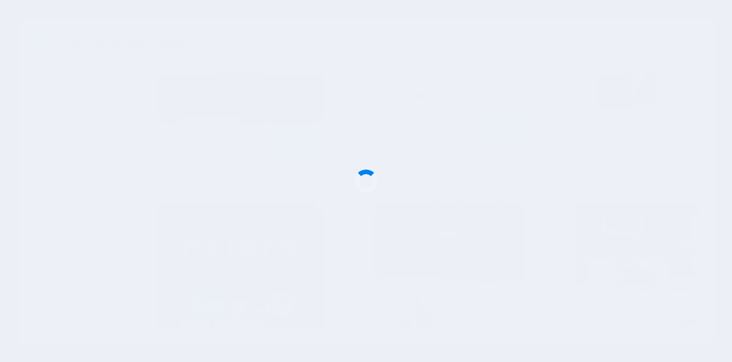
click at [685, 322] on div at bounding box center [366, 181] width 732 height 362
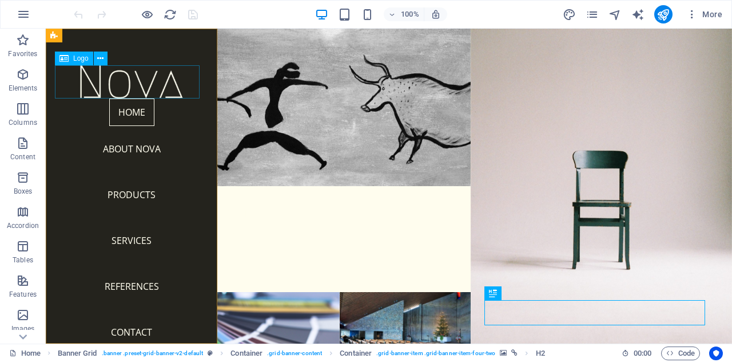
click at [159, 88] on div at bounding box center [131, 81] width 153 height 33
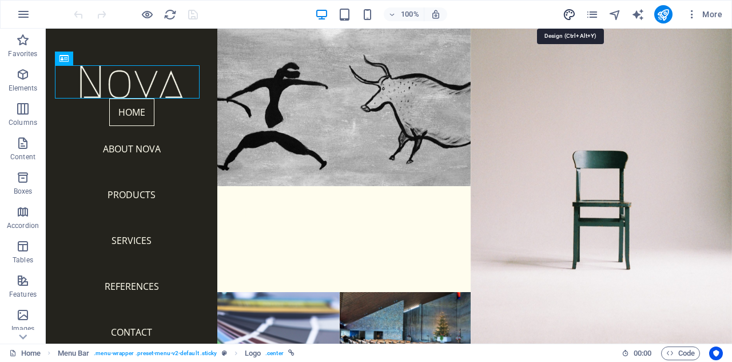
click at [576, 18] on icon "design" at bounding box center [569, 14] width 13 height 13
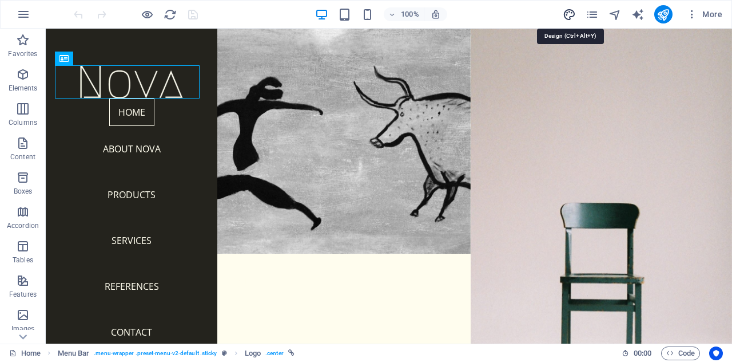
select select "px"
select select "300"
select select "px"
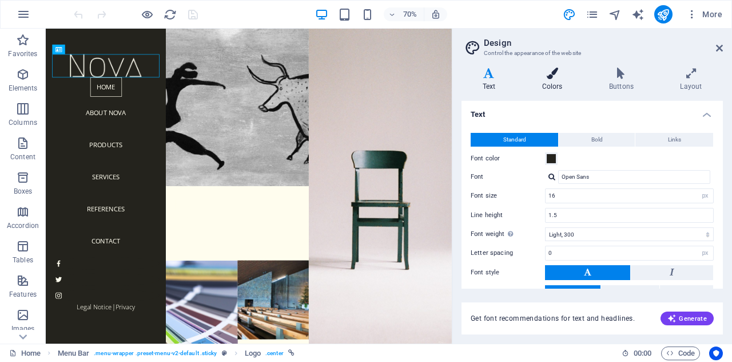
click at [565, 86] on h4 "Colors" at bounding box center [554, 80] width 67 height 24
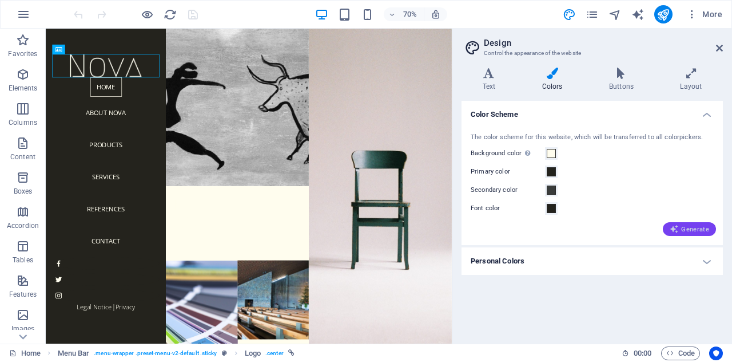
click at [692, 231] on span "Generate" at bounding box center [689, 228] width 39 height 9
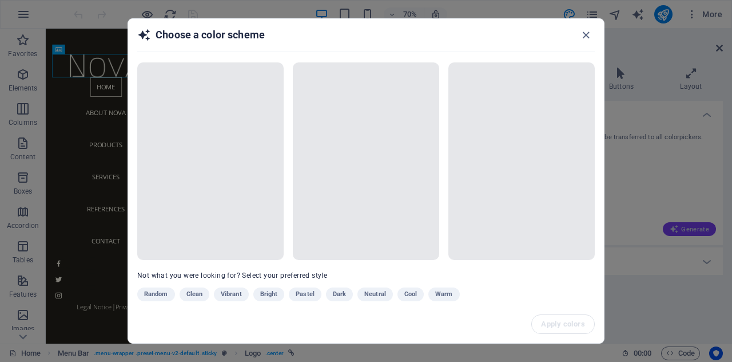
click at [692, 231] on div "Choose a color scheme Not what you were looking for? Select your preferred styl…" at bounding box center [366, 181] width 732 height 362
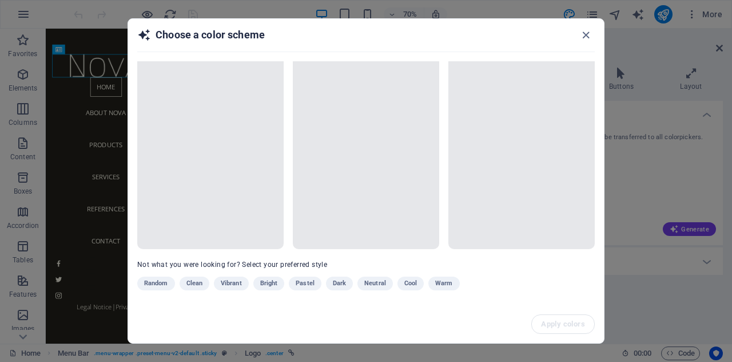
scroll to position [16, 0]
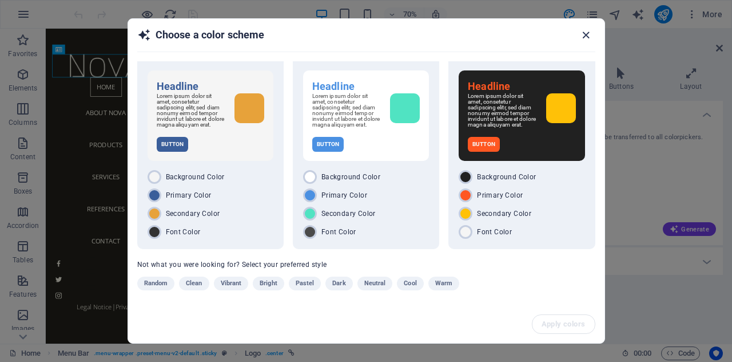
click at [585, 35] on icon "button" at bounding box center [586, 35] width 13 height 13
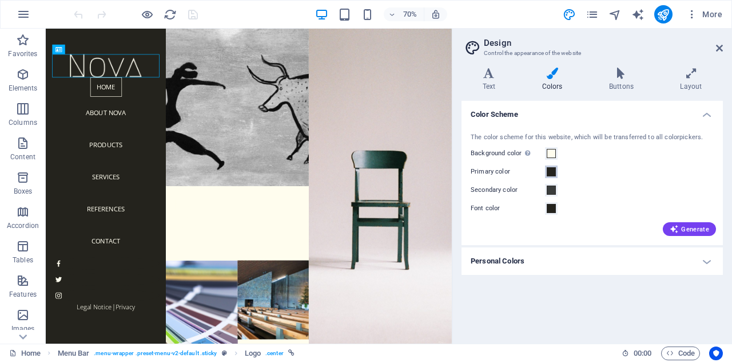
click at [554, 170] on span at bounding box center [551, 171] width 9 height 9
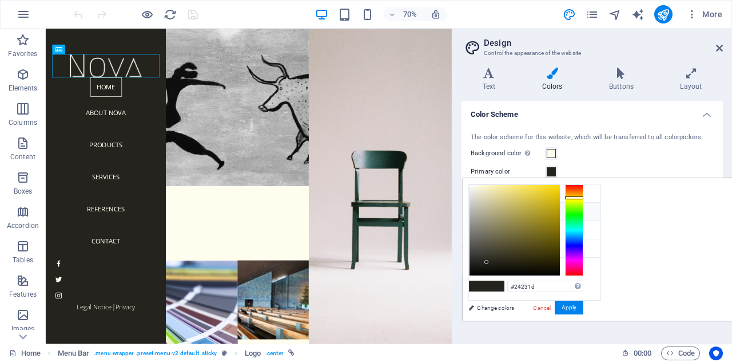
click at [481, 213] on icon at bounding box center [478, 211] width 8 height 8
drag, startPoint x: 629, startPoint y: 260, endPoint x: 587, endPoint y: 302, distance: 59.5
click at [587, 302] on div "less Background color #fffdee Primary color #24231D Secondary color #3a3c3b Fon…" at bounding box center [597, 249] width 269 height 142
type input "#000000"
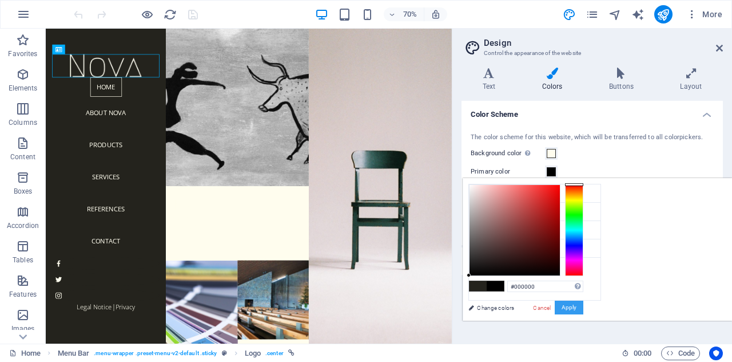
click at [584, 305] on button "Apply" at bounding box center [569, 307] width 29 height 14
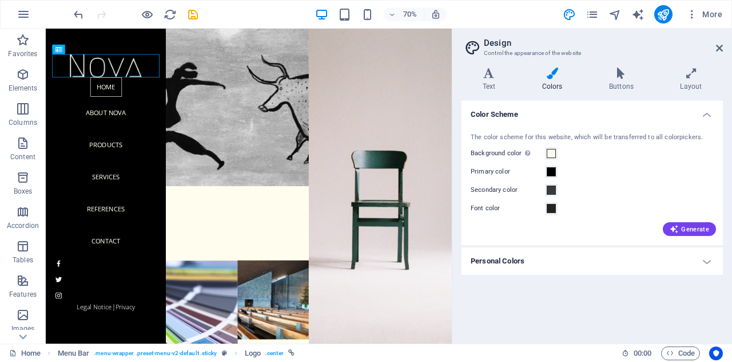
click at [635, 310] on div "Color Scheme The color scheme for this website, which will be transferred to al…" at bounding box center [592, 217] width 261 height 233
click at [719, 51] on icon at bounding box center [719, 47] width 7 height 9
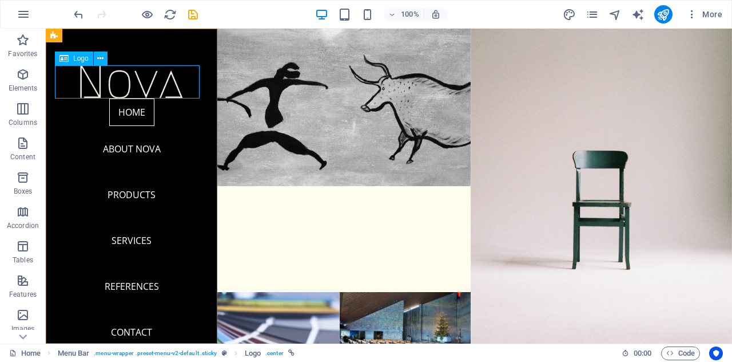
click at [121, 81] on div at bounding box center [131, 81] width 153 height 33
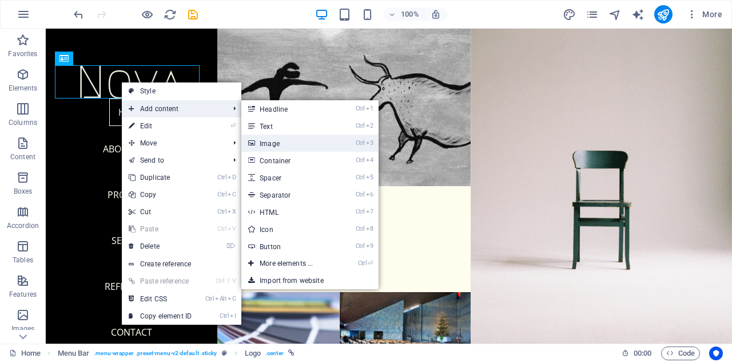
click at [294, 141] on link "Ctrl 3 Image" at bounding box center [288, 142] width 94 height 17
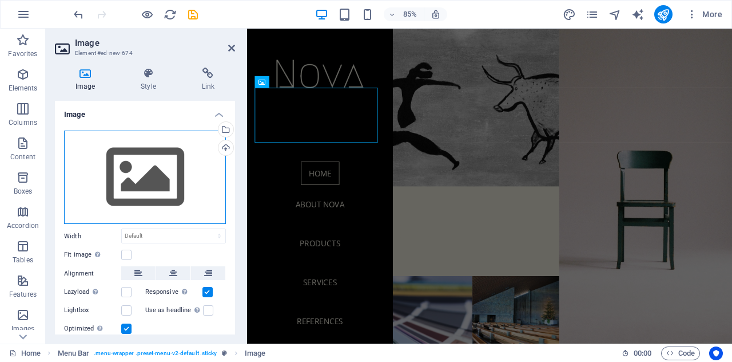
click at [136, 204] on div "Drag files here, click to choose files or select files from Files or our free s…" at bounding box center [145, 177] width 162 height 94
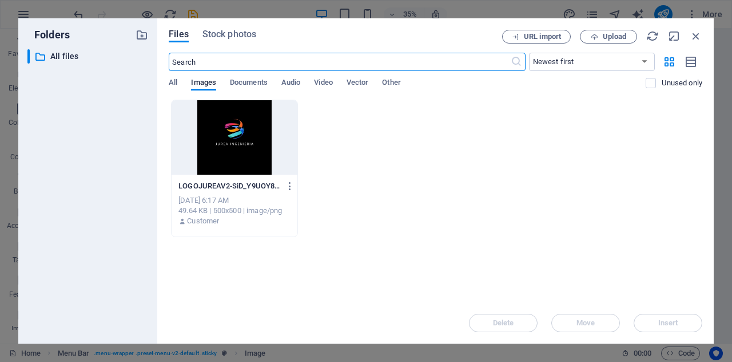
click at [221, 152] on div at bounding box center [235, 137] width 126 height 74
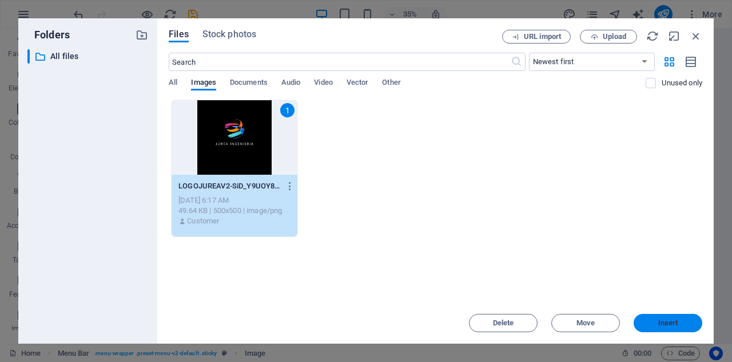
click at [677, 319] on span "Insert" at bounding box center [669, 322] width 20 height 7
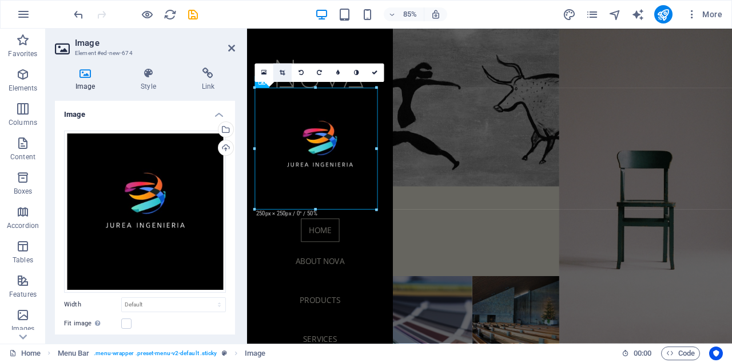
click at [288, 72] on link at bounding box center [282, 73] width 18 height 18
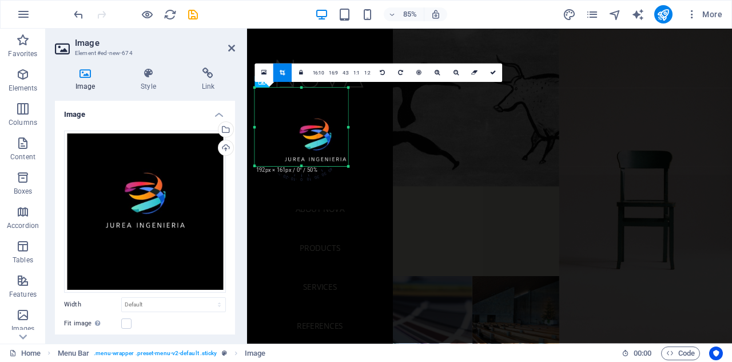
drag, startPoint x: 379, startPoint y: 212, endPoint x: 346, endPoint y: 161, distance: 60.8
click at [346, 161] on div "180 170 160 150 140 130 120 110 100 90 80 70 60 50 40 30 20 10 0 -10 -20 -30 -4…" at bounding box center [301, 127] width 93 height 78
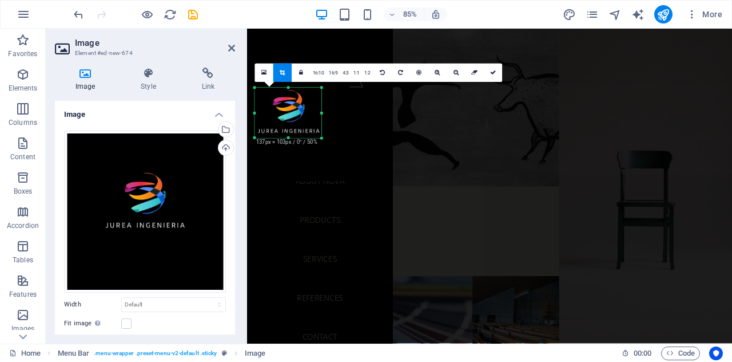
drag, startPoint x: 255, startPoint y: 89, endPoint x: 286, endPoint y: 121, distance: 44.9
click at [286, 121] on div "180 170 160 150 140 130 120 110 100 90 80 70 60 50 40 30 20 10 0 -10 -20 -30 -4…" at bounding box center [288, 113] width 66 height 50
click at [387, 152] on figure at bounding box center [332, 128] width 153 height 60
click at [492, 68] on link at bounding box center [493, 73] width 18 height 18
type input "137"
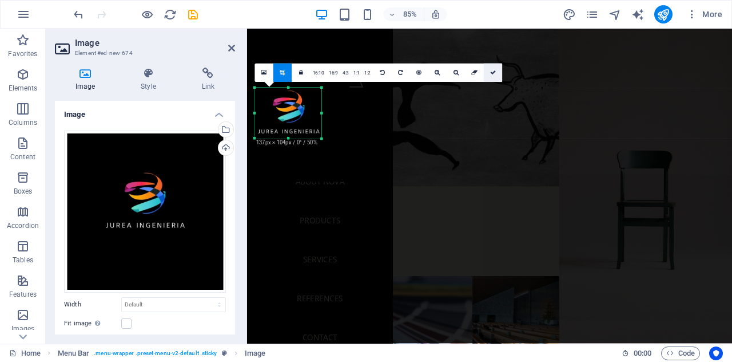
select select "px"
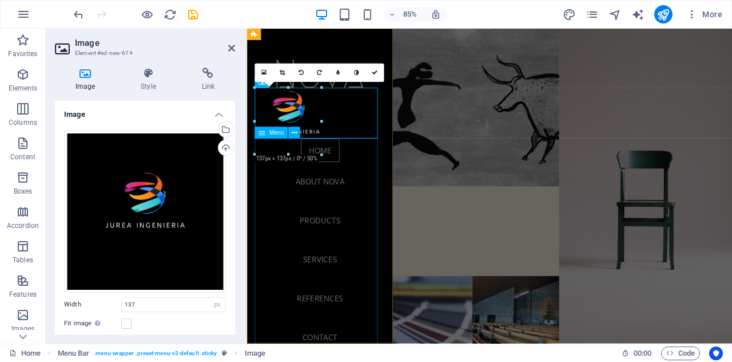
click at [378, 187] on nav "Home About Nova Products Services References Contact" at bounding box center [332, 286] width 153 height 256
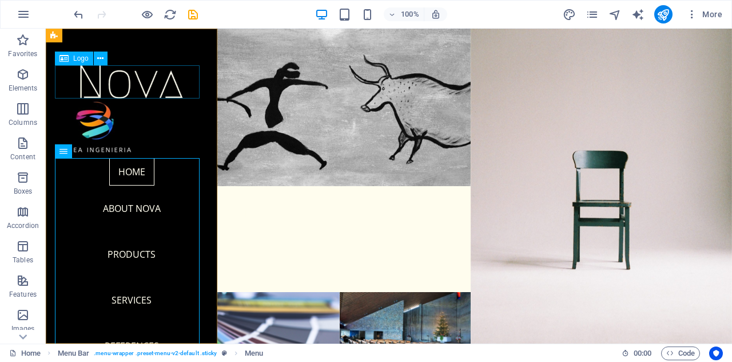
click at [153, 80] on div at bounding box center [131, 81] width 153 height 33
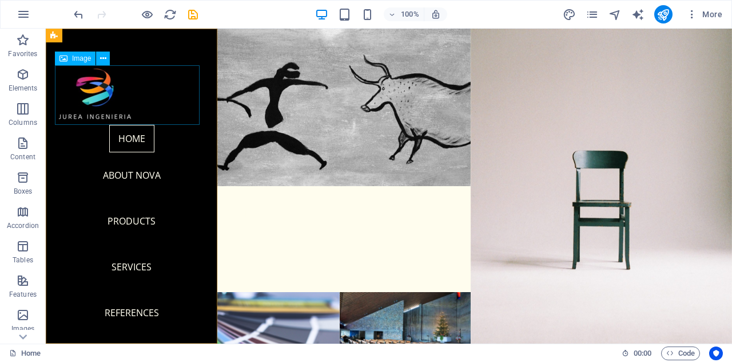
click at [131, 86] on figure at bounding box center [131, 95] width 153 height 60
select select "px"
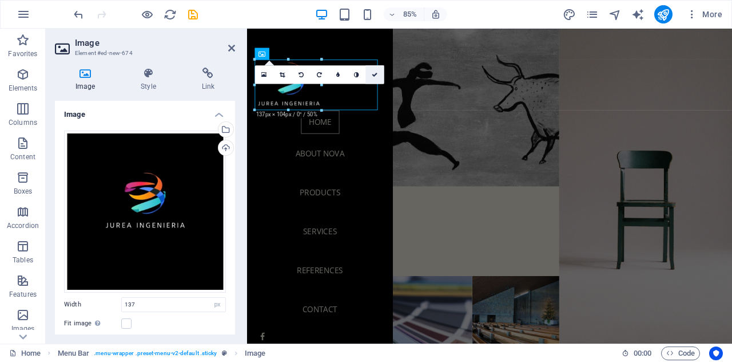
click at [376, 74] on icon at bounding box center [375, 75] width 6 height 6
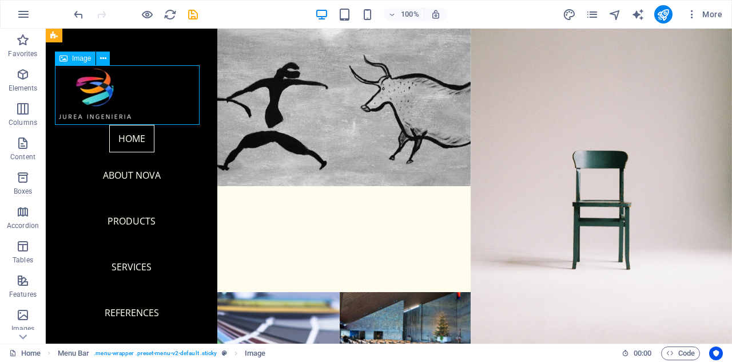
drag, startPoint x: 165, startPoint y: 87, endPoint x: 165, endPoint y: 78, distance: 8.6
click at [165, 78] on figure at bounding box center [131, 95] width 153 height 60
drag, startPoint x: 165, startPoint y: 78, endPoint x: 165, endPoint y: 65, distance: 13.7
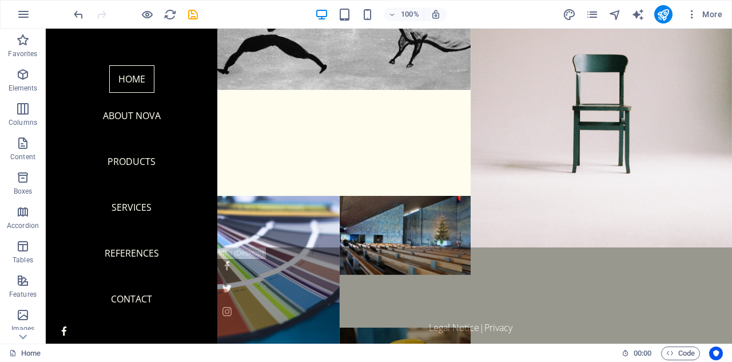
scroll to position [37, 0]
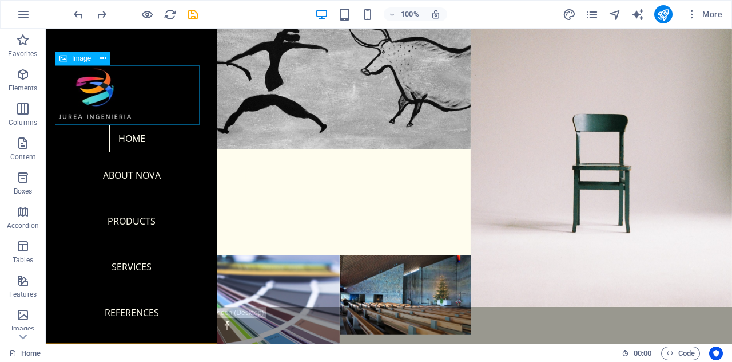
click at [98, 80] on figure at bounding box center [131, 95] width 153 height 60
click at [102, 64] on button at bounding box center [103, 58] width 14 height 14
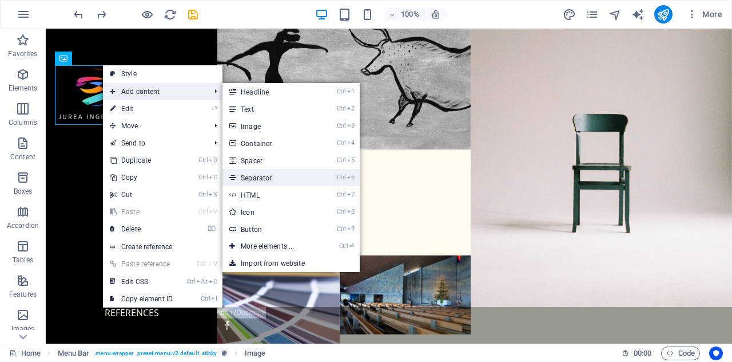
click at [277, 178] on link "Ctrl 6 Separator" at bounding box center [270, 177] width 94 height 17
select select "%"
select select "px"
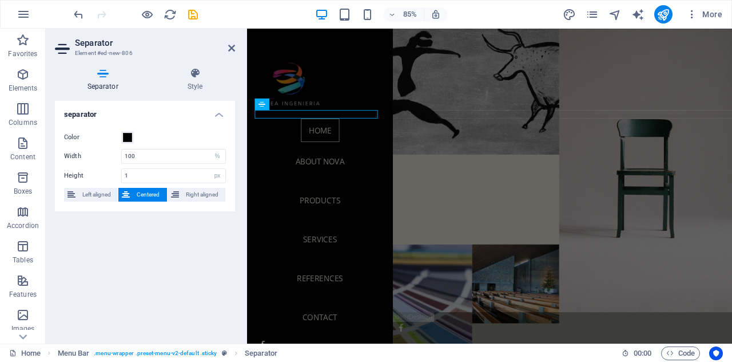
click at [150, 193] on span "Centered" at bounding box center [148, 195] width 30 height 14
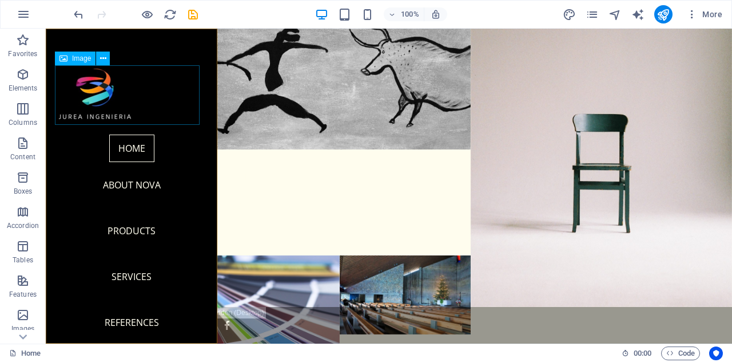
click at [97, 106] on figure at bounding box center [131, 95] width 153 height 60
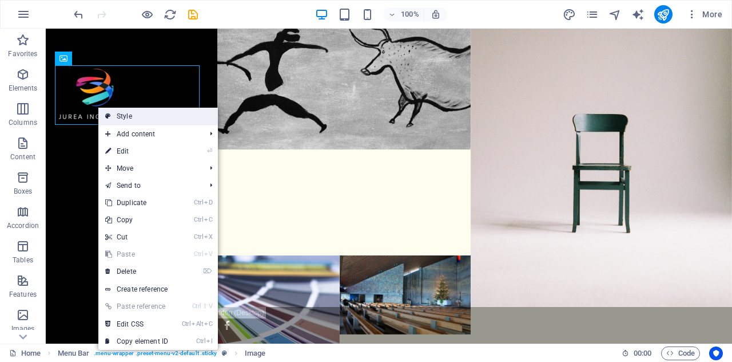
click at [172, 122] on link "Style" at bounding box center [158, 116] width 120 height 17
select select "rem"
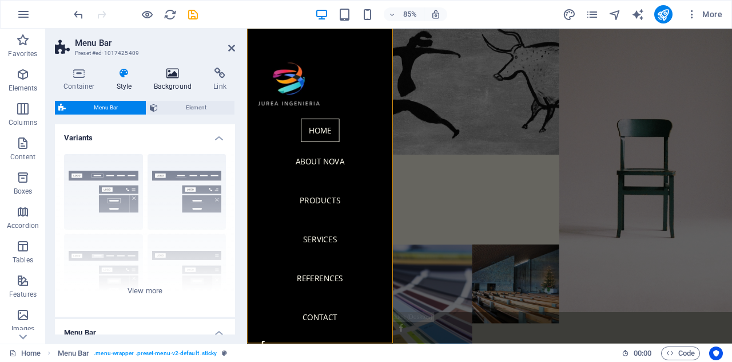
click at [176, 78] on icon at bounding box center [172, 73] width 55 height 11
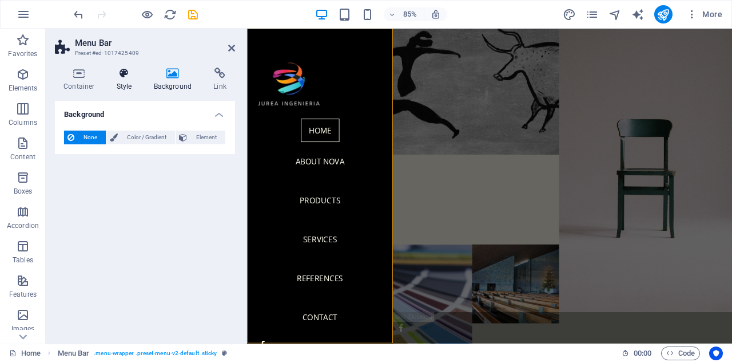
click at [128, 78] on icon at bounding box center [124, 73] width 33 height 11
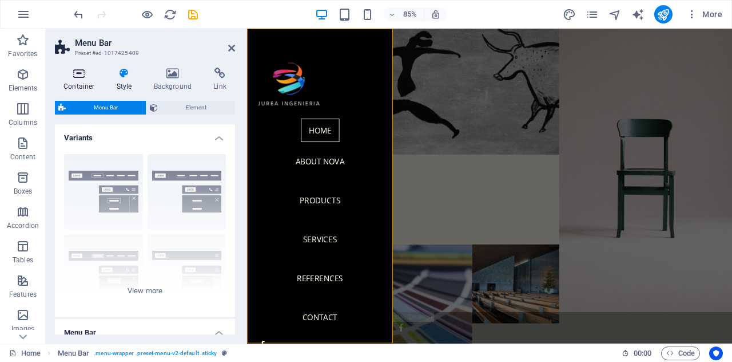
click at [84, 78] on icon at bounding box center [79, 73] width 49 height 11
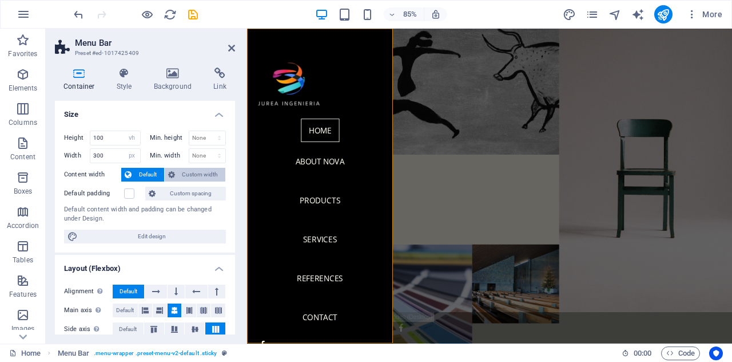
click at [179, 172] on span "Custom width" at bounding box center [201, 175] width 44 height 14
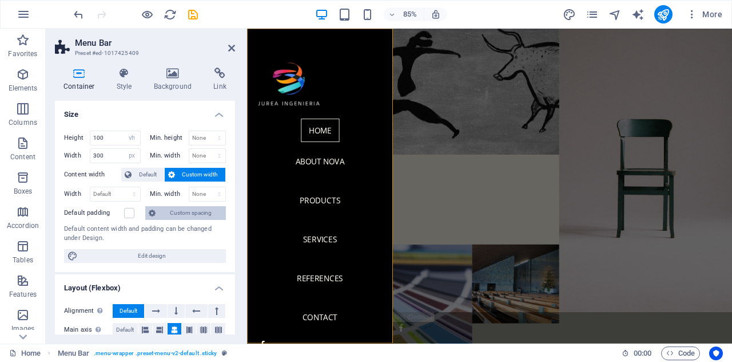
click at [177, 210] on span "Custom spacing" at bounding box center [191, 213] width 64 height 14
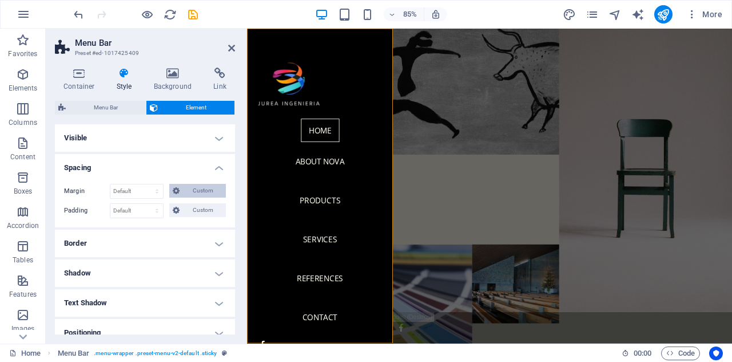
click at [185, 188] on span "Custom" at bounding box center [202, 191] width 39 height 14
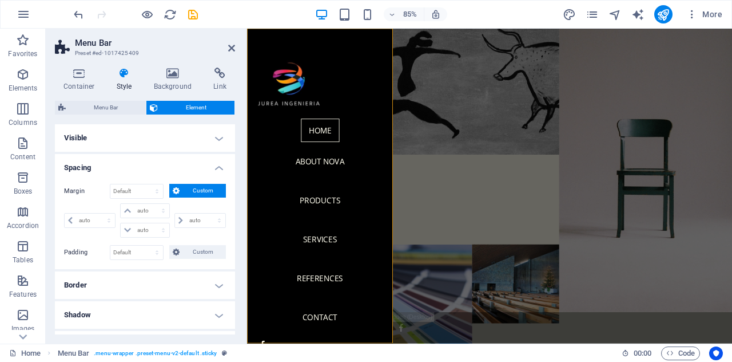
click at [185, 188] on span "Custom" at bounding box center [202, 191] width 39 height 14
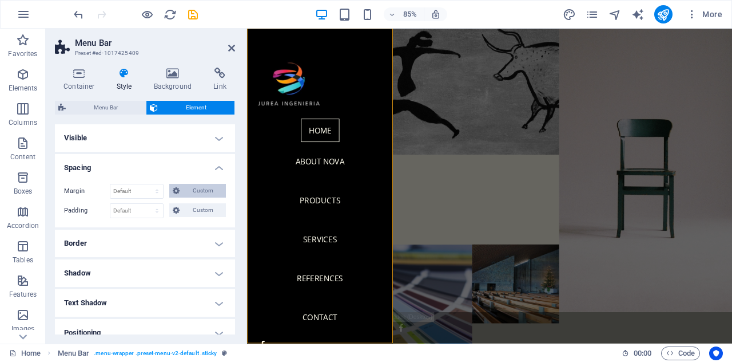
click at [181, 188] on button "Custom" at bounding box center [197, 191] width 57 height 14
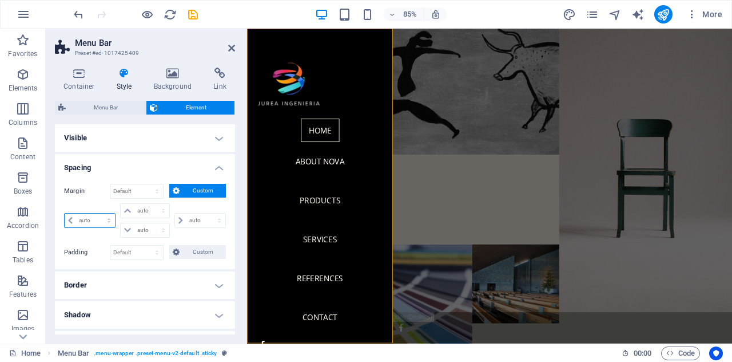
click at [86, 220] on select "auto px % rem vw vh" at bounding box center [90, 220] width 50 height 14
click at [180, 166] on h4 "Spacing" at bounding box center [145, 164] width 180 height 21
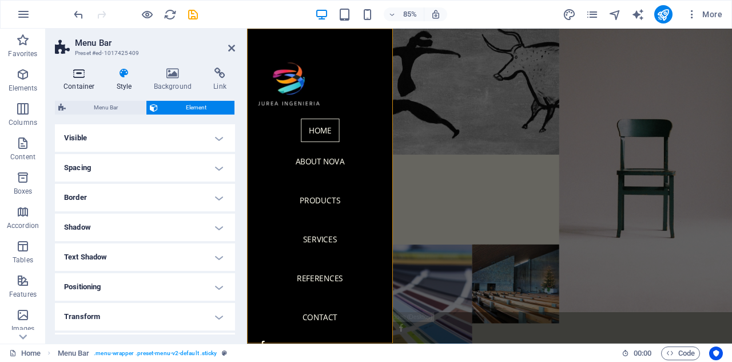
click at [86, 74] on icon at bounding box center [79, 73] width 49 height 11
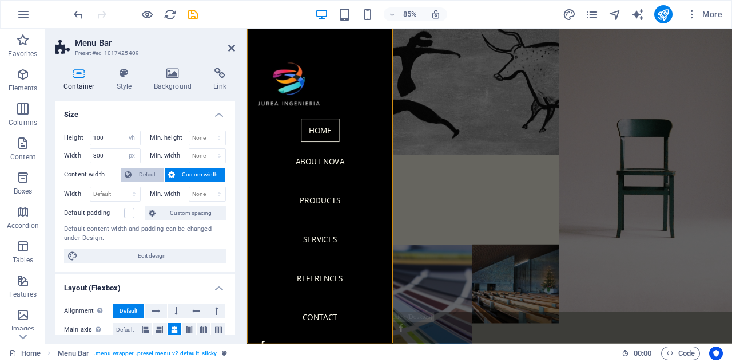
click at [137, 178] on span "Default" at bounding box center [148, 175] width 26 height 14
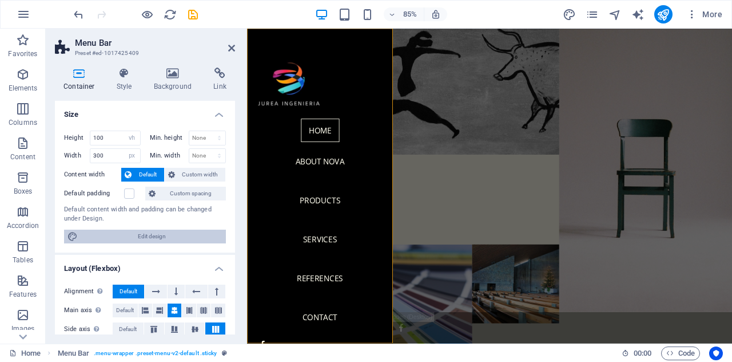
click at [138, 237] on span "Edit design" at bounding box center [151, 236] width 141 height 14
select select "rem"
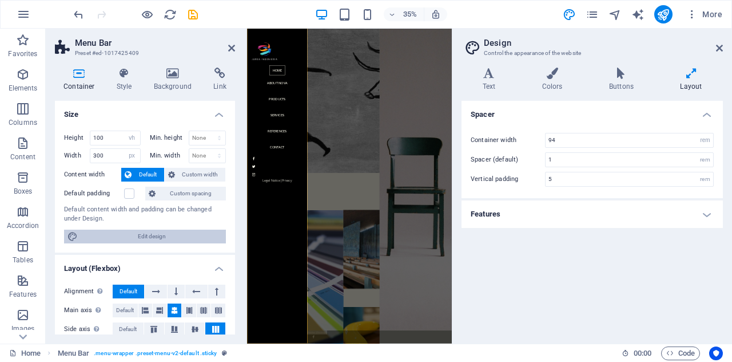
click at [138, 237] on span "Edit design" at bounding box center [151, 236] width 141 height 14
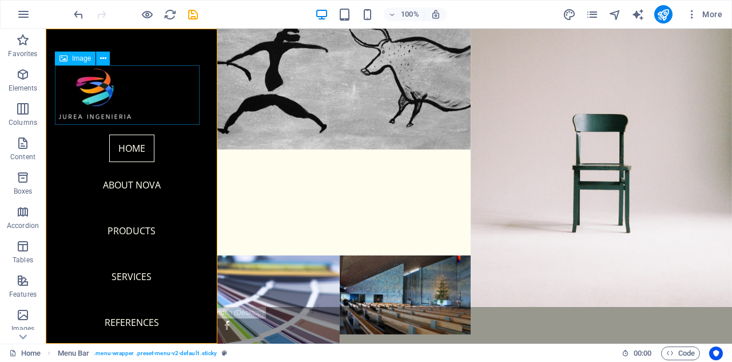
click at [104, 102] on figure at bounding box center [131, 95] width 153 height 60
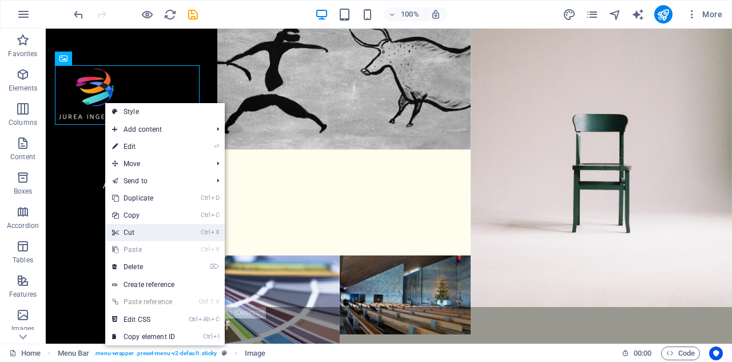
click at [166, 227] on link "Ctrl X Cut" at bounding box center [143, 232] width 77 height 17
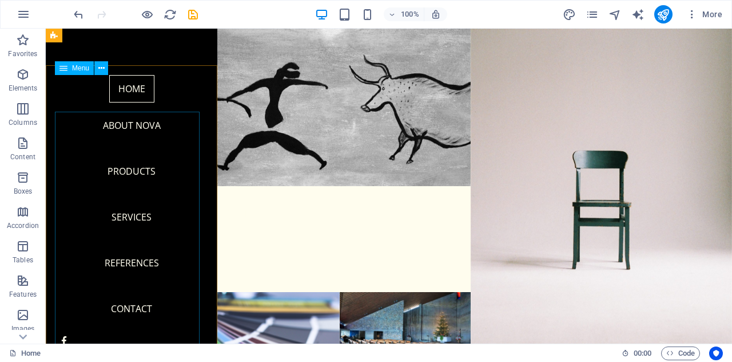
scroll to position [57, 0]
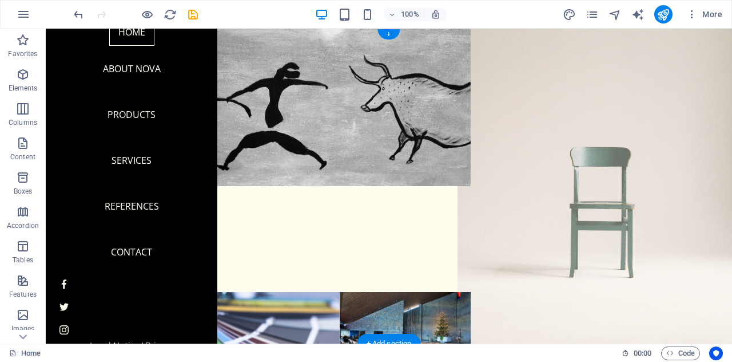
click at [607, 146] on figure at bounding box center [602, 186] width 288 height 346
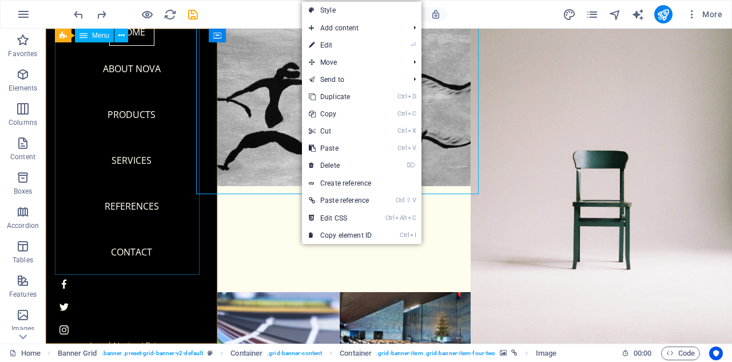
scroll to position [0, 0]
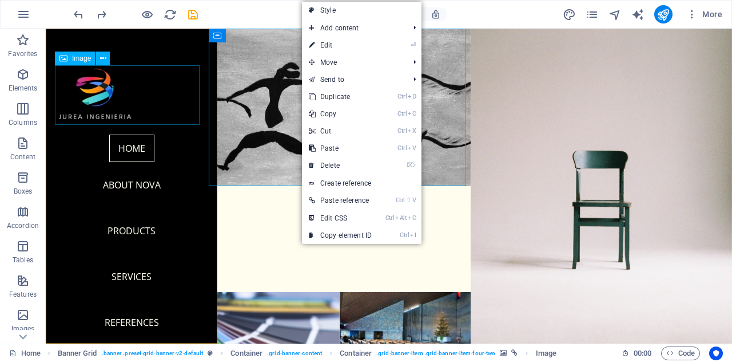
click at [105, 93] on figure at bounding box center [131, 95] width 153 height 60
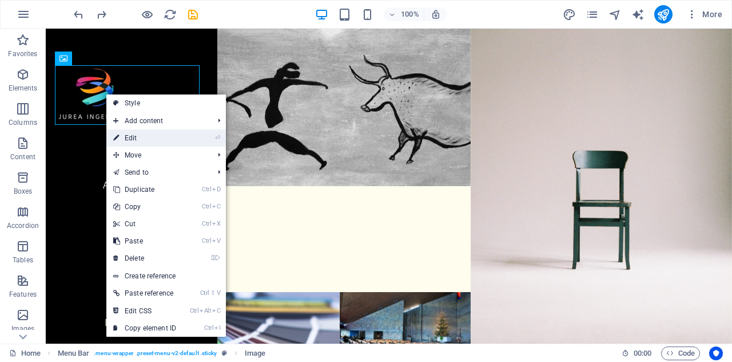
click at [151, 135] on link "⏎ Edit" at bounding box center [144, 137] width 77 height 17
select select "px"
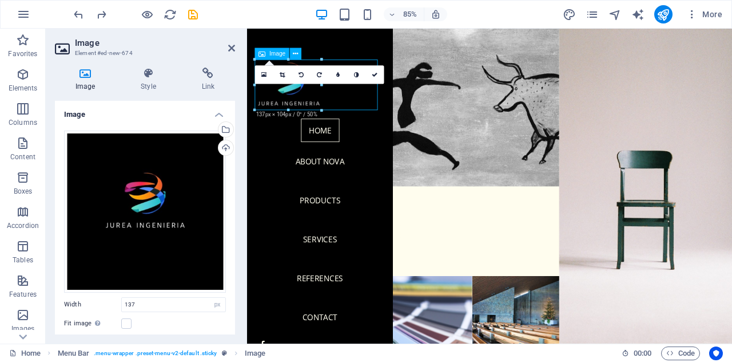
drag, startPoint x: 307, startPoint y: 104, endPoint x: 315, endPoint y: 97, distance: 10.5
click at [315, 97] on figure at bounding box center [332, 95] width 153 height 60
click at [306, 84] on div "16:10 16:9 4:3 1:1 1:2 0" at bounding box center [319, 75] width 129 height 18
click at [283, 75] on icon at bounding box center [282, 75] width 5 height 6
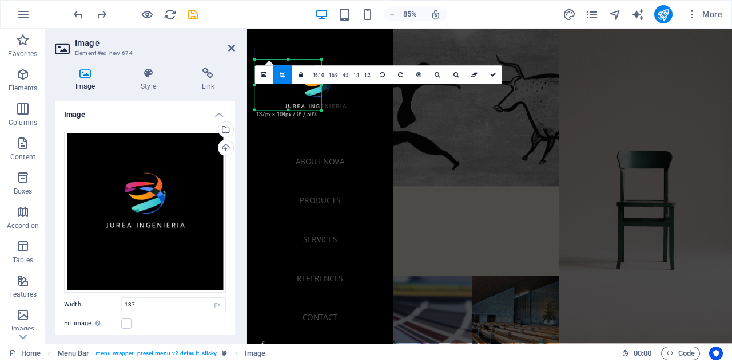
drag, startPoint x: 307, startPoint y: 93, endPoint x: 336, endPoint y: 91, distance: 29.8
click at [336, 91] on div at bounding box center [316, 96] width 122 height 122
drag, startPoint x: 322, startPoint y: 86, endPoint x: 164, endPoint y: 74, distance: 158.4
click at [386, 92] on div "H2 Banner Grid Banner Grid Container Container Container Banner Grid Container …" at bounding box center [489, 186] width 485 height 315
click at [351, 44] on div at bounding box center [316, 96] width 122 height 122
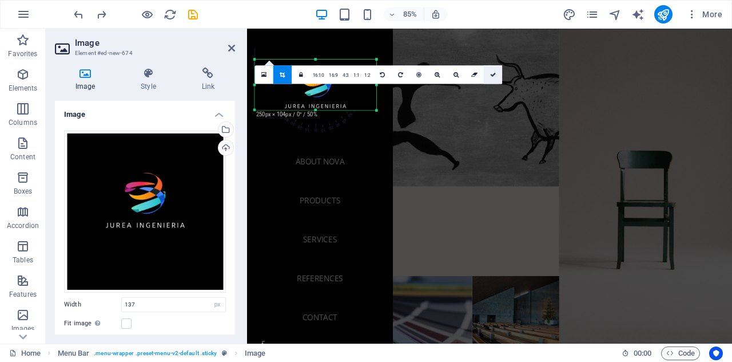
click at [497, 74] on link at bounding box center [493, 75] width 18 height 18
type input "250"
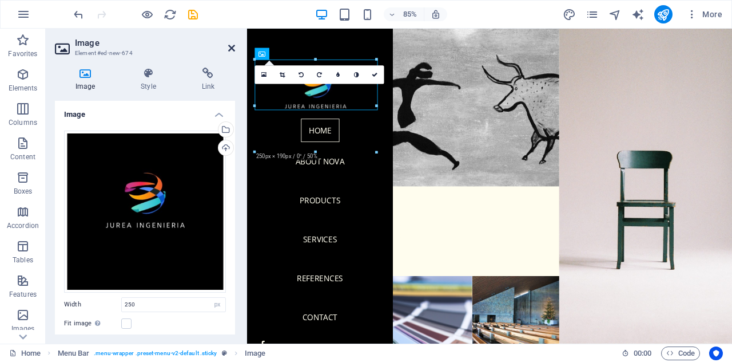
click at [231, 50] on icon at bounding box center [231, 47] width 7 height 9
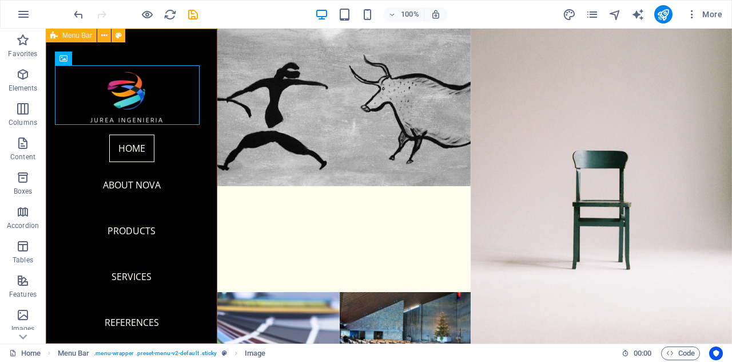
click at [182, 46] on div "Home About Nova Products Services References Contact Legal Notice | Privacy Menu" at bounding box center [132, 186] width 172 height 315
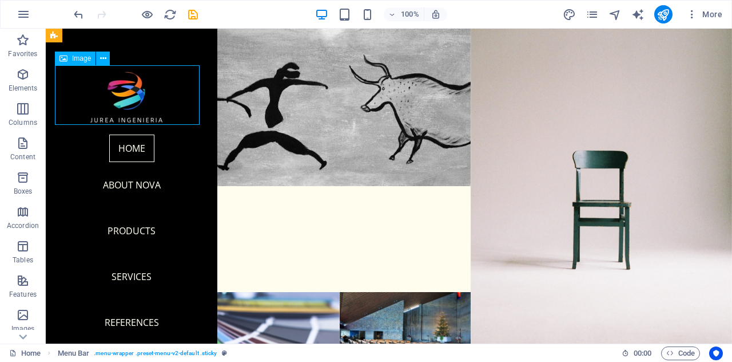
drag, startPoint x: 143, startPoint y: 96, endPoint x: 136, endPoint y: 75, distance: 21.9
click at [136, 75] on figure at bounding box center [131, 95] width 153 height 60
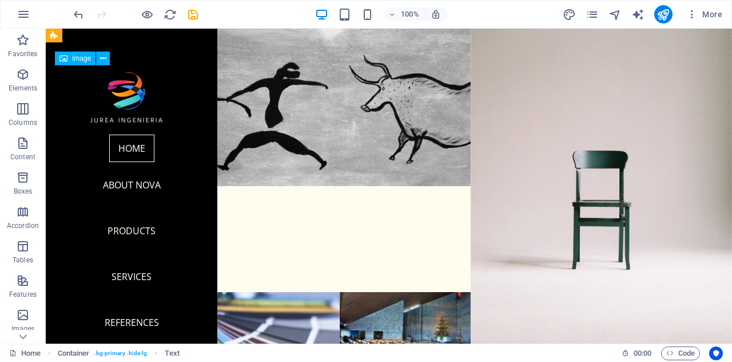
click at [133, 76] on figure at bounding box center [131, 95] width 153 height 60
select select "px"
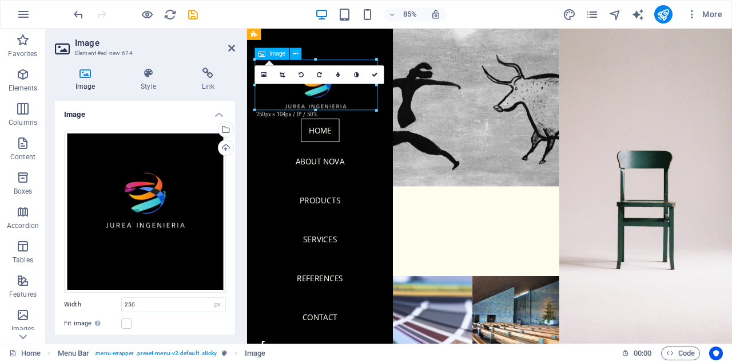
drag, startPoint x: 328, startPoint y: 104, endPoint x: 563, endPoint y: 114, distance: 235.4
click at [328, 96] on figure at bounding box center [332, 95] width 153 height 60
drag, startPoint x: 562, startPoint y: 86, endPoint x: 327, endPoint y: 51, distance: 237.2
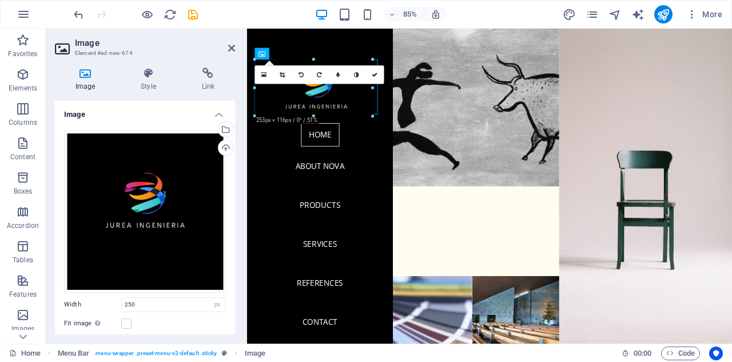
drag, startPoint x: 315, startPoint y: 58, endPoint x: 75, endPoint y: 29, distance: 241.6
type input "242"
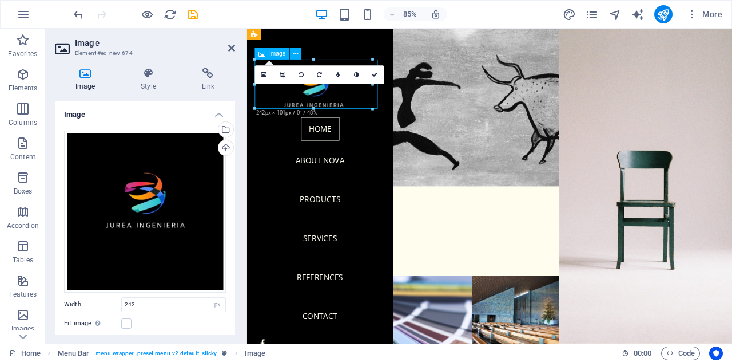
click at [339, 106] on figure at bounding box center [332, 94] width 153 height 58
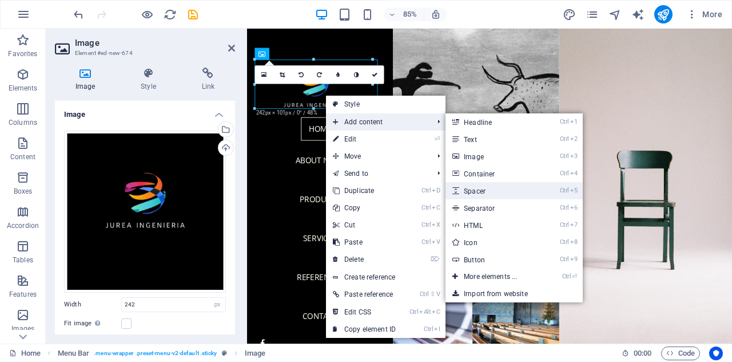
click at [483, 190] on link "Ctrl 5 Spacer" at bounding box center [493, 190] width 94 height 17
select select "px"
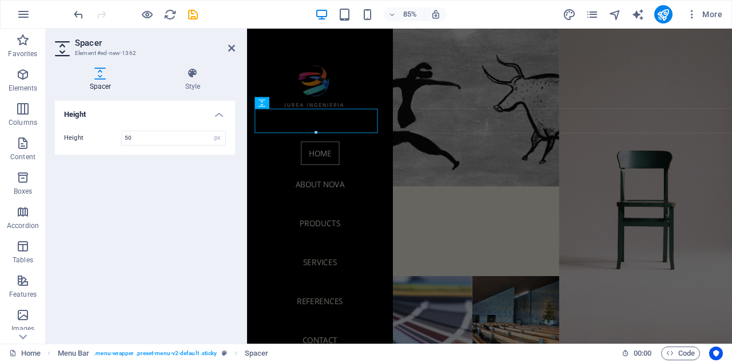
click at [165, 226] on div "Height Height 50 px rem vh vw" at bounding box center [145, 217] width 180 height 233
click at [235, 45] on icon at bounding box center [231, 47] width 7 height 9
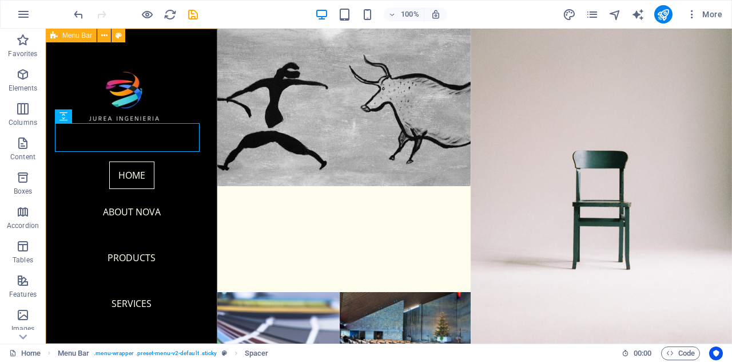
click at [201, 253] on div "Home About Nova Products Services References Contact Legal Notice | Privacy Menu" at bounding box center [132, 186] width 172 height 315
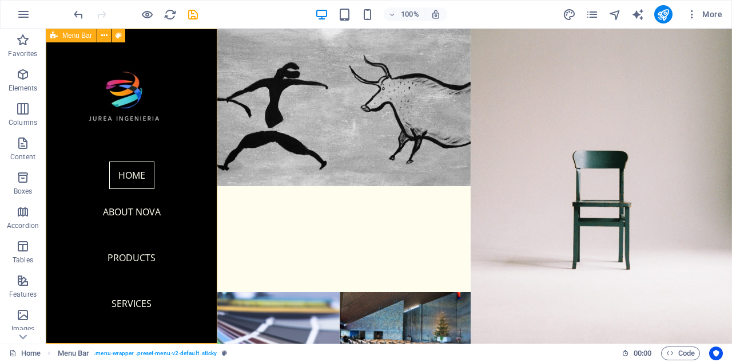
click at [201, 253] on div "Home About Nova Products Services References Contact Legal Notice | Privacy Menu" at bounding box center [132, 186] width 172 height 315
select select "vh"
select select "px"
select select "header"
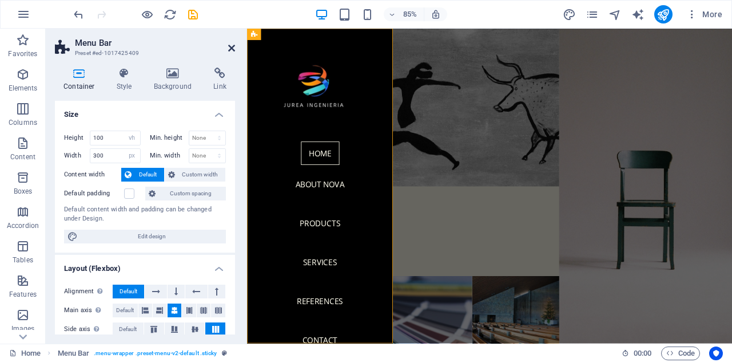
click at [232, 47] on icon at bounding box center [231, 47] width 7 height 9
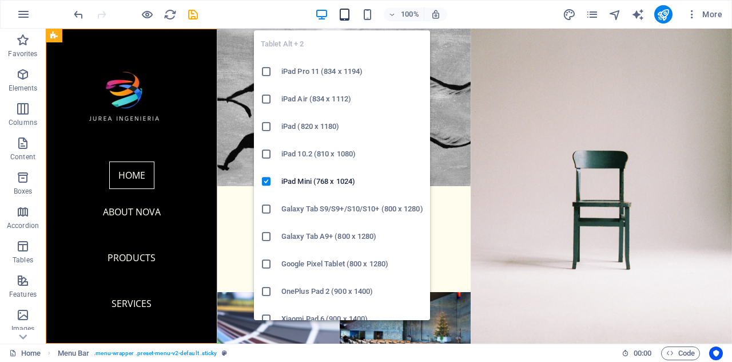
click at [347, 12] on icon "button" at bounding box center [344, 14] width 13 height 13
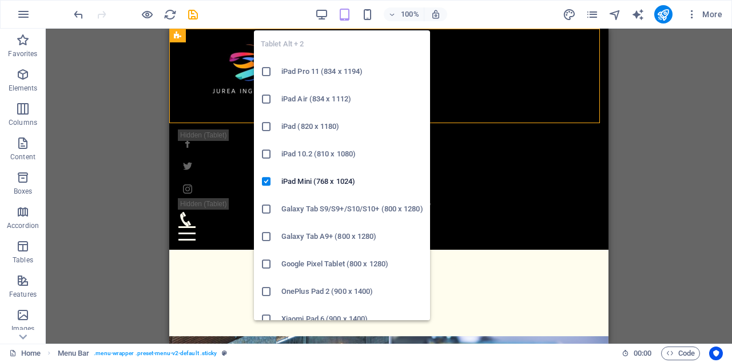
click at [300, 76] on h6 "iPad Pro 11 (834 x 1194)" at bounding box center [352, 72] width 142 height 14
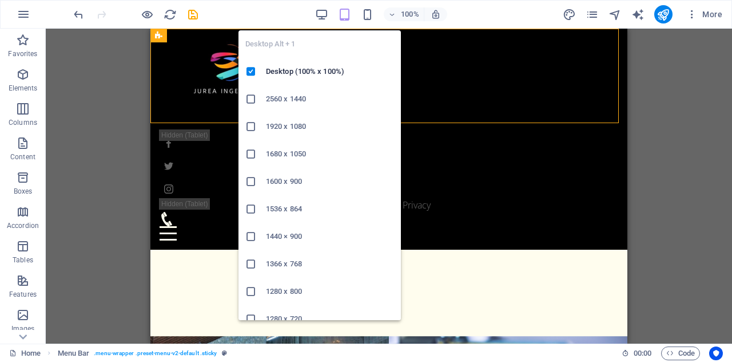
drag, startPoint x: 324, startPoint y: 15, endPoint x: 336, endPoint y: 2, distance: 18.2
click at [336, 2] on div "100% More" at bounding box center [366, 14] width 731 height 27
click at [323, 13] on icon "button" at bounding box center [321, 14] width 13 height 13
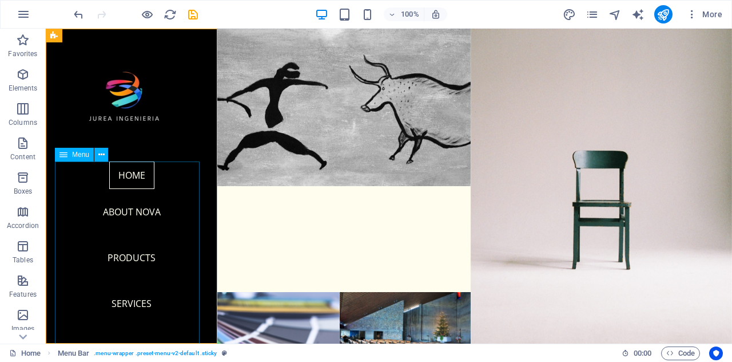
click at [135, 212] on nav "Home About Nova Products Services References Contact" at bounding box center [131, 289] width 153 height 256
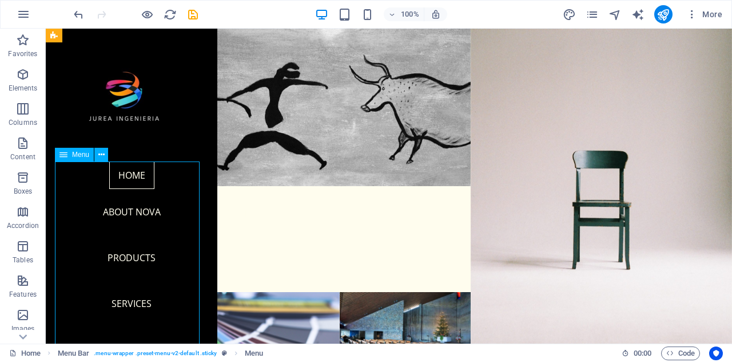
click at [135, 212] on nav "Home About Nova Products Services References Contact" at bounding box center [131, 289] width 153 height 256
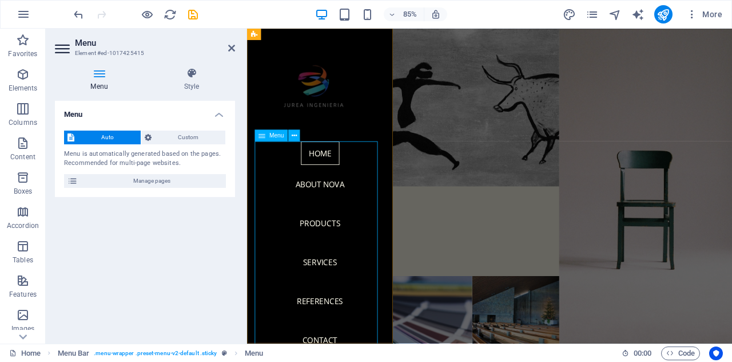
click at [332, 211] on nav "Home About Nova Products Services References Contact" at bounding box center [332, 289] width 153 height 256
drag, startPoint x: 180, startPoint y: 85, endPoint x: 142, endPoint y: 54, distance: 48.7
click at [142, 54] on h3 "Element #ed-1017425415" at bounding box center [143, 53] width 137 height 10
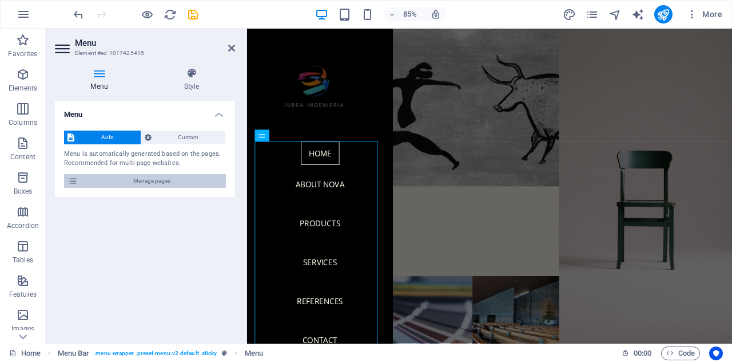
click at [149, 175] on span "Manage pages" at bounding box center [151, 181] width 141 height 14
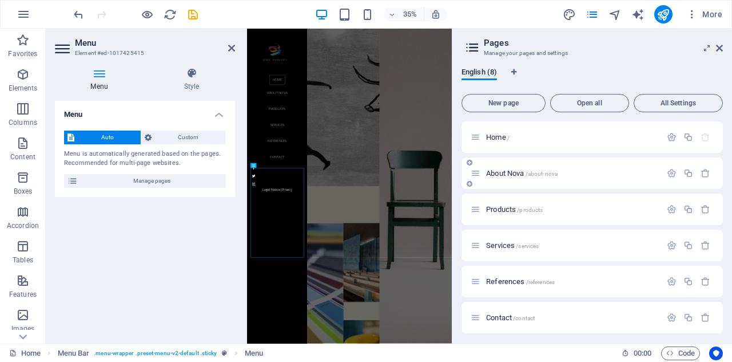
click at [498, 173] on span "About Nova /about-nova" at bounding box center [522, 173] width 72 height 9
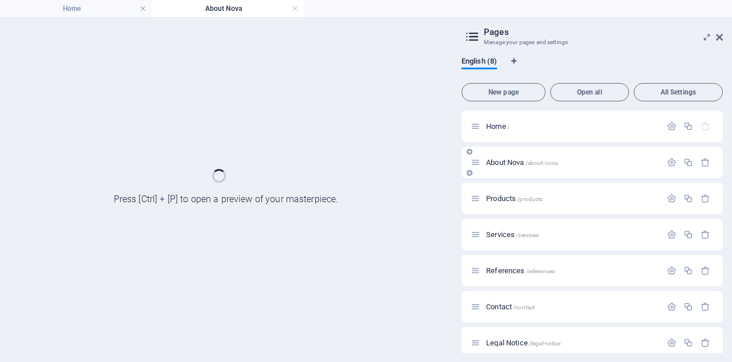
click at [510, 142] on div "Home /" at bounding box center [592, 125] width 261 height 31
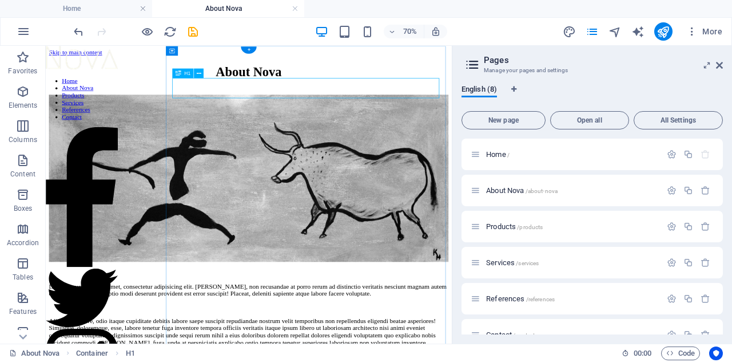
click at [468, 94] on div "About Nova" at bounding box center [335, 83] width 571 height 21
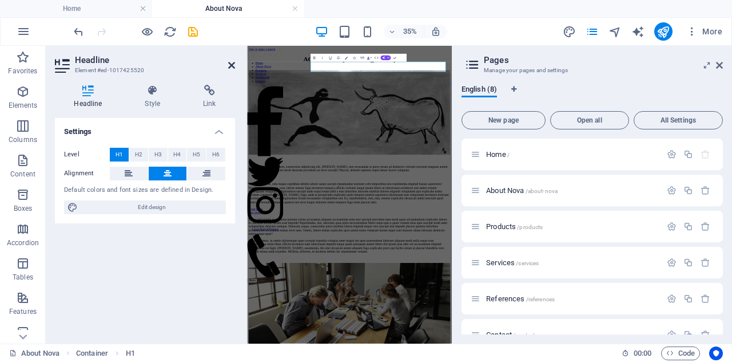
click at [233, 64] on icon at bounding box center [231, 65] width 7 height 9
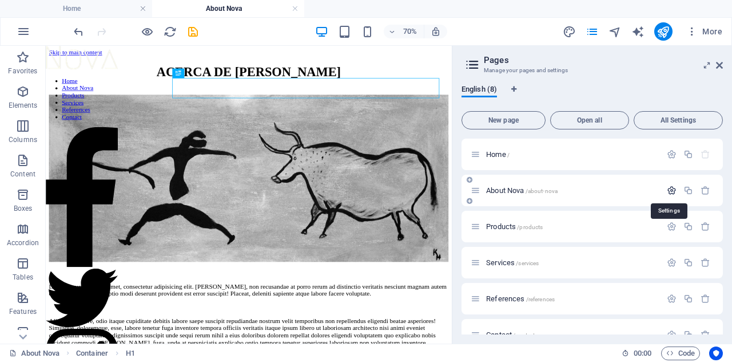
click at [671, 187] on icon "button" at bounding box center [672, 190] width 10 height 10
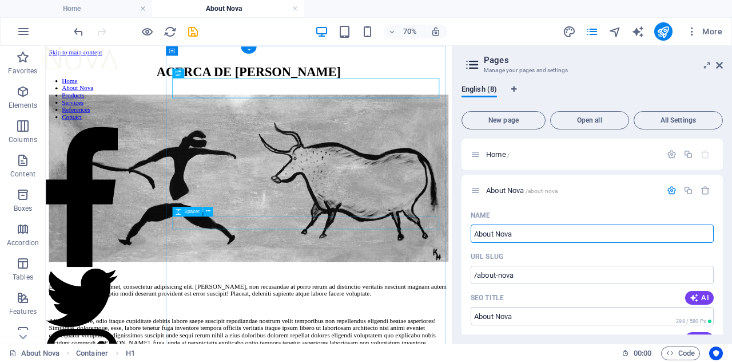
drag, startPoint x: 618, startPoint y: 275, endPoint x: 572, endPoint y: 301, distance: 52.8
drag, startPoint x: 530, startPoint y: 235, endPoint x: 466, endPoint y: 241, distance: 64.3
type input "A"
type input "/a"
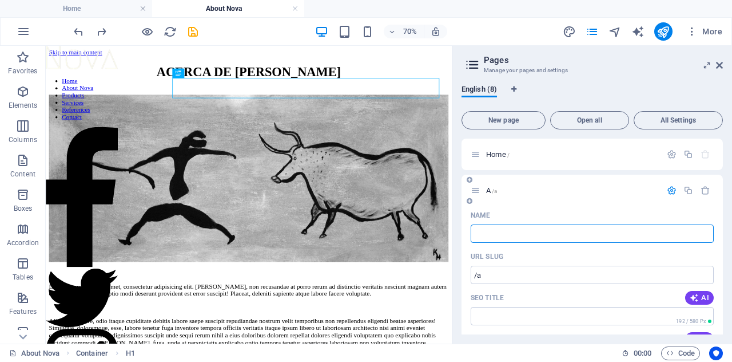
type input "/"
type input "Sobre J"
type input "/sobre"
type input "Sobre"
type input "Sobre Jurea I"
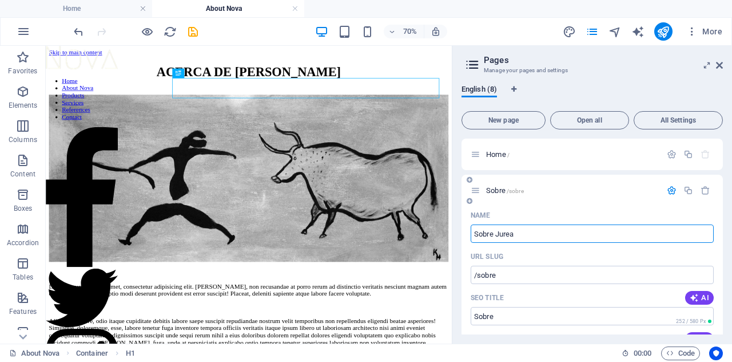
type input "/sobre-jurea"
type input "Sobre Jurea"
type input "Sobre JUREA iNG"
type input "/sobre-jurea-inge"
type input "Sobre JUREA iNGE"
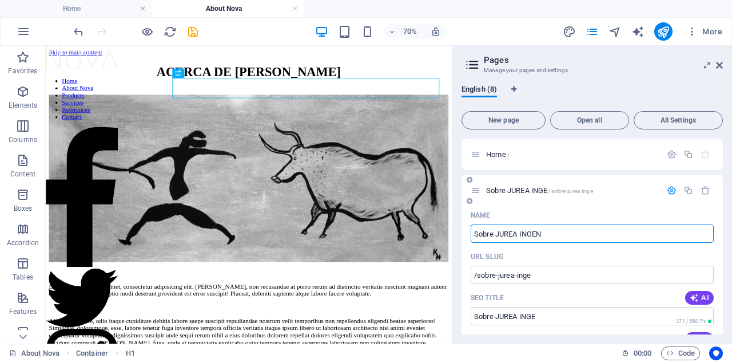
type input "Sobre JUREA INGENI"
type input "Sobre [PERSON_NAME]"
type input "Sobre JUREA INGENIERIA"
type input "/sobre-jurea-ingenieria"
type input "Sobre JUREA INGENIERIA"
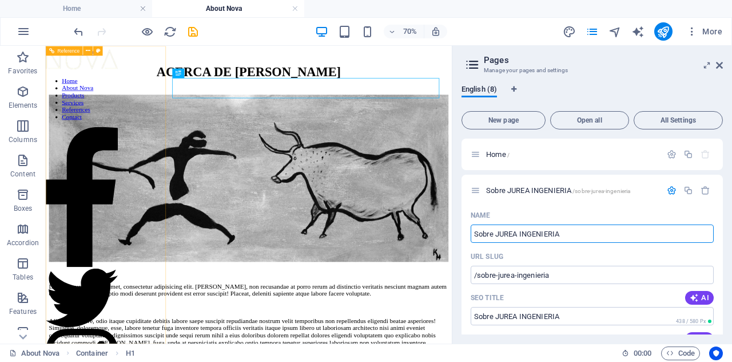
type input "Sobre JUREA INGENIERIA"
click at [132, 141] on nav "Home About Nova Products Services References Contact" at bounding box center [97, 121] width 103 height 62
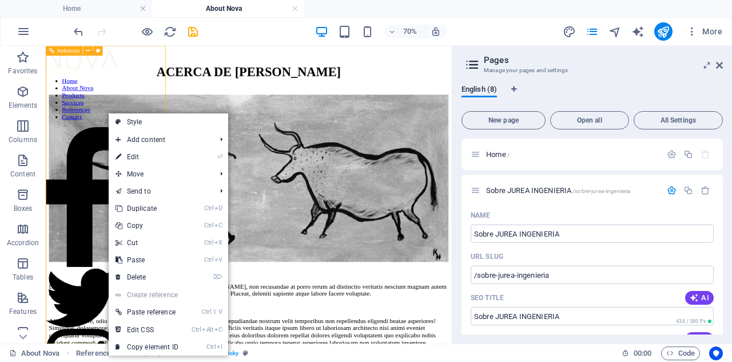
click at [110, 81] on div at bounding box center [97, 63] width 103 height 35
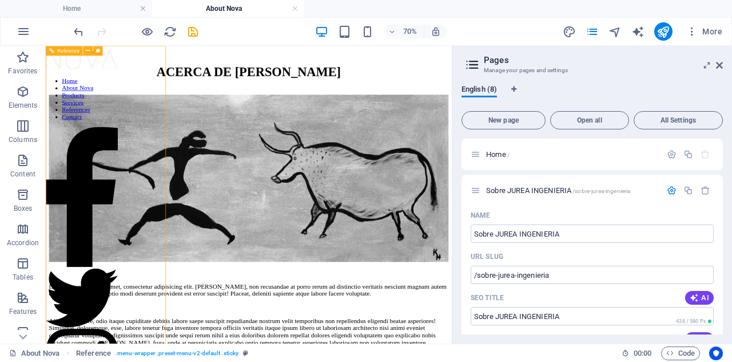
click at [110, 81] on div at bounding box center [97, 63] width 103 height 35
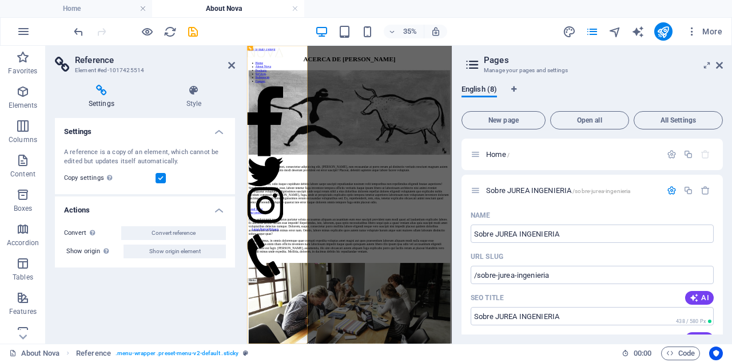
click at [617, 100] on div "English (8)" at bounding box center [592, 96] width 261 height 22
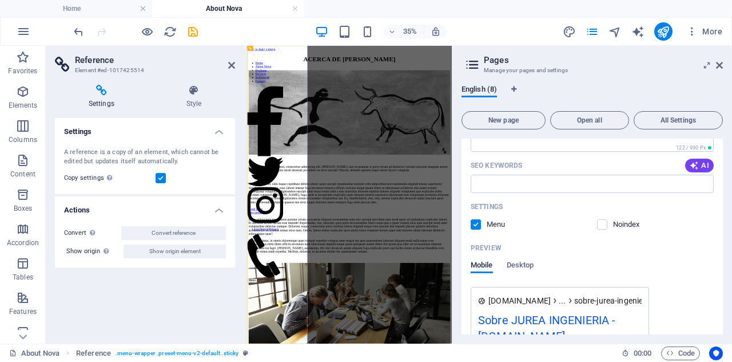
scroll to position [231, 0]
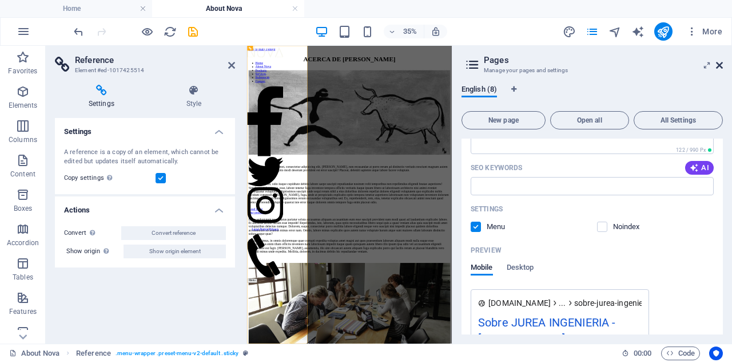
click at [720, 67] on icon at bounding box center [719, 65] width 7 height 9
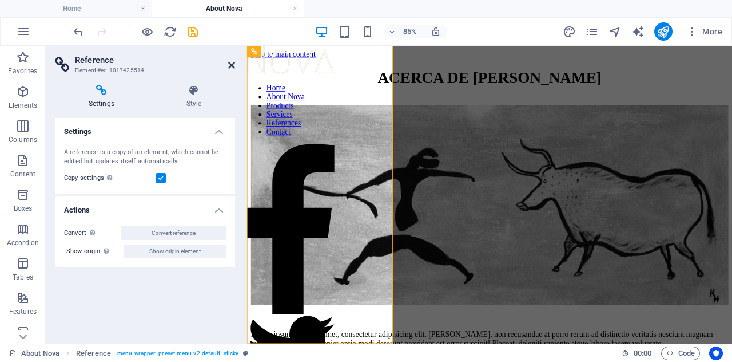
click at [233, 67] on icon at bounding box center [231, 65] width 7 height 9
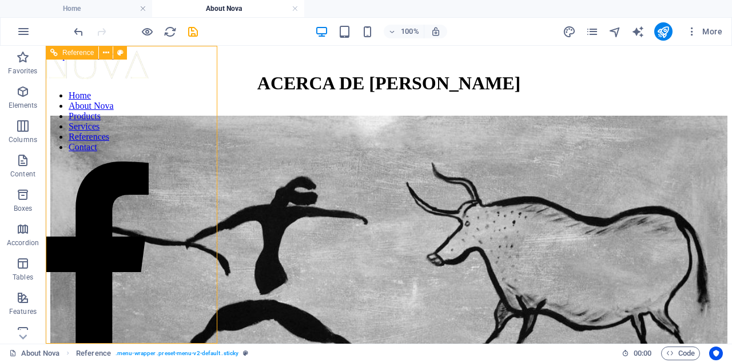
click at [121, 152] on nav "Home About Nova Products Services References Contact" at bounding box center [97, 121] width 103 height 62
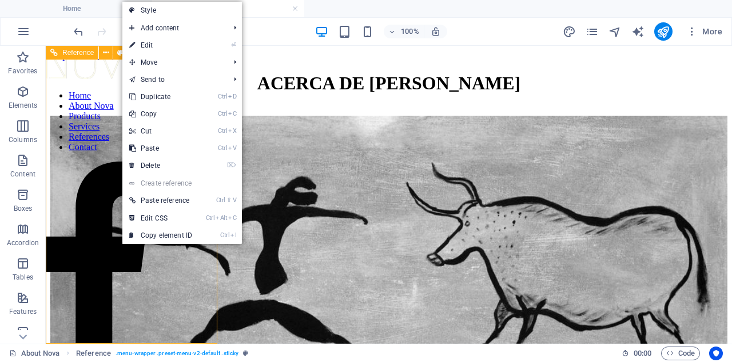
click at [121, 152] on nav "Home About Nova Products Services References Contact" at bounding box center [97, 121] width 103 height 62
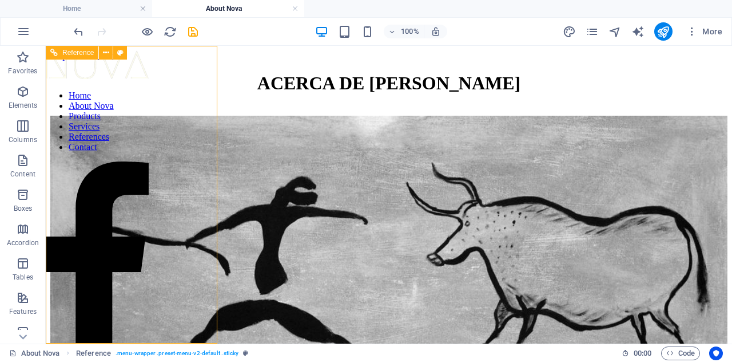
click at [121, 152] on nav "Home About Nova Products Services References Contact" at bounding box center [97, 121] width 103 height 62
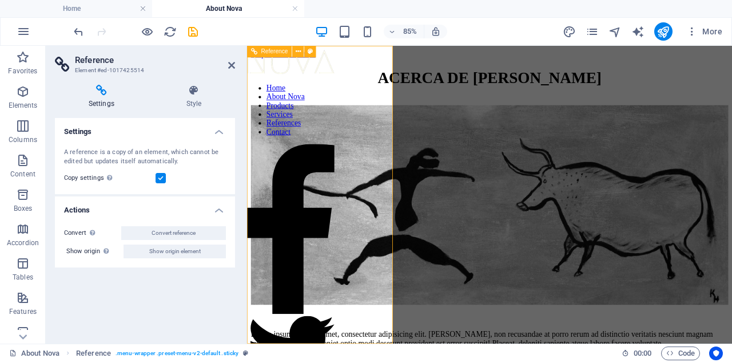
click at [323, 152] on nav "Home About Nova Products Services References Contact" at bounding box center [298, 121] width 103 height 62
click at [197, 90] on icon at bounding box center [194, 90] width 82 height 11
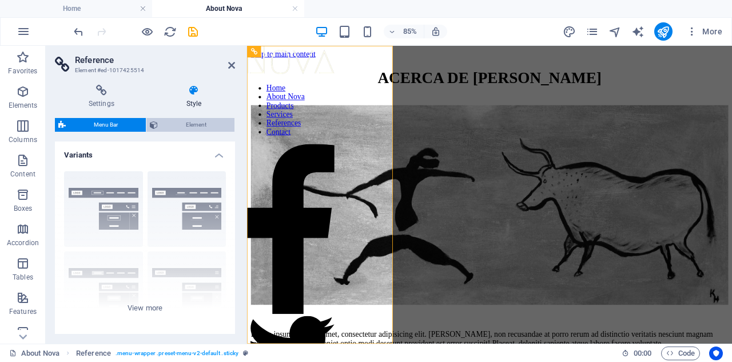
click at [199, 124] on span "Element" at bounding box center [196, 125] width 70 height 14
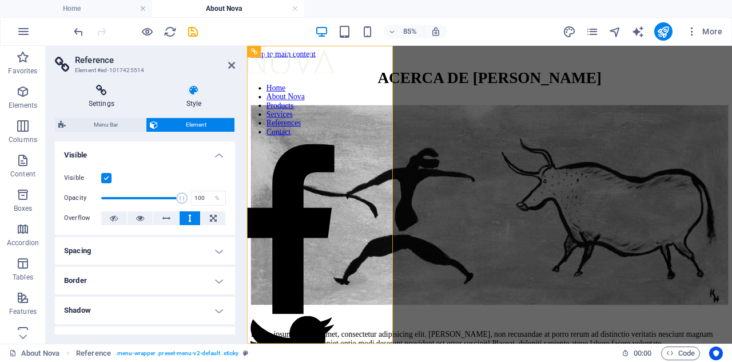
click at [100, 101] on h4 "Settings" at bounding box center [104, 97] width 98 height 24
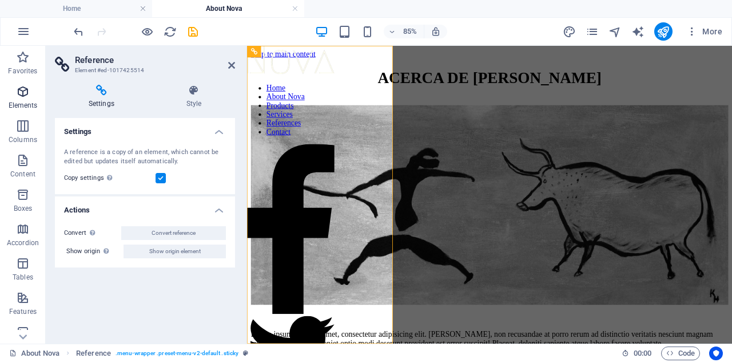
click at [21, 96] on icon "button" at bounding box center [23, 92] width 14 height 14
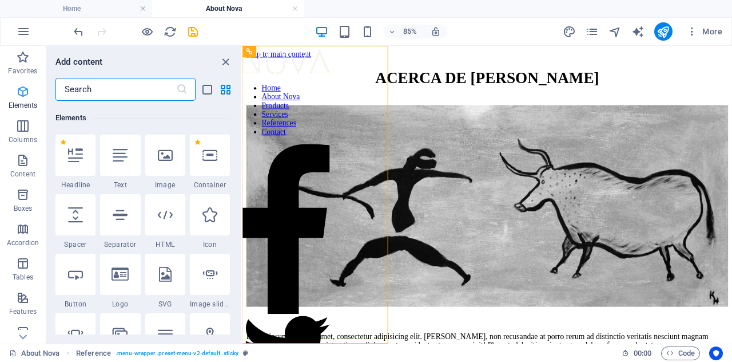
scroll to position [122, 0]
click at [299, 81] on div at bounding box center [294, 63] width 103 height 35
click at [225, 62] on icon "close panel" at bounding box center [225, 61] width 13 height 13
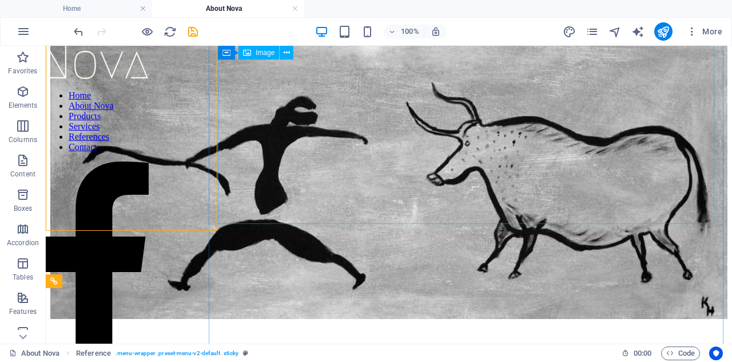
scroll to position [0, 0]
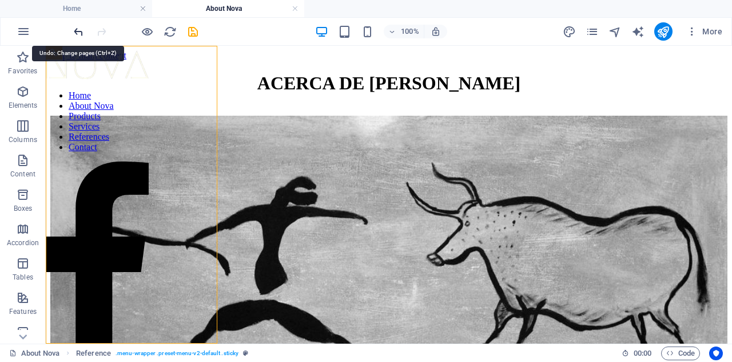
click at [76, 29] on icon "undo" at bounding box center [78, 31] width 13 height 13
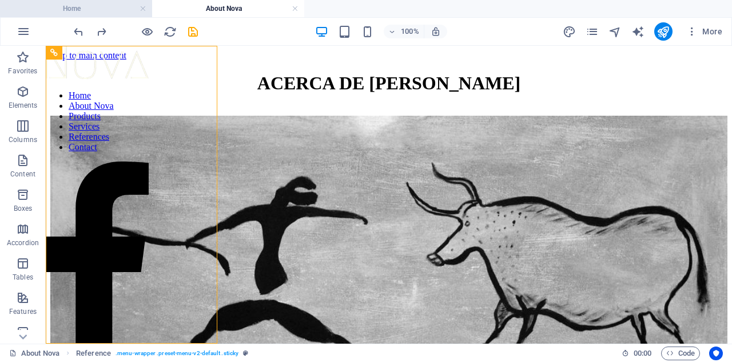
click at [72, 6] on h4 "Home" at bounding box center [76, 8] width 152 height 13
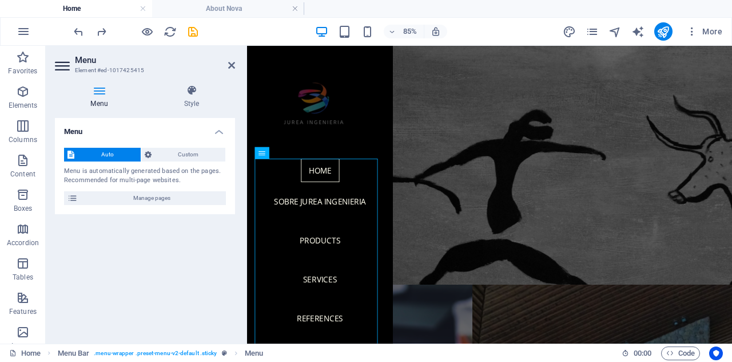
click at [130, 224] on div "Menu Auto Custom Menu is automatically generated based on the pages. Recommende…" at bounding box center [145, 226] width 180 height 216
click at [160, 195] on span "Manage pages" at bounding box center [151, 198] width 141 height 14
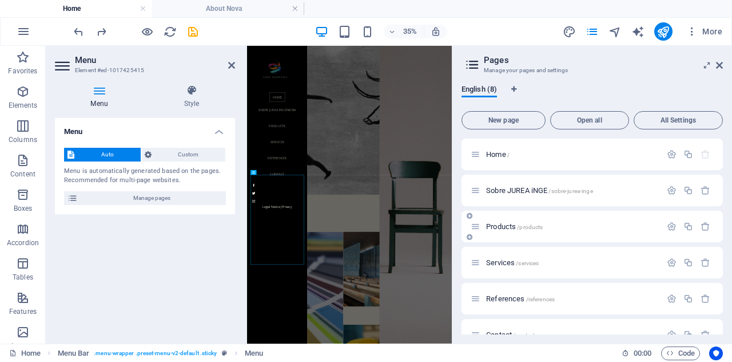
click at [509, 225] on span "Products /products" at bounding box center [514, 226] width 57 height 9
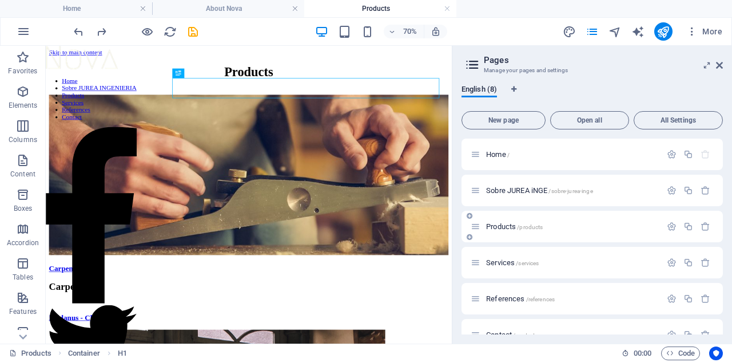
click at [505, 220] on div "Products /products" at bounding box center [566, 226] width 191 height 13
click at [506, 226] on span "Products /products" at bounding box center [514, 226] width 57 height 9
click at [667, 226] on icon "button" at bounding box center [672, 226] width 10 height 10
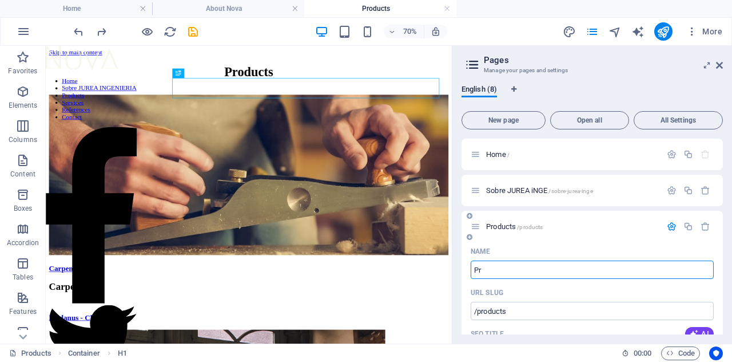
type input "P"
type input "/product"
type input "Product"
type input "/"
type input "p"
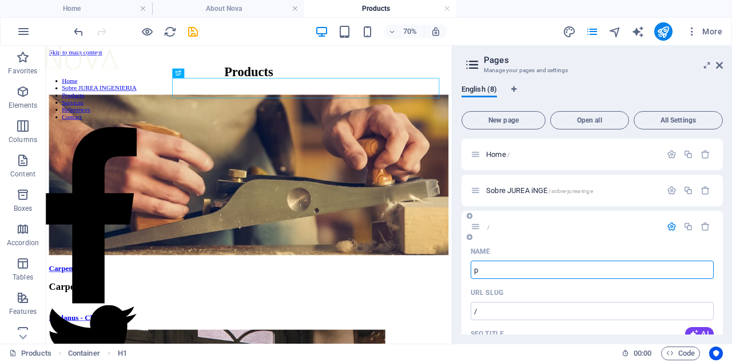
type input "/p"
type input "p"
type input "/"
type input "produc"
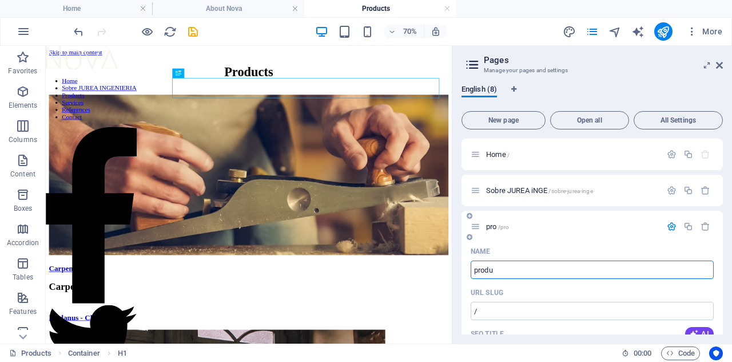
type input "/pro"
type input "pro"
type input "p"
type input "/"
type input "PRODUCTOS"
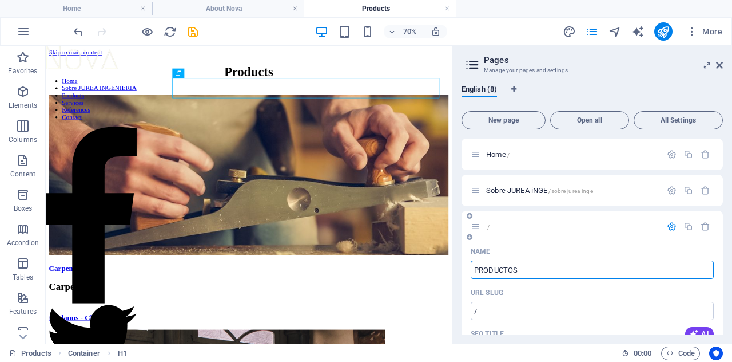
type input "/productos"
type input "PRODUCTOS"
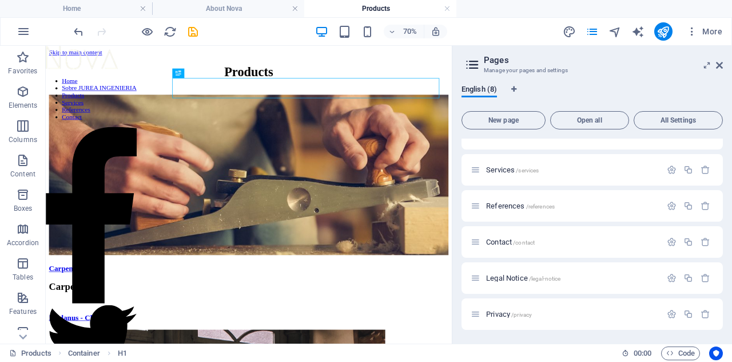
scroll to position [497, 0]
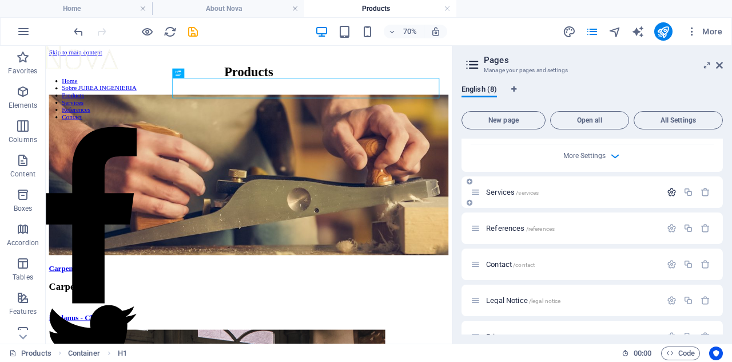
type input "PRODUCTOS"
click at [671, 197] on icon "button" at bounding box center [672, 192] width 10 height 10
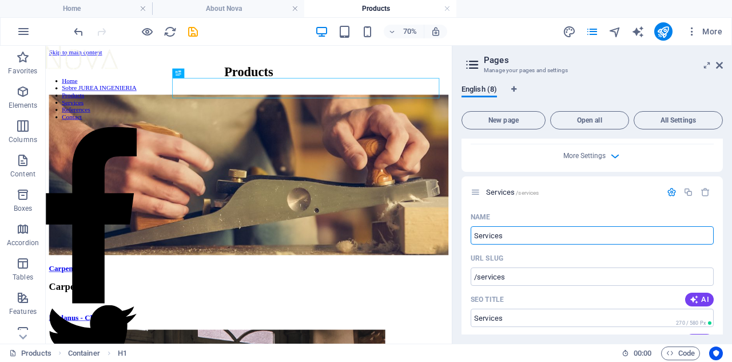
drag, startPoint x: 578, startPoint y: 297, endPoint x: 560, endPoint y: 340, distance: 47.2
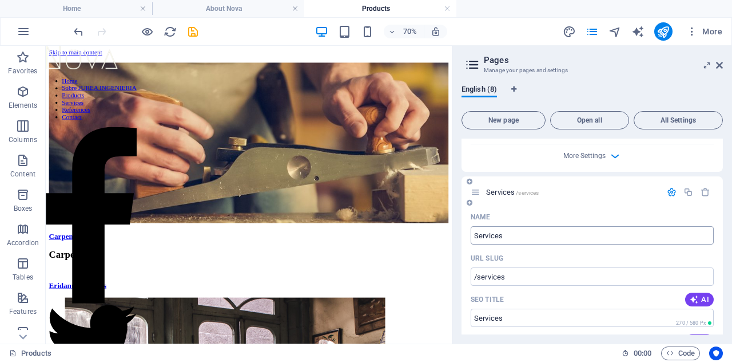
click at [493, 244] on input "Services" at bounding box center [592, 235] width 243 height 18
type input "SERVICIOS"
type input "/servicios"
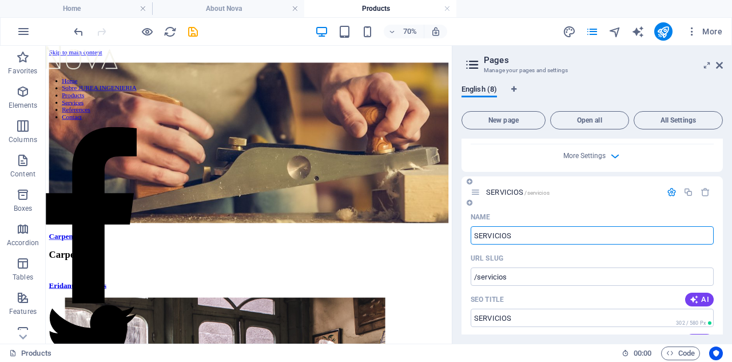
type input "SERVICIOS"
click at [560, 208] on div "SERVICIOS /servicios" at bounding box center [592, 191] width 261 height 31
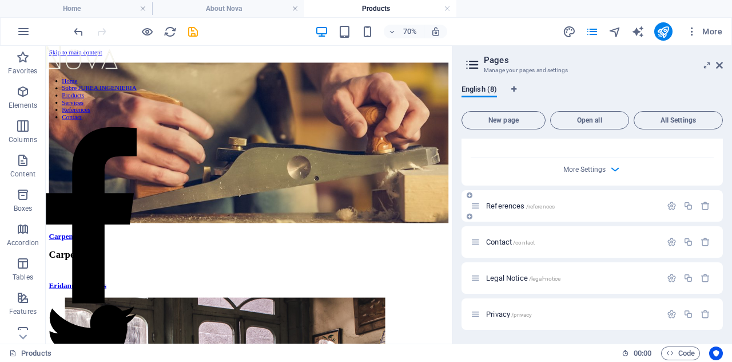
click at [518, 209] on span "References /references" at bounding box center [520, 205] width 69 height 9
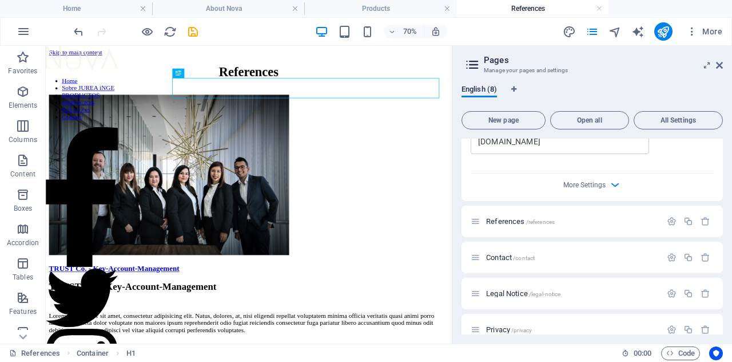
scroll to position [0, 0]
click at [667, 226] on icon "button" at bounding box center [672, 221] width 10 height 10
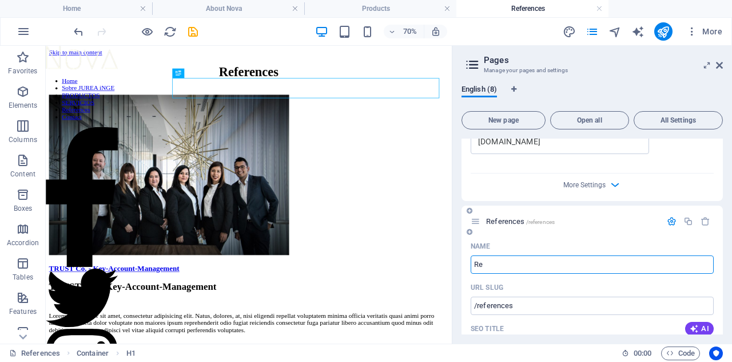
type input "R"
type input "/reference"
type input "Reference"
type input "RE"
type input "/"
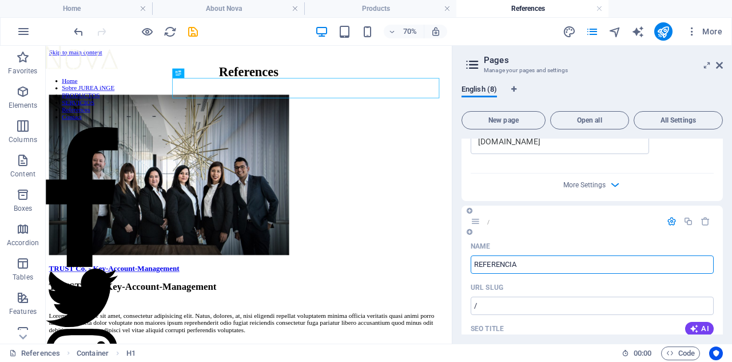
type input "REFERENCIAS"
type input "/refere"
type input "REFERE"
type input "REFERENCIAS"
type input "/referencias"
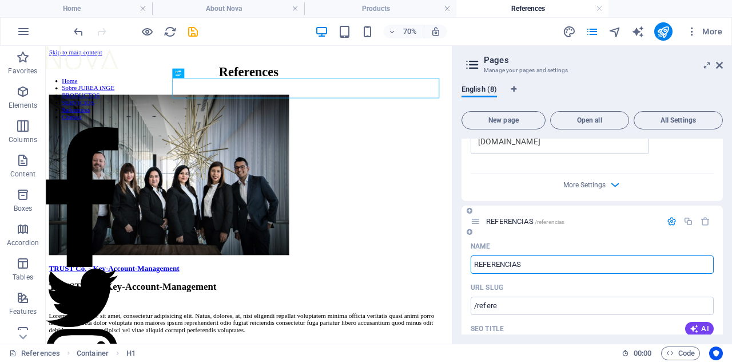
type input "REFERENCIAS"
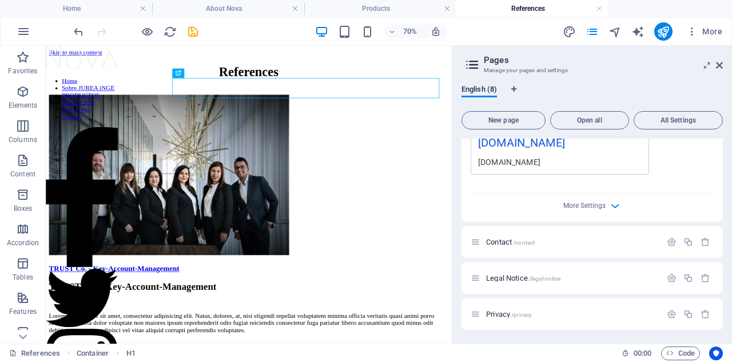
scroll to position [1419, 0]
type input "REFERENCIAS"
click at [674, 240] on icon "button" at bounding box center [672, 242] width 10 height 10
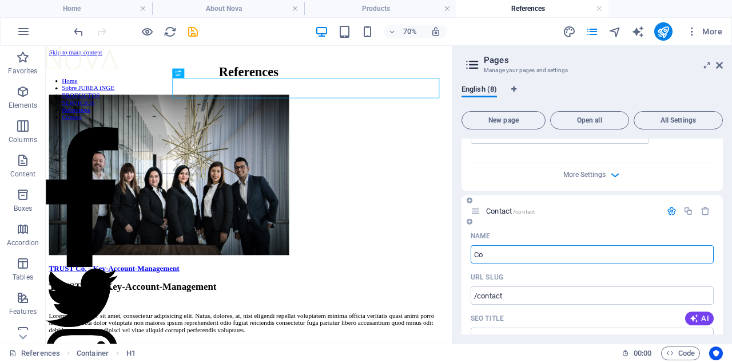
type input "C"
type input "/contac"
type input "Contac"
type input "CO"
type input "/"
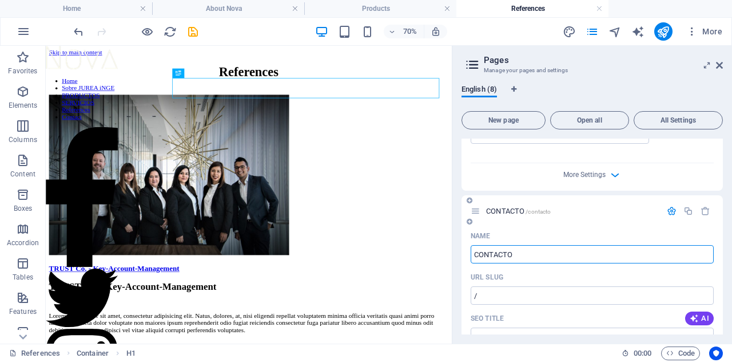
type input "CONTACTO"
type input "/contacto"
type input "CONTACTO"
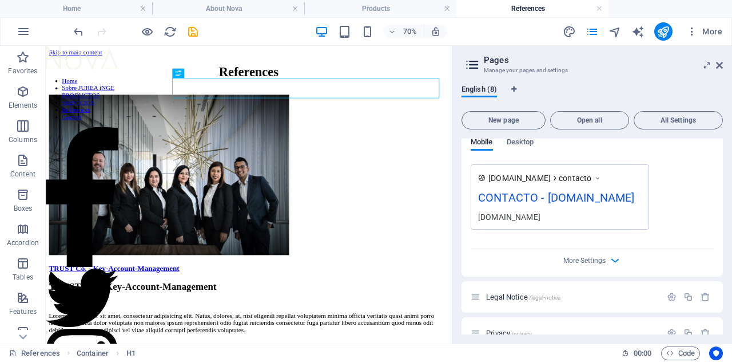
scroll to position [1861, 0]
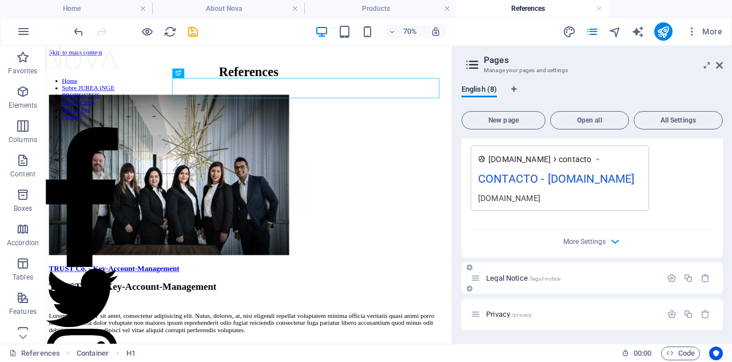
type input "CONTACTO"
click at [515, 281] on span "Legal Notice /legal-notice" at bounding box center [523, 277] width 74 height 9
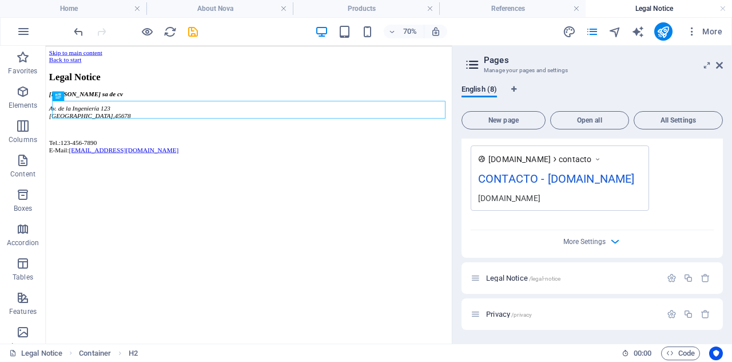
scroll to position [0, 0]
click at [669, 283] on icon "button" at bounding box center [672, 278] width 10 height 10
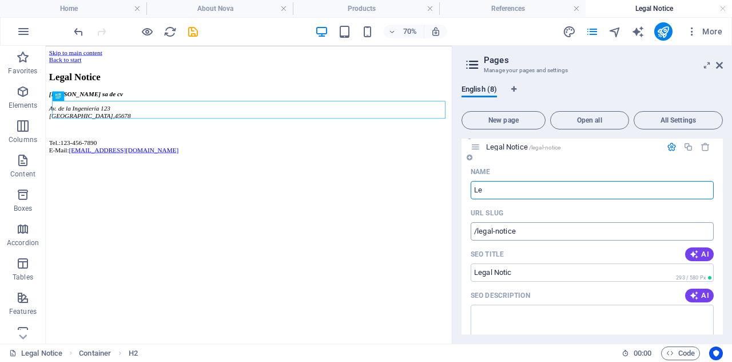
type input "L"
type input "/legal-notic"
type input "AV"
type input "/"
type input "AVISO LEGAL"
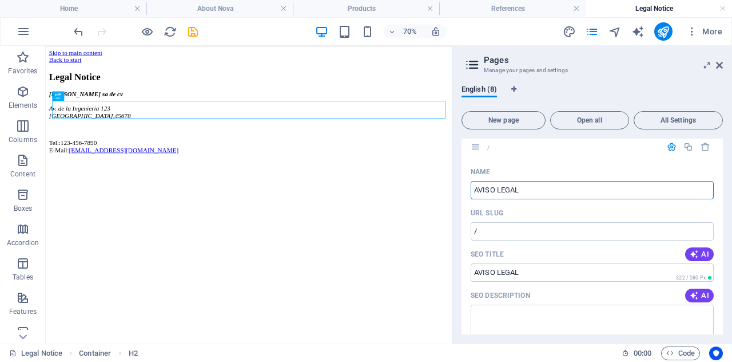
type input "/aviso-legal"
type input "AVISO LEGAL"
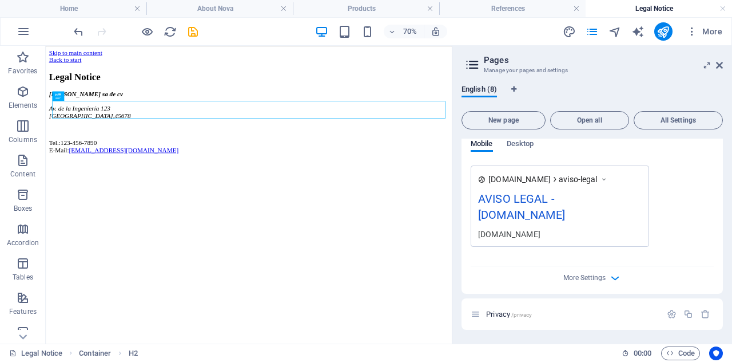
scroll to position [2303, 0]
type input "AVISO LEGAL"
click at [516, 314] on span "/privacy" at bounding box center [521, 314] width 21 height 6
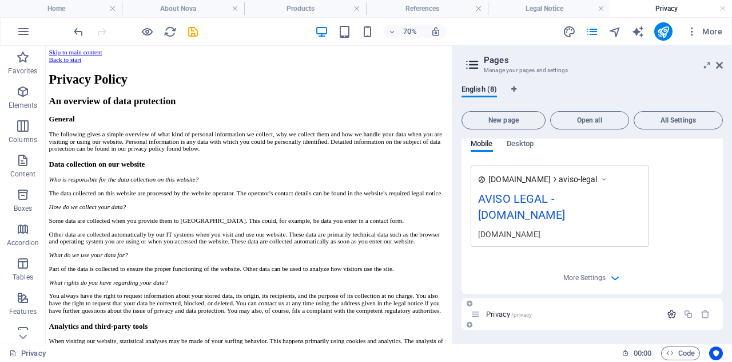
click at [668, 313] on icon "button" at bounding box center [672, 314] width 10 height 10
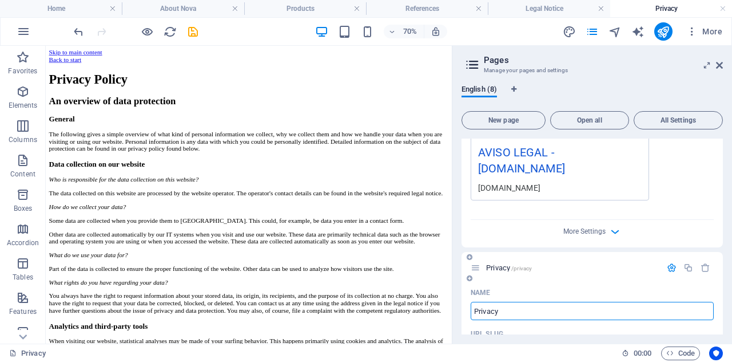
scroll to position [2424, 0]
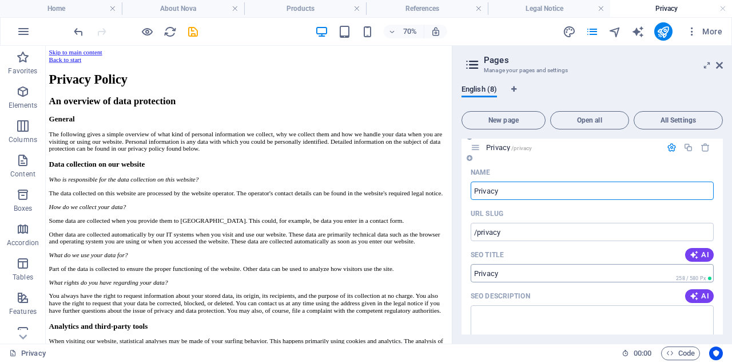
click at [566, 282] on input "SEO Title" at bounding box center [592, 273] width 243 height 18
drag, startPoint x: 561, startPoint y: 286, endPoint x: 606, endPoint y: 326, distance: 60.0
click at [481, 200] on input "Privacy" at bounding box center [592, 190] width 243 height 18
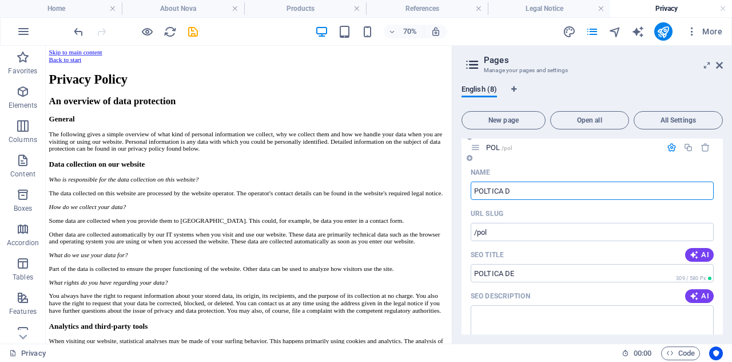
type input "POLTICA DE"
type input "/pol"
type input "POLTICA DE PRI"
type input "/poltica-de"
type input "POLTICA DE PRIVACIDAD"
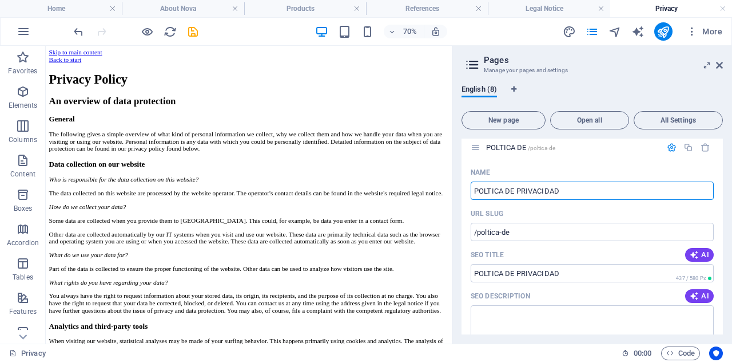
type input "/poltica-de-privacidad"
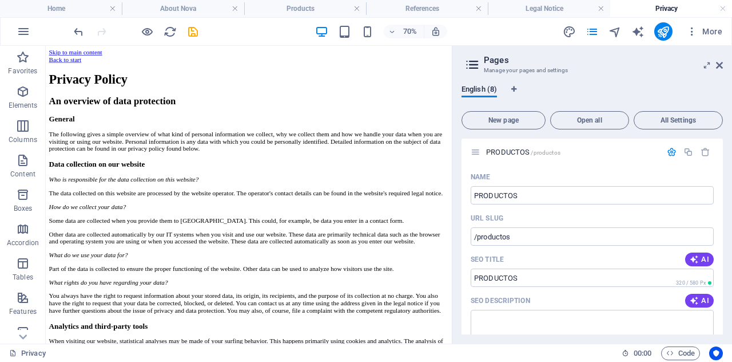
scroll to position [0, 0]
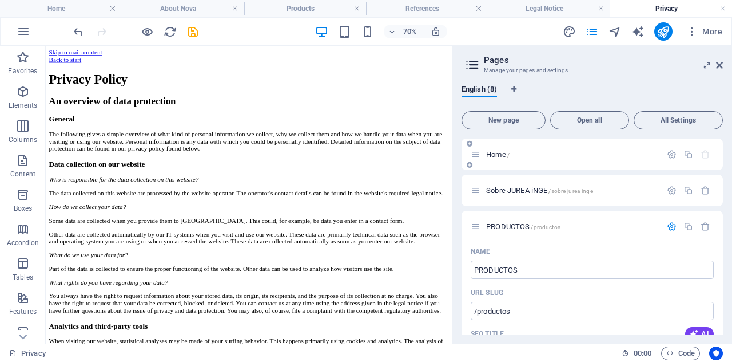
type input "POLTICA DE PRIVACIDAD"
click at [494, 154] on span "Home /" at bounding box center [497, 154] width 23 height 9
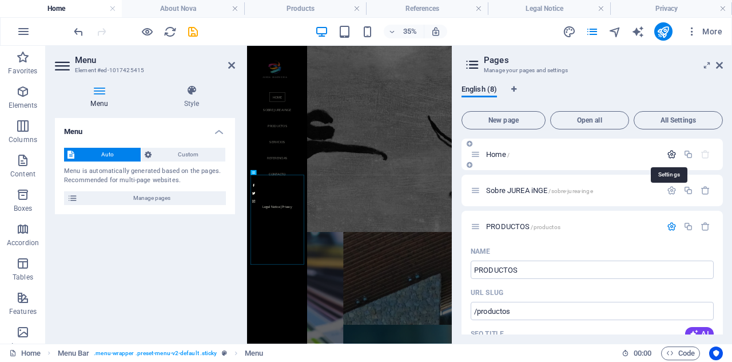
click at [669, 155] on icon "button" at bounding box center [672, 154] width 10 height 10
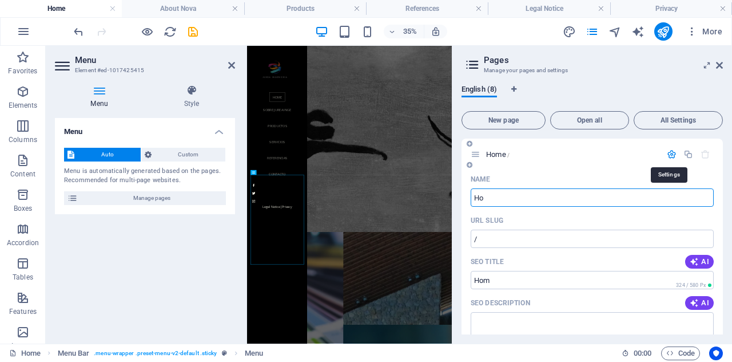
type input "H"
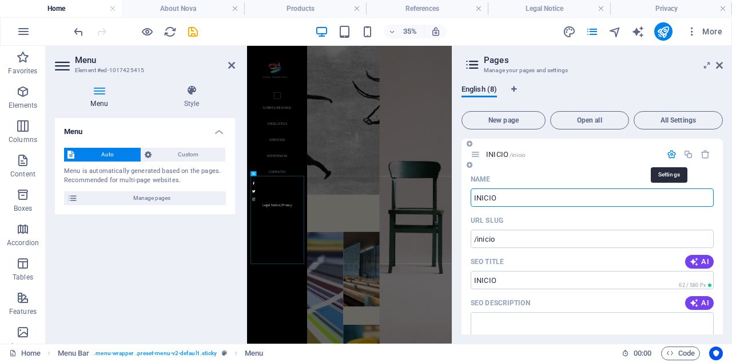
type input "INICIO"
type input "/inicio"
type input "INICIO"
click at [560, 163] on div "INICIO /inicio" at bounding box center [592, 153] width 261 height 31
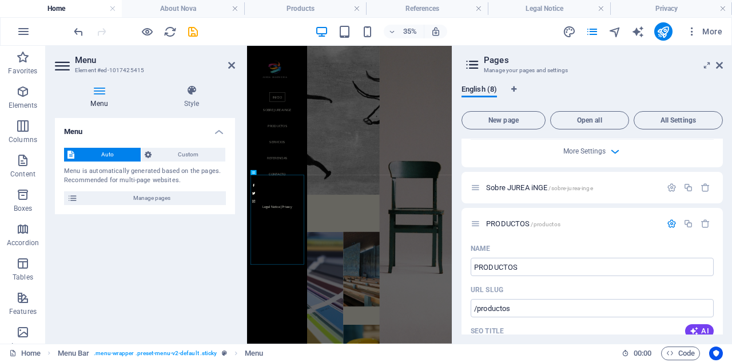
scroll to position [430, 0]
click at [664, 186] on button "button" at bounding box center [672, 187] width 17 height 10
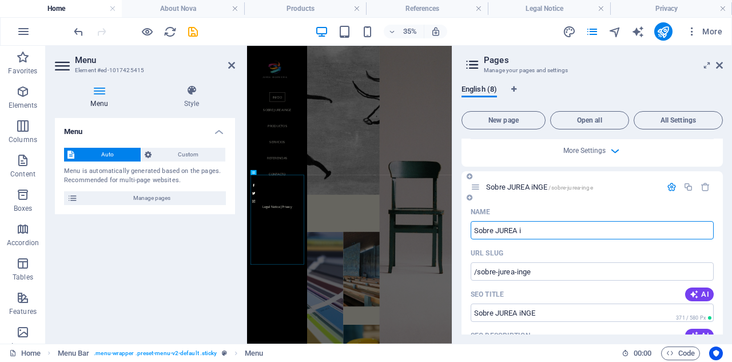
type input "Sobre JUREA"
type input "/sobre-jurea-i"
type input "Sobre JUREA i"
type input "S"
type input "/sobre-jurea"
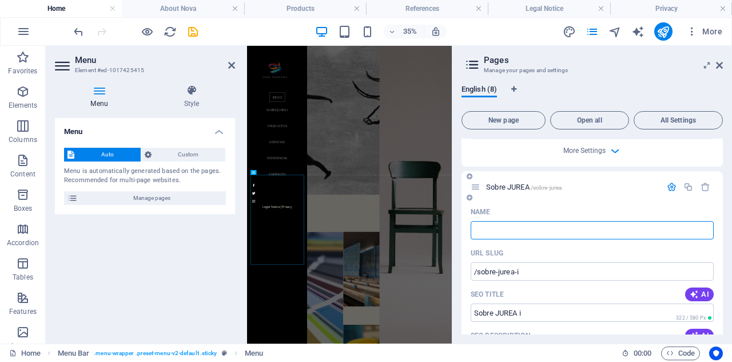
type input "Sobre JUREA"
type input "SOBRE"
type input "/"
type input "SOBRE JUREA"
type input "/sobre"
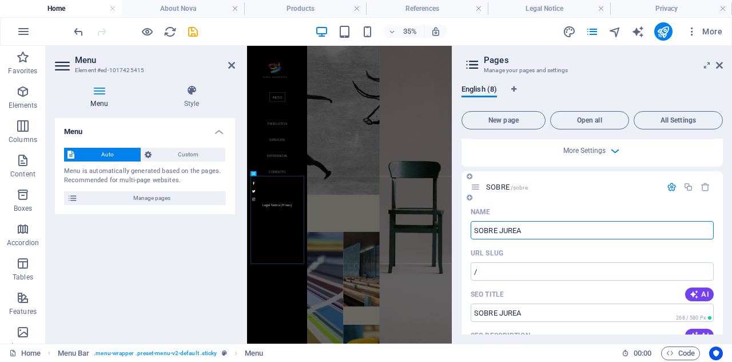
type input "SOBRE"
type input "SOBRE [PERSON_NAME]"
type input "/sobre-jurea"
type input "SOBRE JUREA"
type input "SOBRE [PERSON_NAME]"
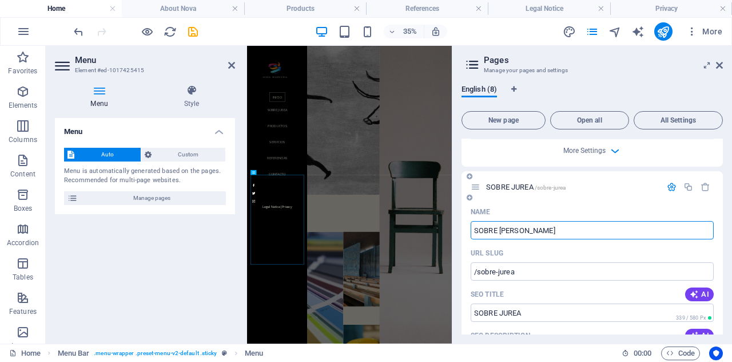
type input "/sobre-jurea-ingenieria"
type input "SOBRE [PERSON_NAME]"
click at [721, 63] on icon at bounding box center [719, 65] width 7 height 9
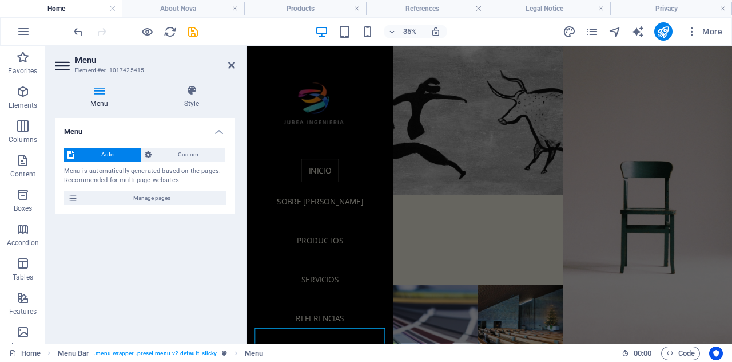
scroll to position [37, 0]
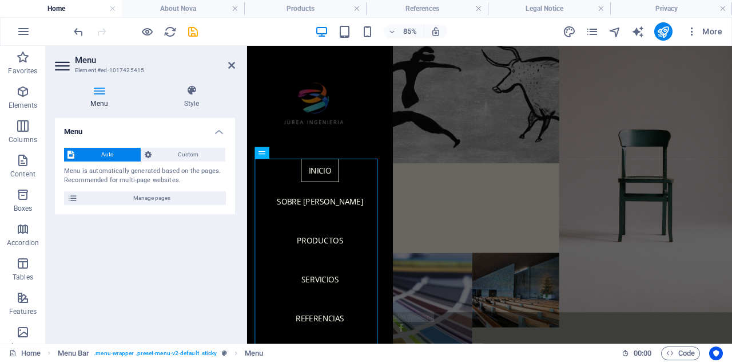
click at [164, 287] on div "Menu Auto Custom Menu is automatically generated based on the pages. Recommende…" at bounding box center [145, 226] width 180 height 216
click at [232, 65] on icon at bounding box center [231, 65] width 7 height 9
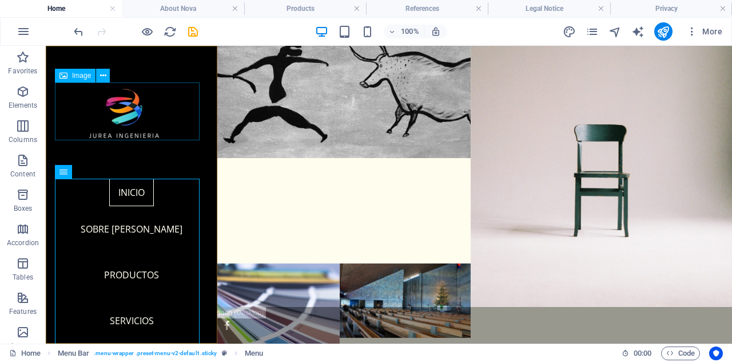
click at [133, 102] on figure at bounding box center [131, 111] width 153 height 58
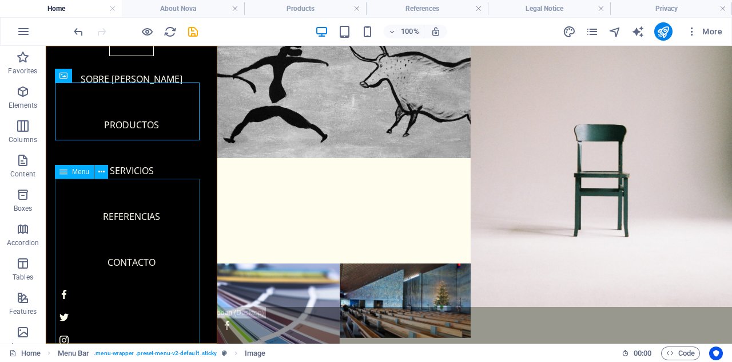
scroll to position [160, 0]
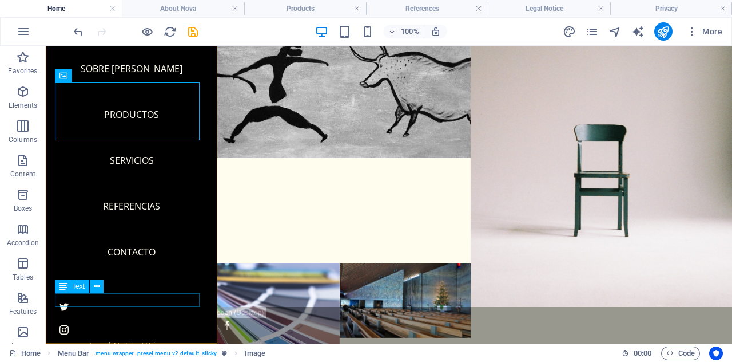
click at [123, 339] on div "Legal Notice | Privacy" at bounding box center [131, 346] width 153 height 14
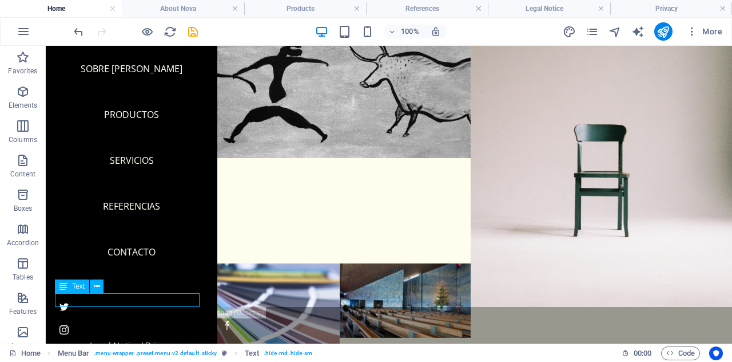
click at [123, 339] on div "Legal Notice | Privacy" at bounding box center [131, 346] width 153 height 14
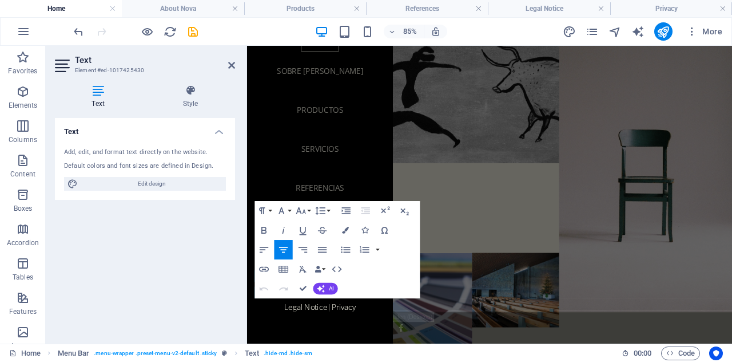
scroll to position [108, 0]
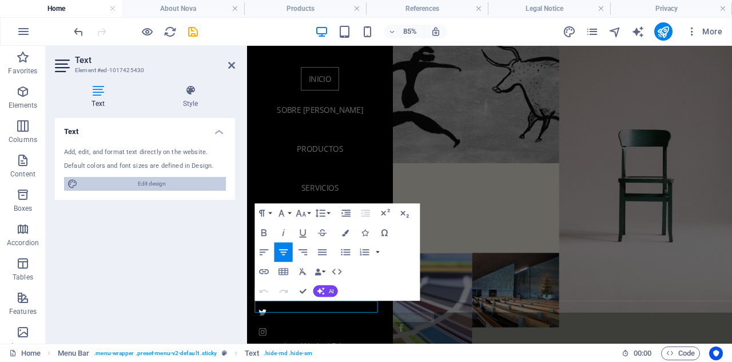
click at [158, 185] on span "Edit design" at bounding box center [151, 184] width 141 height 14
select select "px"
select select "300"
select select "px"
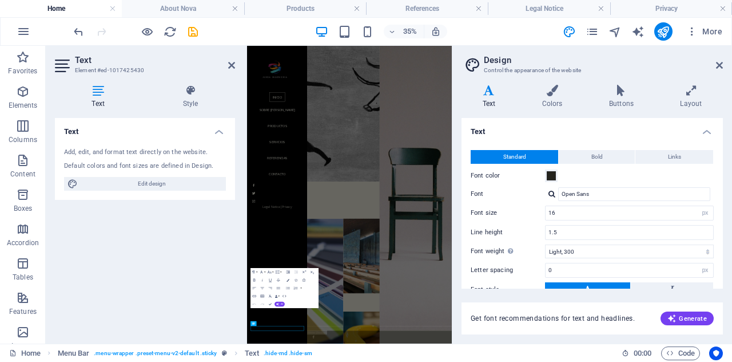
scroll to position [88, 0]
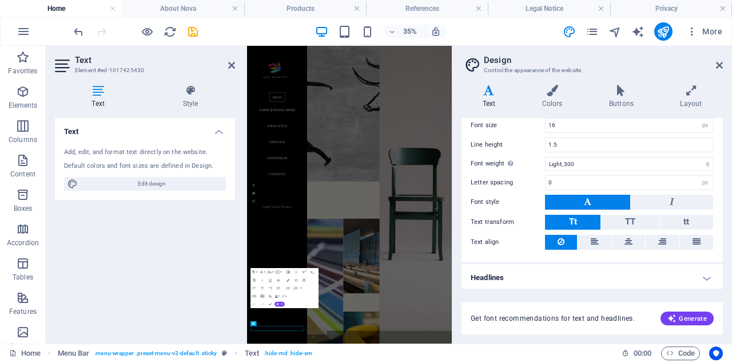
click at [698, 109] on div "Text Colors Buttons Layout Text Standard Bold Links Font color Font Open Sans F…" at bounding box center [592, 209] width 261 height 249
click at [693, 97] on h4 "Layout" at bounding box center [692, 97] width 64 height 24
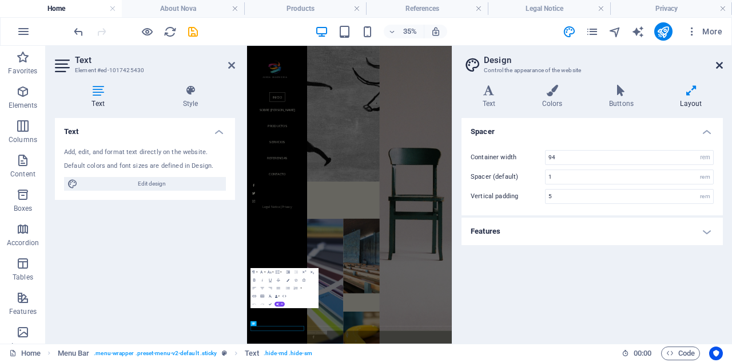
click at [719, 65] on icon at bounding box center [719, 65] width 7 height 9
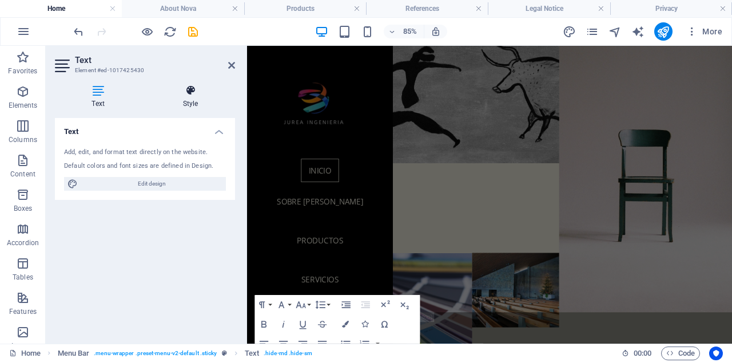
click at [182, 101] on h4 "Style" at bounding box center [190, 97] width 89 height 24
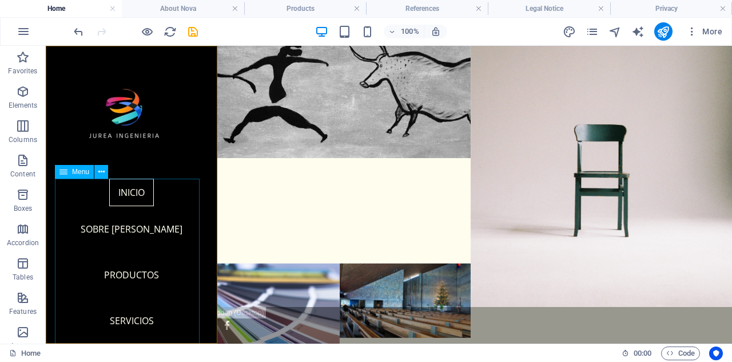
scroll to position [160, 0]
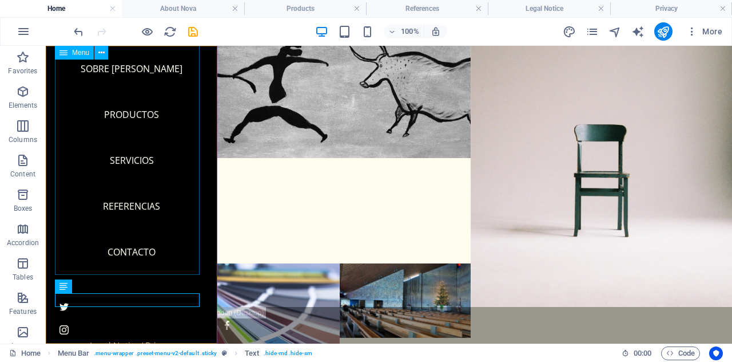
click at [80, 185] on nav "INICIO SOBRE JUREA INGENIERIA PRODUCTOS SERVICIOS REFERENCIAS CONTACTO" at bounding box center [131, 146] width 153 height 256
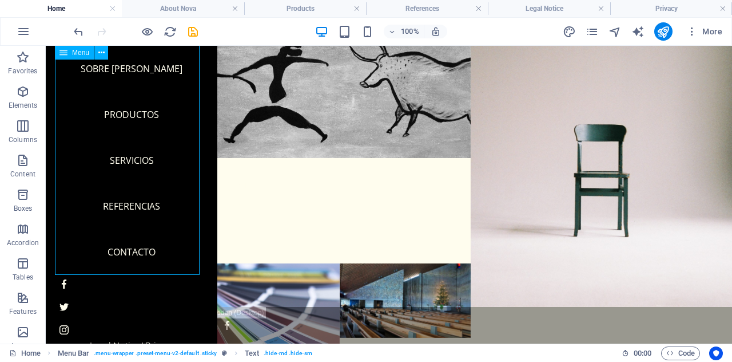
click at [80, 185] on nav "INICIO SOBRE JUREA INGENIERIA PRODUCTOS SERVICIOS REFERENCIAS CONTACTO" at bounding box center [131, 146] width 153 height 256
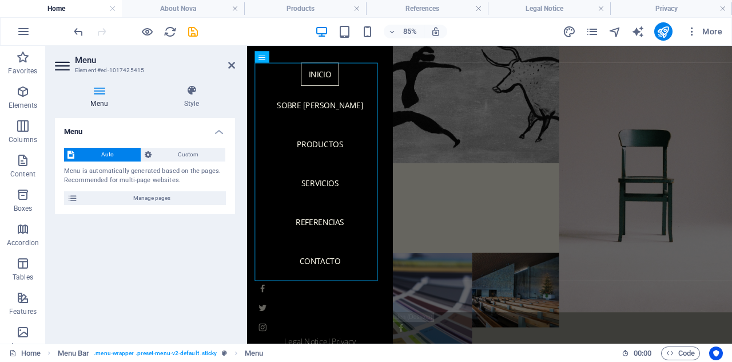
scroll to position [108, 0]
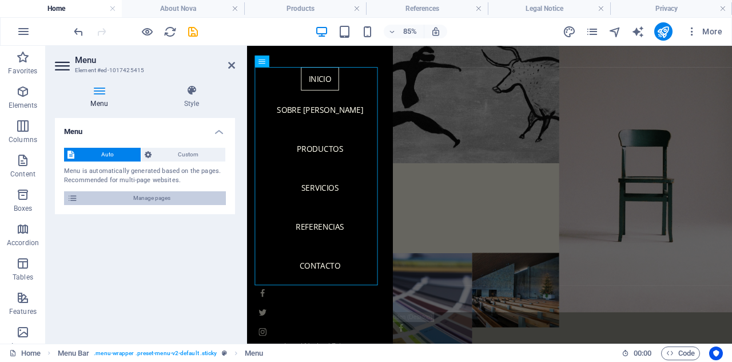
click at [133, 196] on span "Manage pages" at bounding box center [151, 198] width 141 height 14
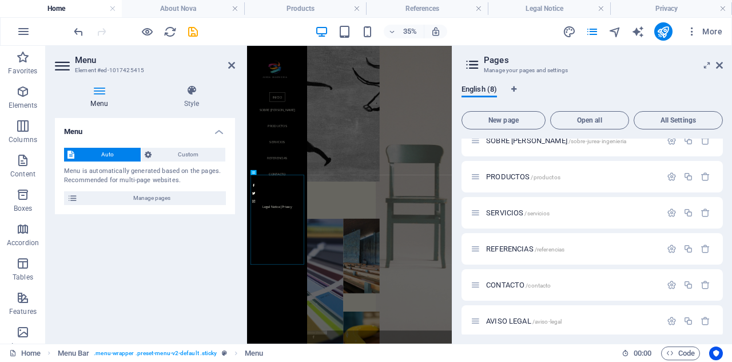
scroll to position [93, 0]
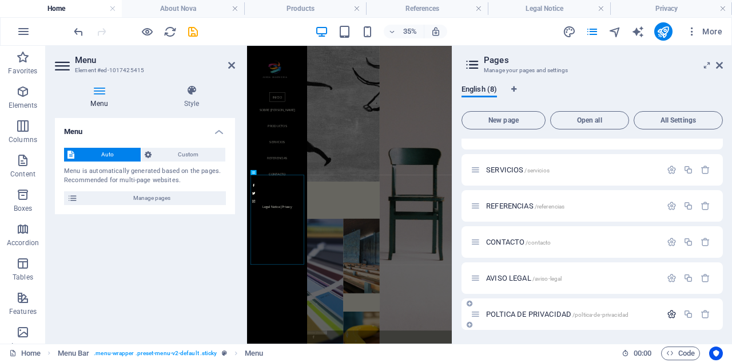
click at [667, 315] on icon "button" at bounding box center [672, 314] width 10 height 10
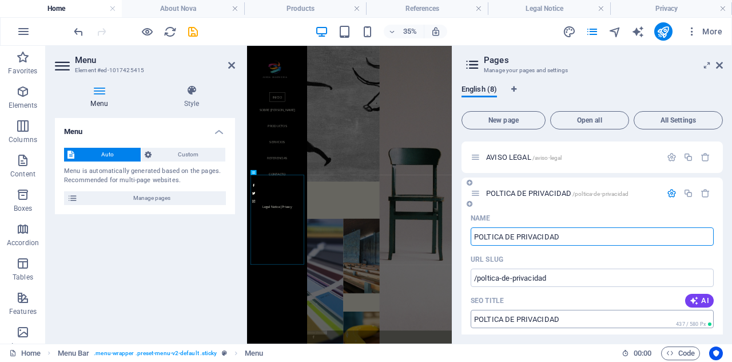
click at [486, 320] on input "SEO Title" at bounding box center [592, 319] width 243 height 18
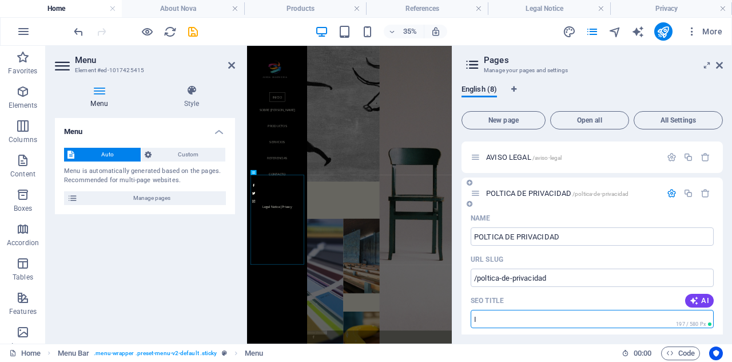
type input "I"
type input "POLITICAS DE PRIVACIDAD"
click at [720, 65] on icon at bounding box center [719, 65] width 7 height 9
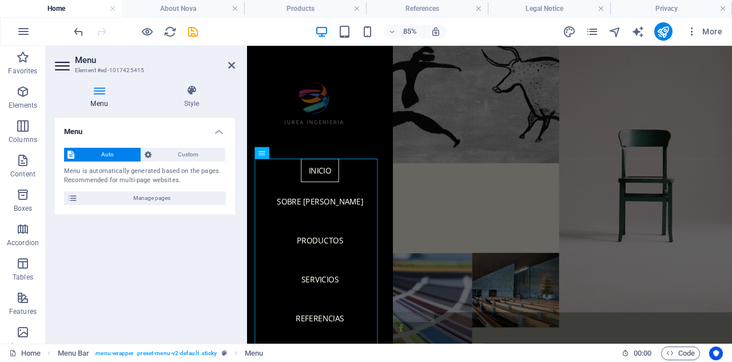
click at [160, 261] on div "Menu Auto Custom Menu is automatically generated based on the pages. Recommende…" at bounding box center [145, 226] width 180 height 216
click at [229, 64] on icon at bounding box center [231, 65] width 7 height 9
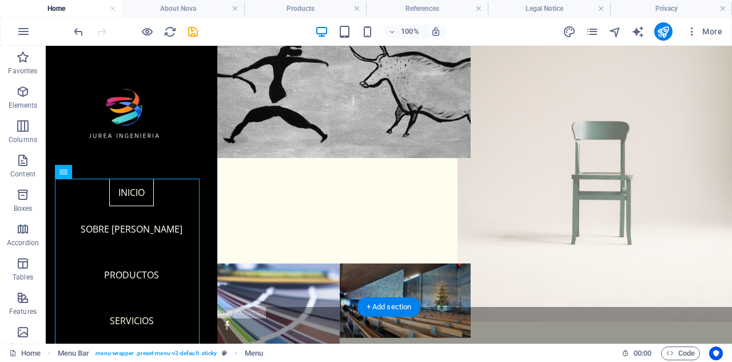
click at [504, 104] on figure at bounding box center [602, 157] width 288 height 327
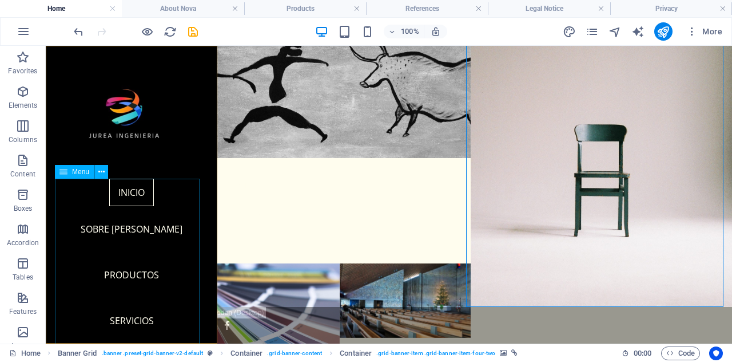
scroll to position [160, 0]
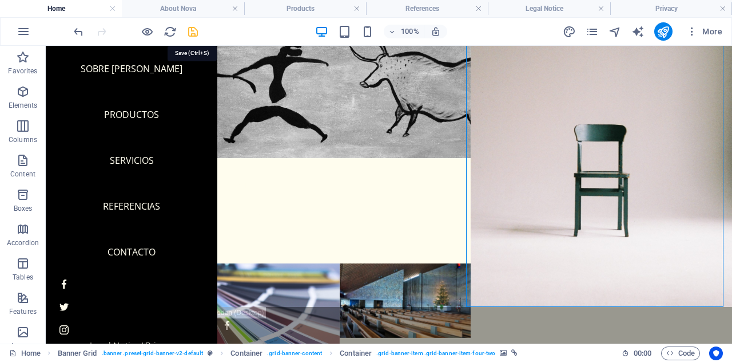
click at [197, 36] on icon "save" at bounding box center [193, 31] width 13 height 13
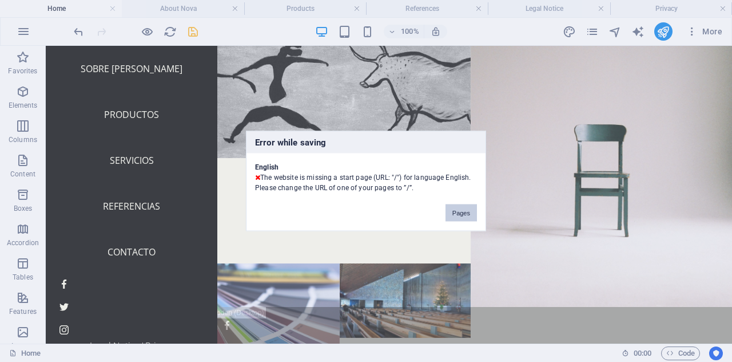
click at [474, 219] on button "Pages" at bounding box center [461, 212] width 31 height 17
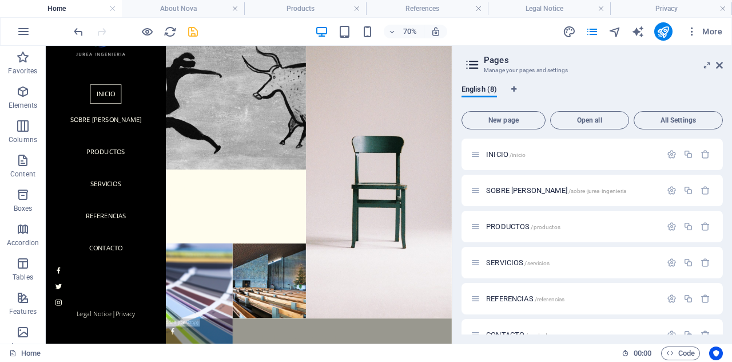
scroll to position [33, 0]
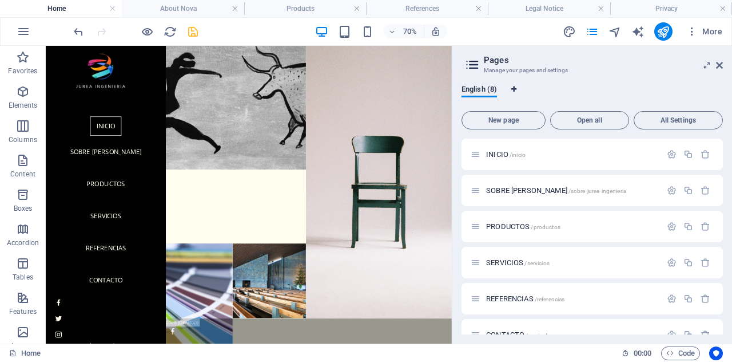
click at [517, 89] on icon "Language Tabs" at bounding box center [513, 89] width 5 height 7
select select "41"
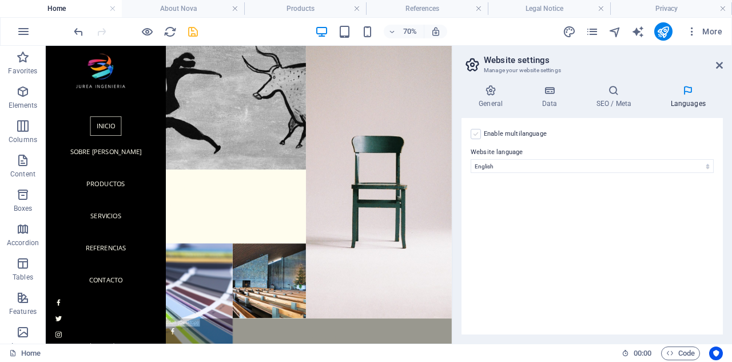
click at [476, 135] on label at bounding box center [476, 134] width 10 height 10
click at [0, 0] on input "Enable multilanguage To disable multilanguage delete all languages until only o…" at bounding box center [0, 0] width 0 height 0
click at [479, 194] on icon at bounding box center [479, 191] width 6 height 8
select select
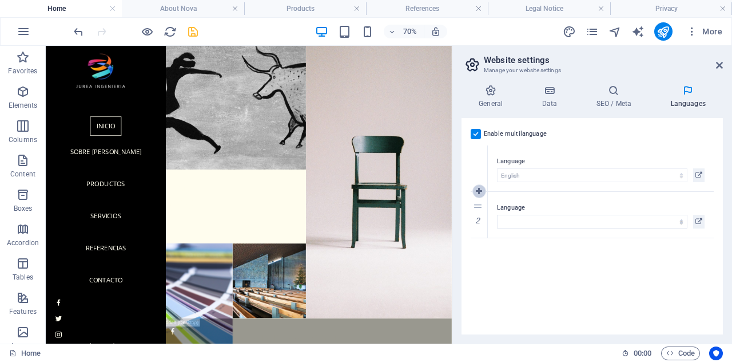
select select
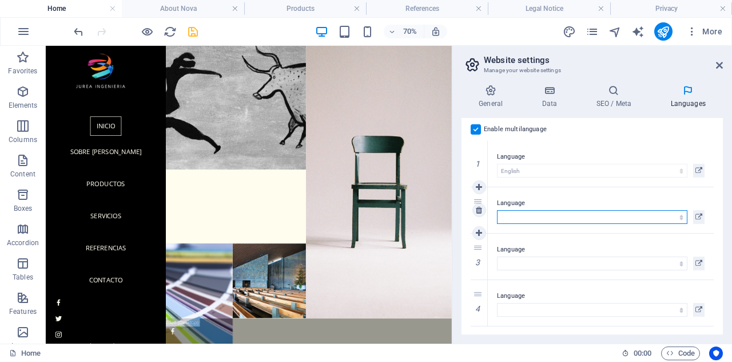
click at [525, 212] on select "Abkhazian Afar Afrikaans Akan Albanian Amharic Arabic Aragonese Armenian Assame…" at bounding box center [592, 217] width 191 height 14
select select "148"
click at [497, 210] on select "Abkhazian Afar Afrikaans Akan Albanian Amharic Arabic Aragonese Armenian Assame…" at bounding box center [592, 217] width 191 height 14
select select
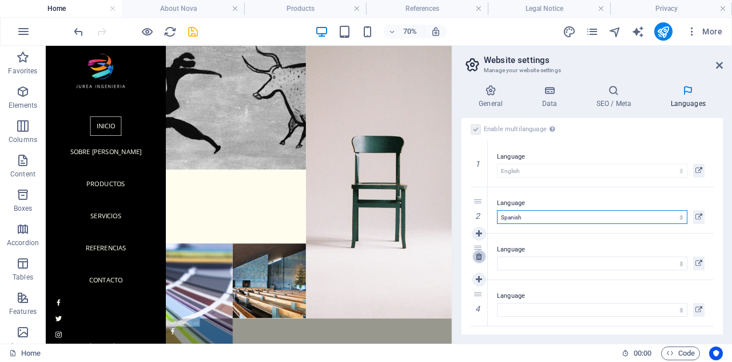
click at [479, 256] on icon at bounding box center [479, 256] width 6 height 8
select select
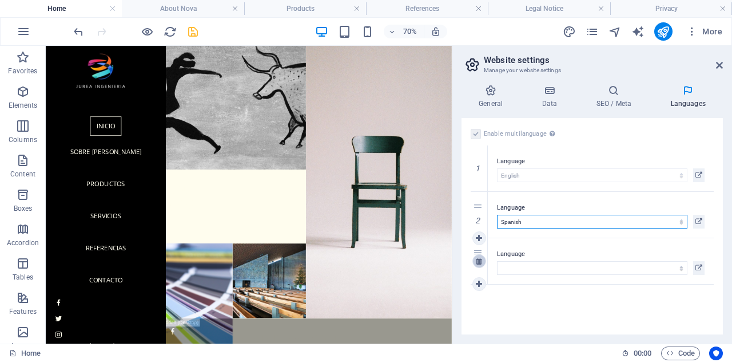
scroll to position [0, 0]
click at [479, 264] on link at bounding box center [480, 261] width 14 height 14
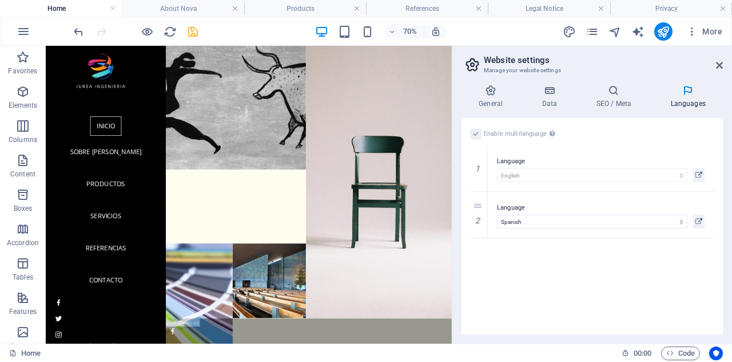
click at [723, 66] on aside "Website settings Manage your website settings General Data SEO / Meta Languages…" at bounding box center [592, 195] width 280 height 298
click at [721, 66] on icon at bounding box center [719, 65] width 7 height 9
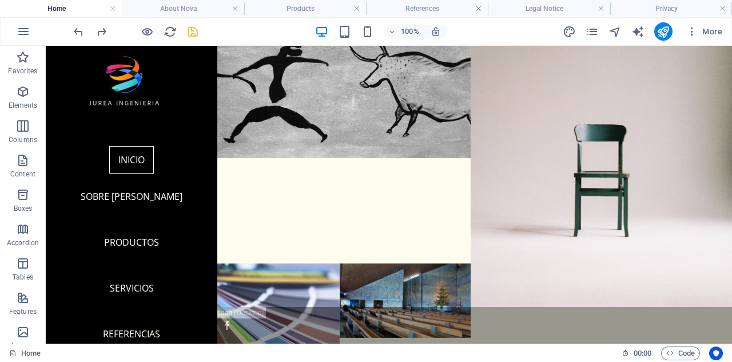
click at [236, 9] on link at bounding box center [235, 8] width 7 height 11
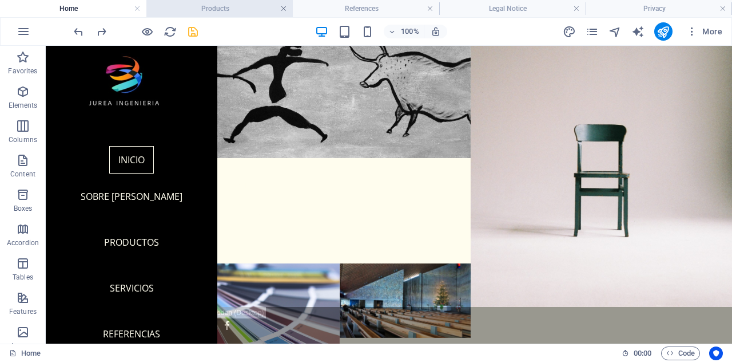
click at [285, 7] on link at bounding box center [283, 8] width 7 height 11
click at [285, 7] on h4 "References" at bounding box center [228, 8] width 152 height 13
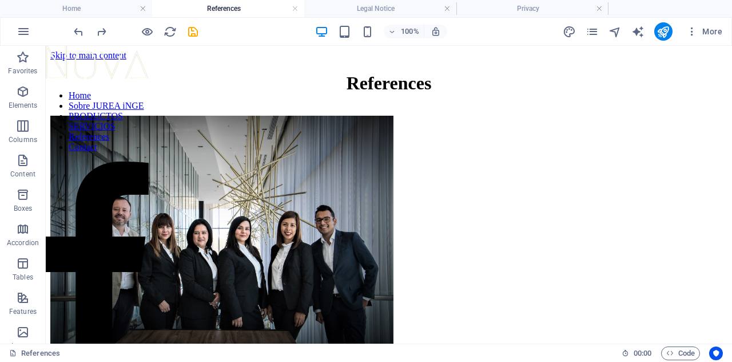
click at [285, 7] on h4 "References" at bounding box center [228, 8] width 152 height 13
click at [293, 8] on link at bounding box center [295, 8] width 7 height 11
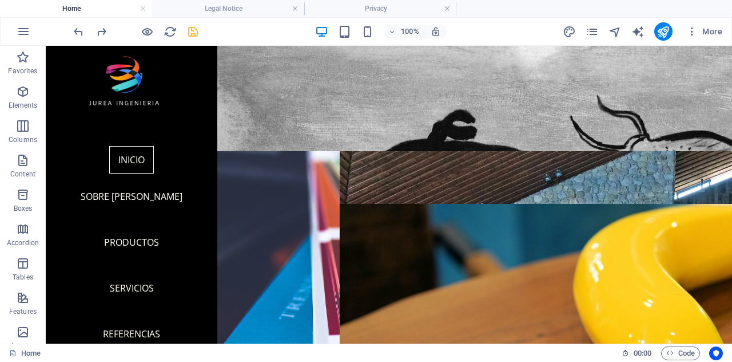
scroll to position [37, 0]
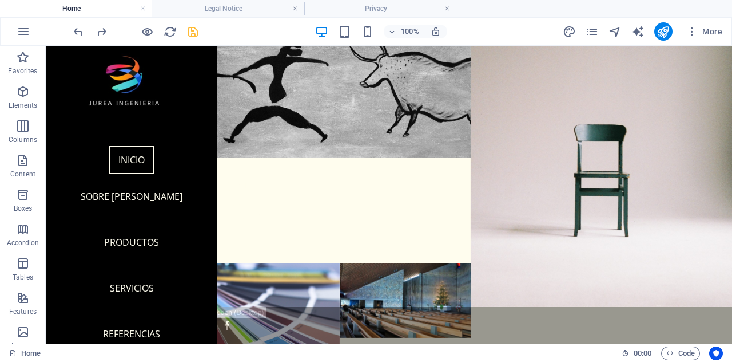
click at [293, 8] on link at bounding box center [295, 8] width 7 height 11
